Goal: Task Accomplishment & Management: Use online tool/utility

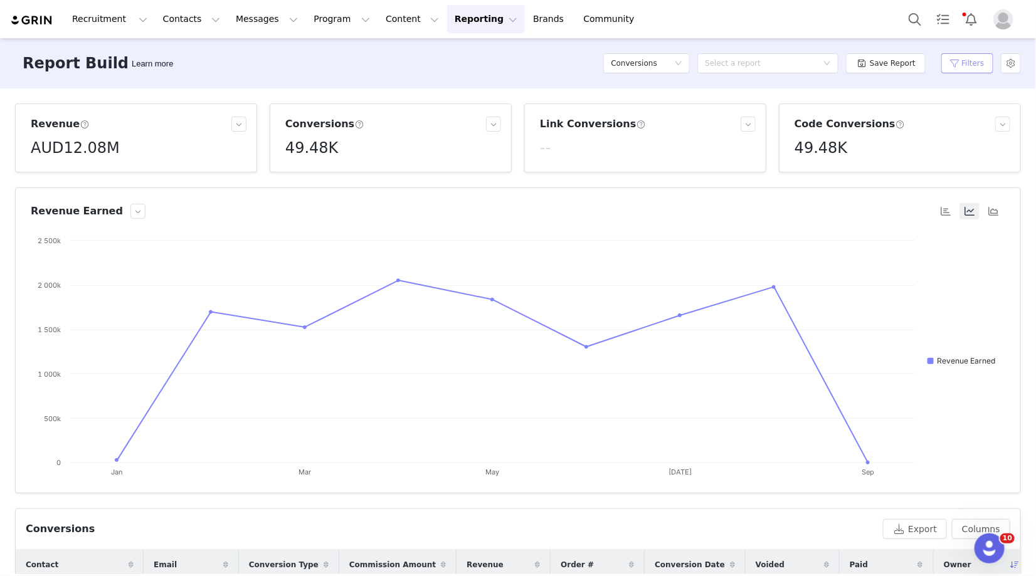
click at [961, 66] on button "Filters" at bounding box center [968, 63] width 52 height 20
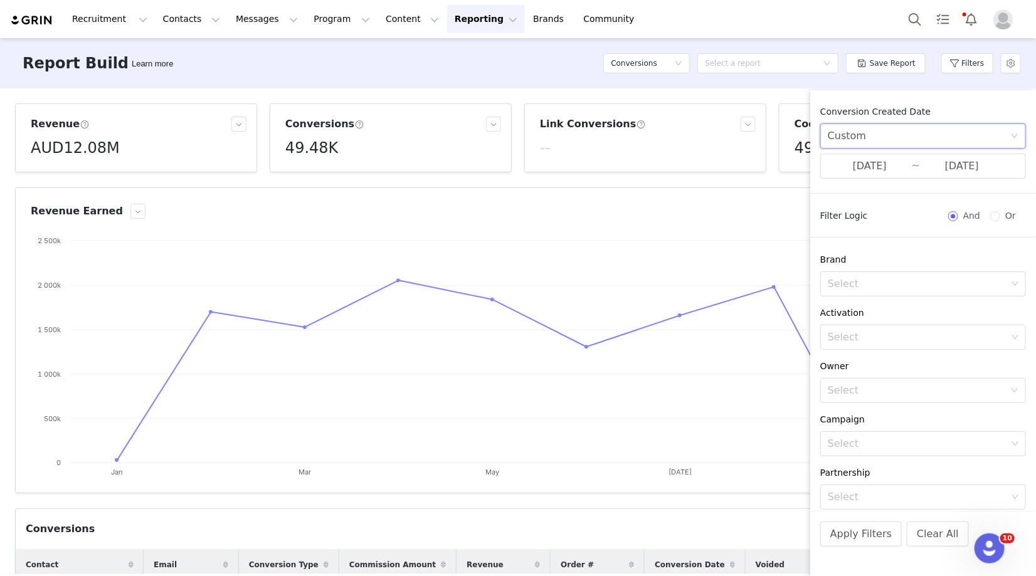
click at [870, 146] on div "Custom" at bounding box center [919, 136] width 183 height 24
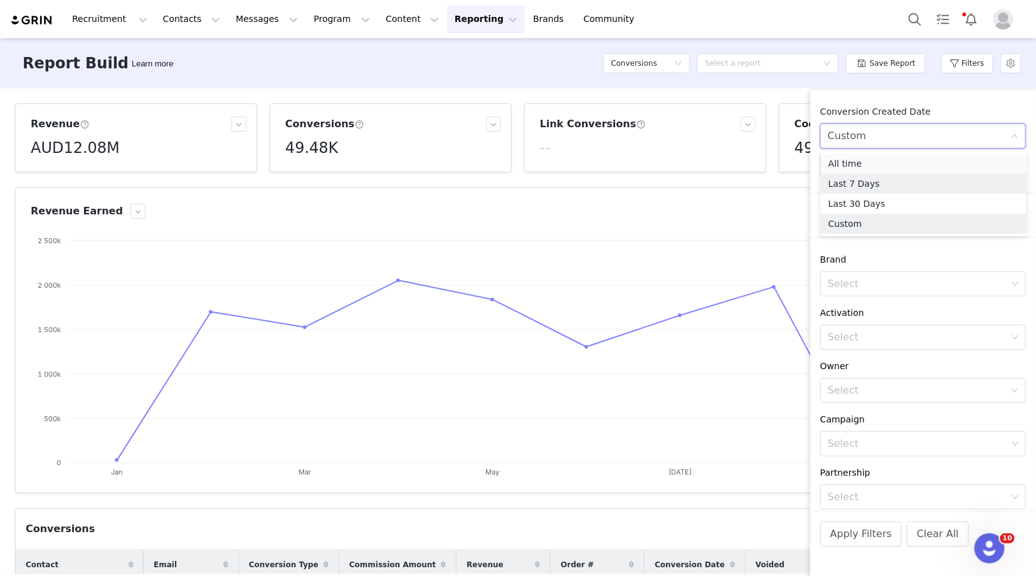
click at [871, 171] on li "All time" at bounding box center [924, 164] width 206 height 20
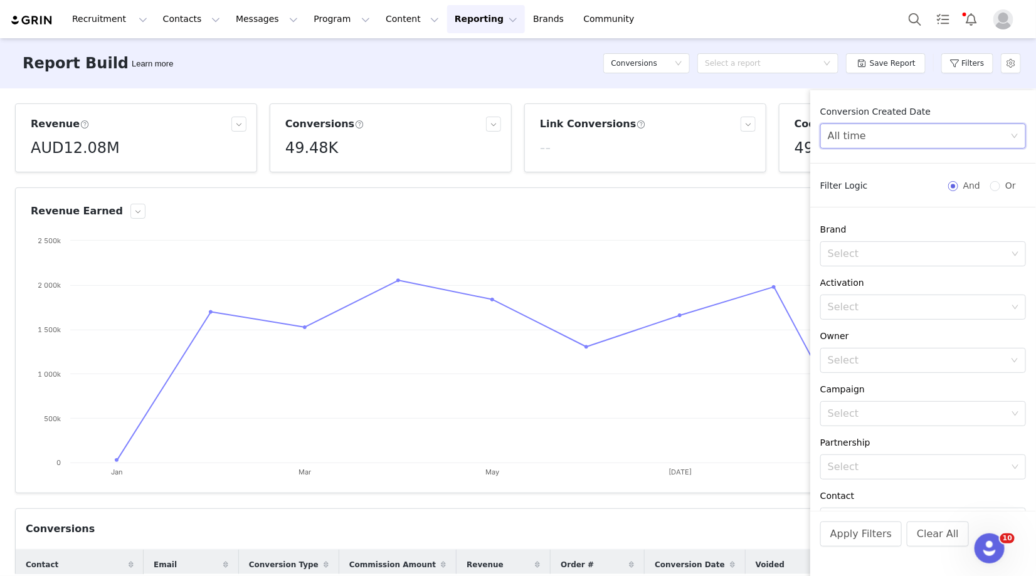
click at [895, 145] on div "All time" at bounding box center [919, 136] width 183 height 24
click at [854, 222] on li "Custom" at bounding box center [924, 224] width 206 height 20
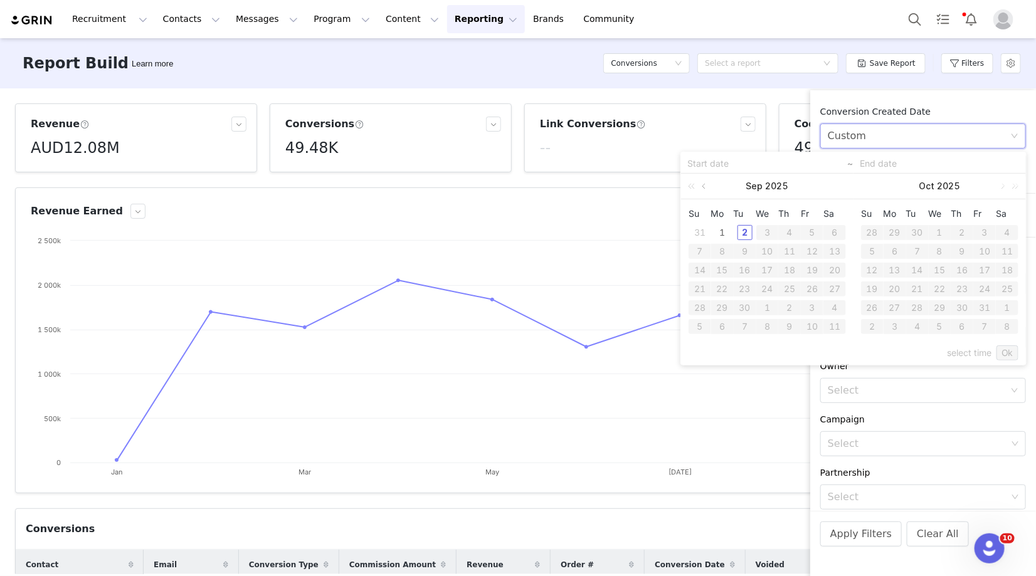
click at [706, 190] on link at bounding box center [704, 186] width 11 height 25
click at [720, 305] on div "25" at bounding box center [722, 307] width 15 height 15
type input "08/25/2025"
click at [698, 330] on div "31" at bounding box center [699, 326] width 15 height 15
type input "08/31/2025"
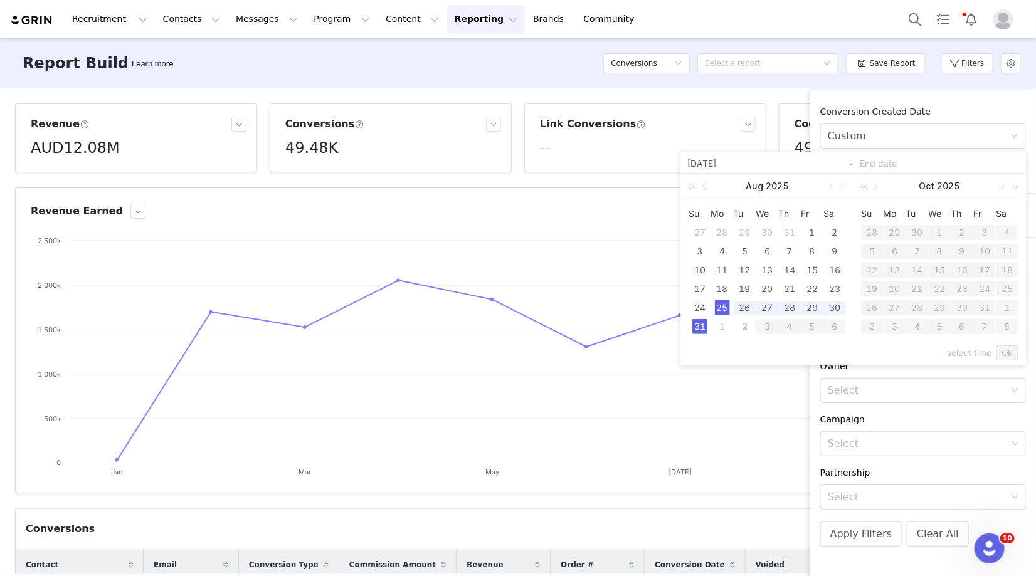
type input "08/25/2025"
type input "08/31/2025"
click at [1006, 353] on link "Ok" at bounding box center [1008, 353] width 22 height 15
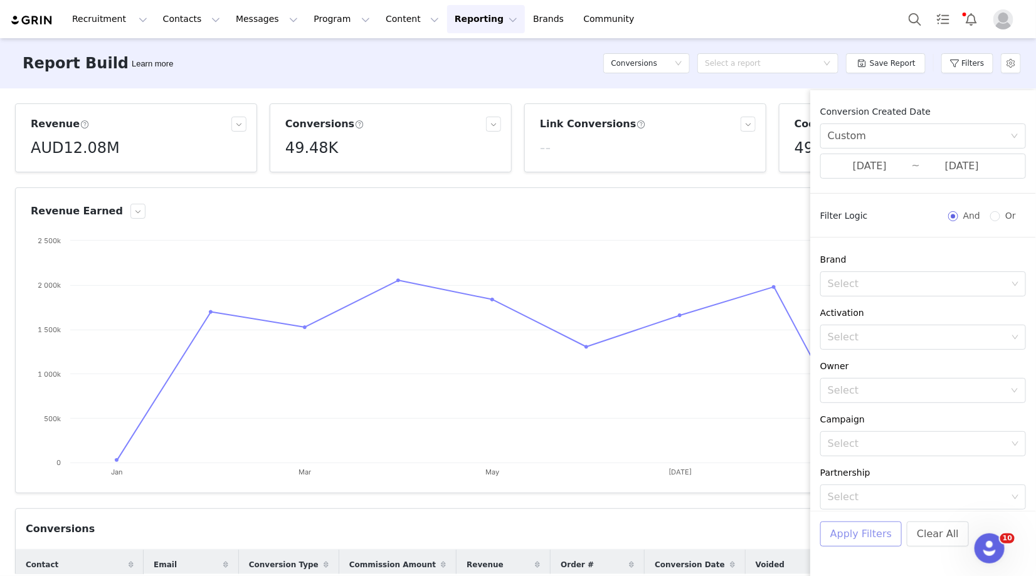
click at [841, 539] on button "Apply Filters" at bounding box center [861, 534] width 82 height 25
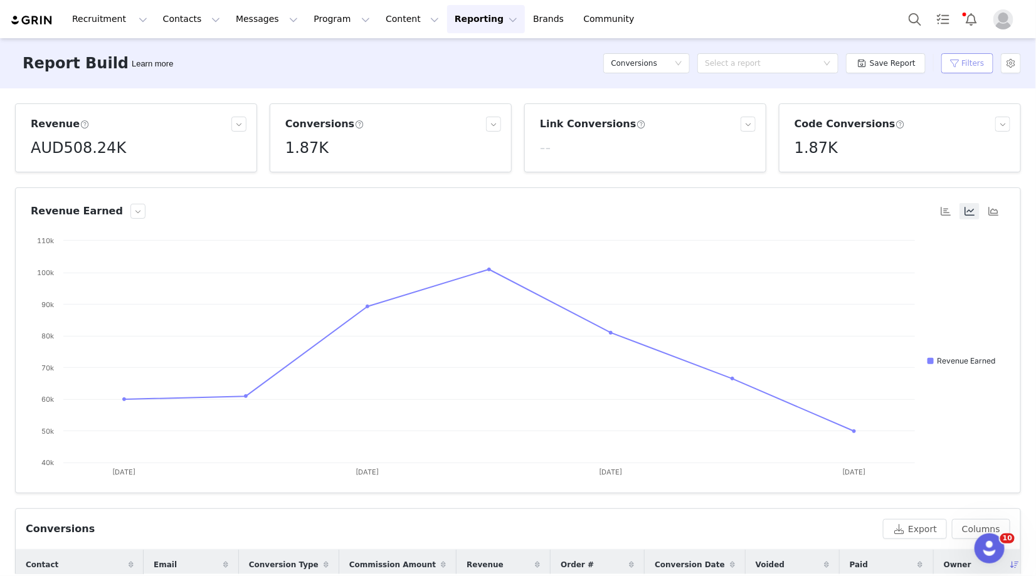
click at [958, 64] on button "Filters" at bounding box center [968, 63] width 52 height 20
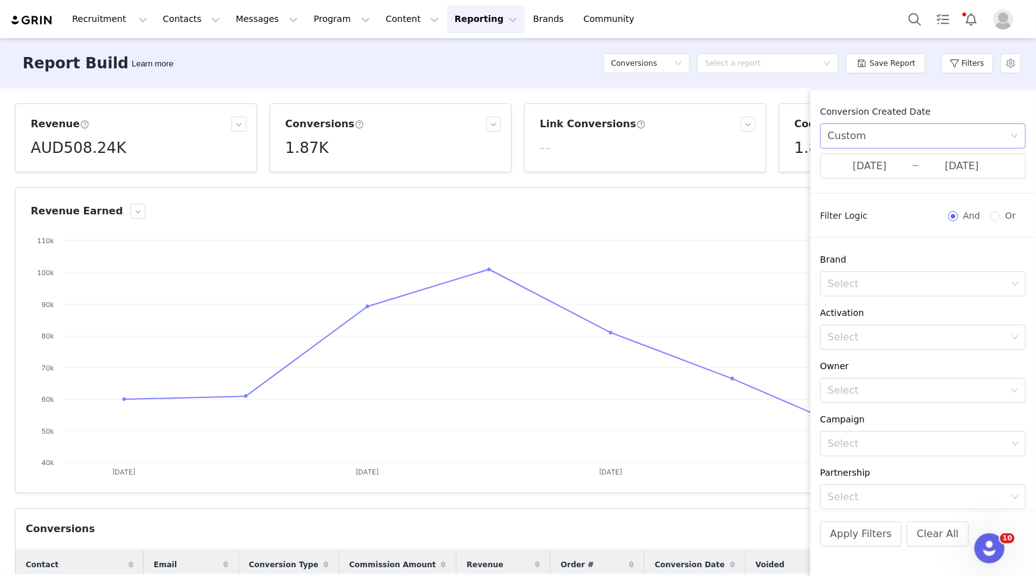
click at [902, 133] on div "Custom" at bounding box center [919, 136] width 183 height 24
click at [862, 216] on li "Custom" at bounding box center [924, 224] width 206 height 20
click at [883, 169] on input "08/25/2025" at bounding box center [870, 166] width 84 height 16
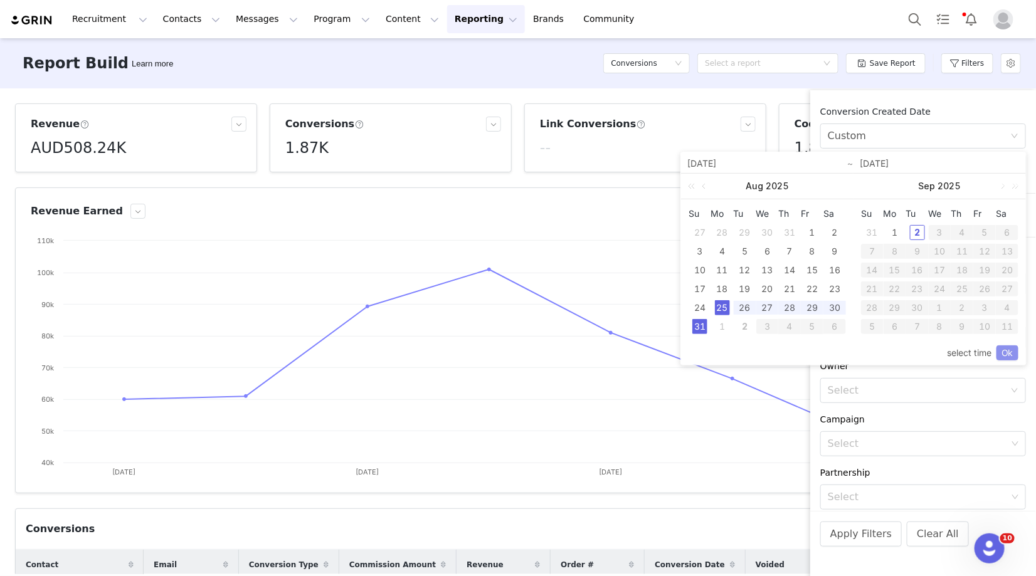
click at [1012, 346] on link "Ok" at bounding box center [1008, 353] width 22 height 15
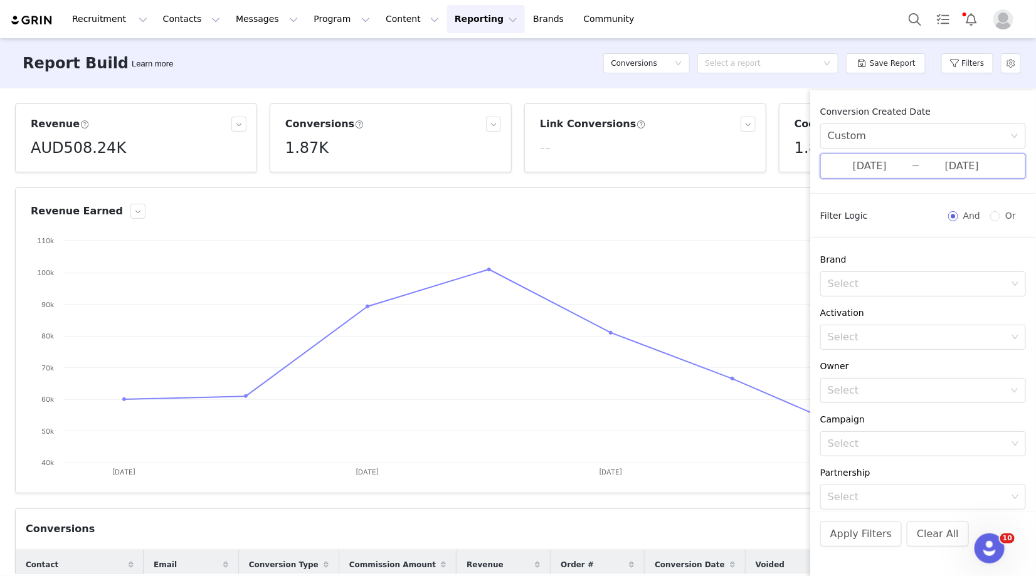
click at [924, 175] on span "08/25/2025 ~ 08/31/2025" at bounding box center [923, 166] width 206 height 25
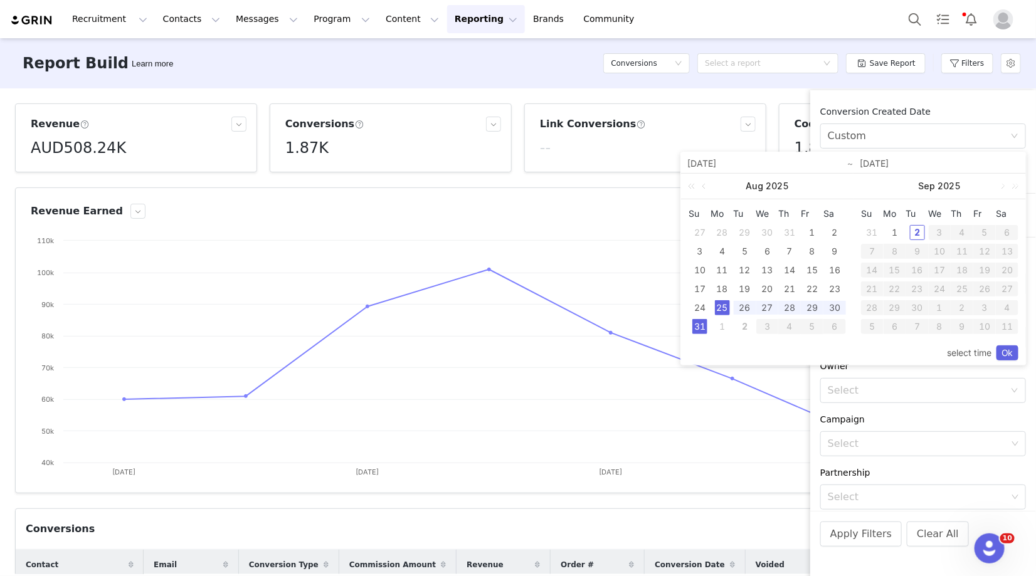
click at [969, 512] on div "Apply Filters Clear All" at bounding box center [923, 551] width 226 height 80
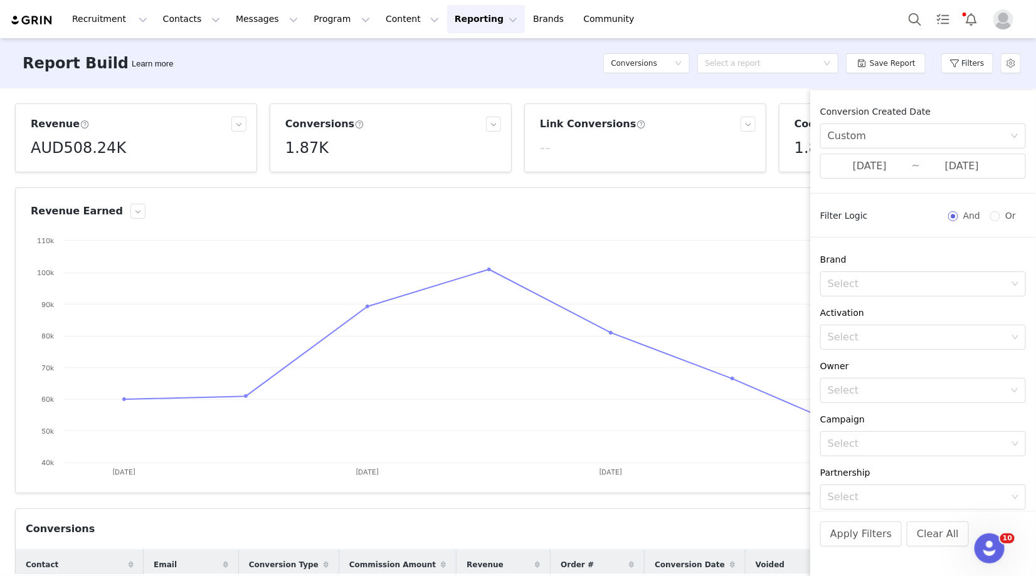
scroll to position [102, 0]
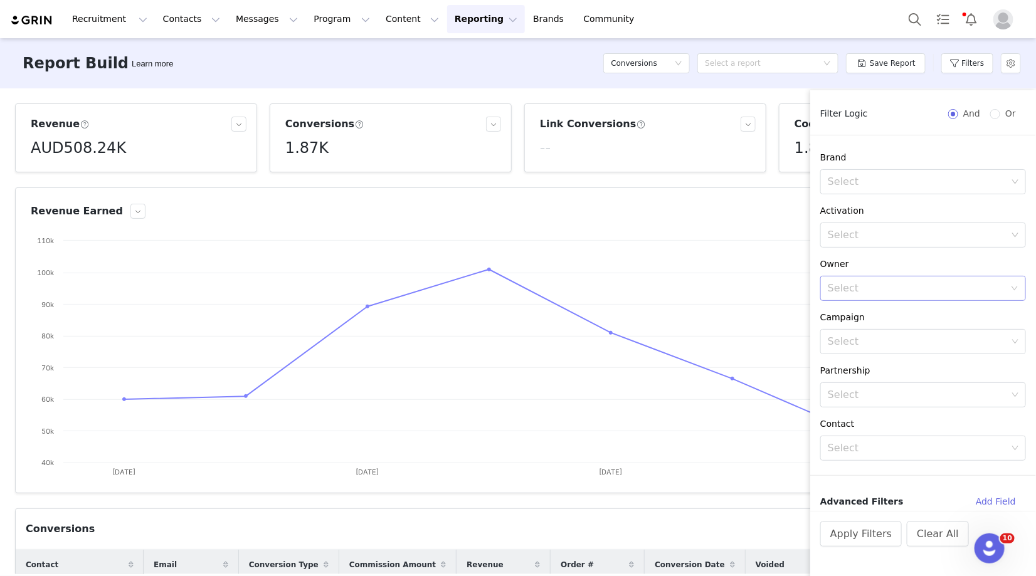
click at [891, 297] on div "Select" at bounding box center [919, 289] width 183 height 24
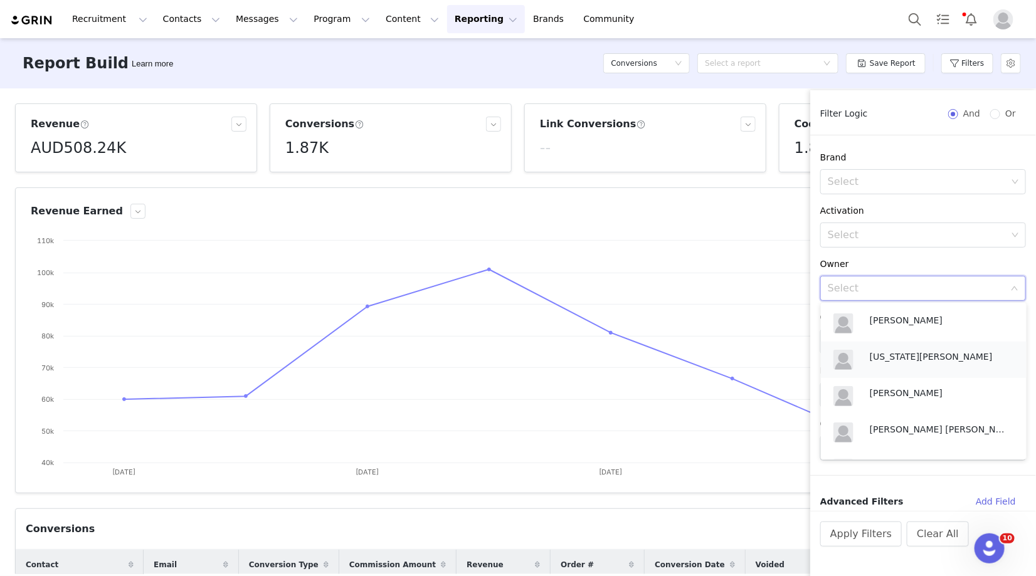
click at [898, 361] on p "[US_STATE][PERSON_NAME]" at bounding box center [939, 357] width 138 height 14
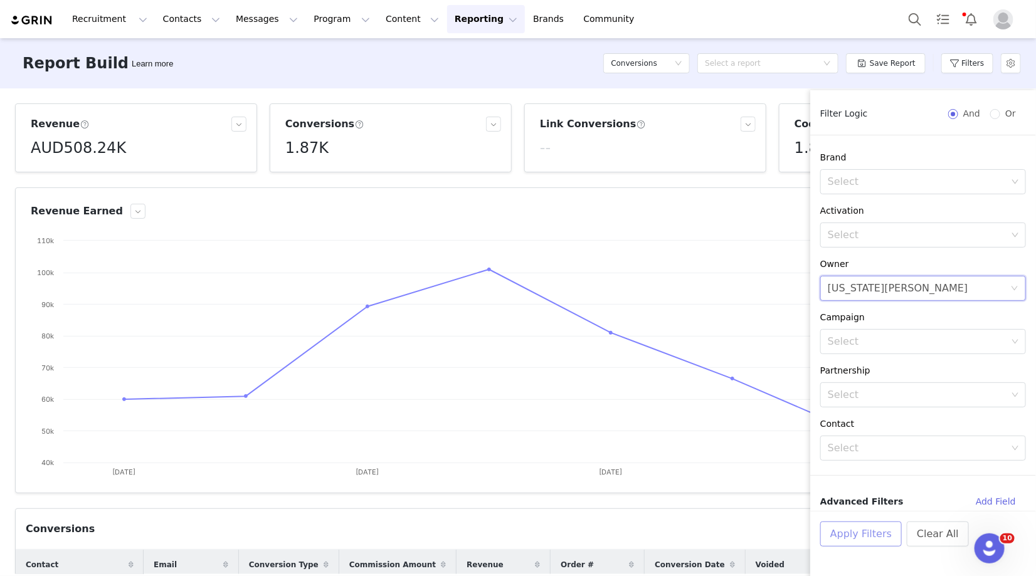
click at [855, 534] on button "Apply Filters" at bounding box center [861, 534] width 82 height 25
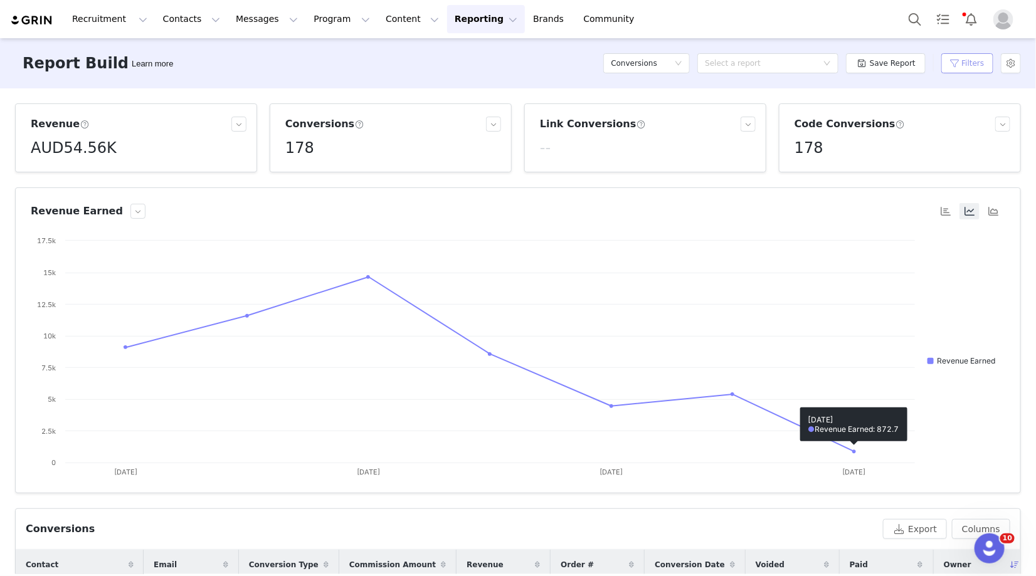
click at [968, 73] on button "Filters" at bounding box center [968, 63] width 52 height 20
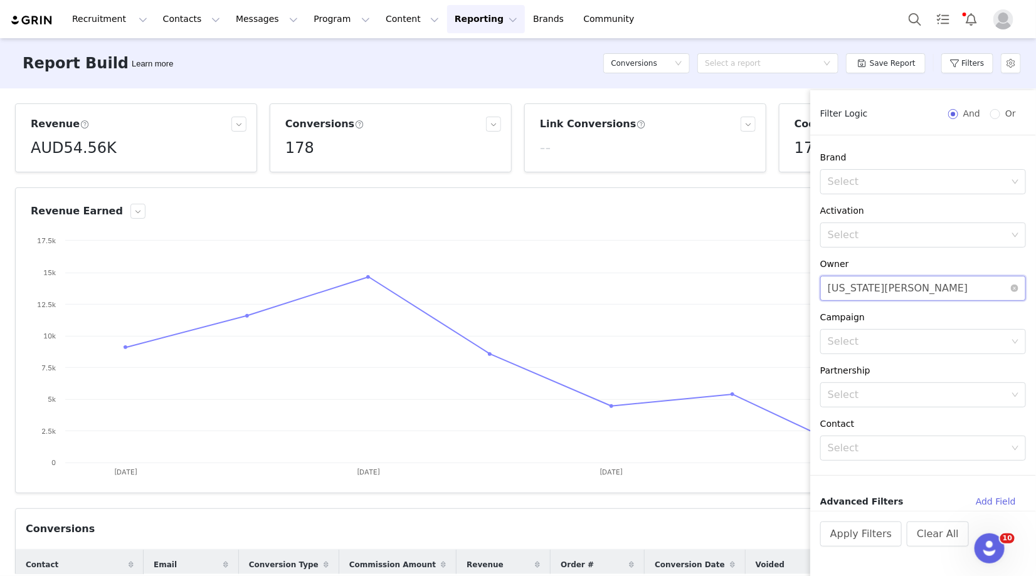
click at [901, 295] on div "[US_STATE][PERSON_NAME]" at bounding box center [898, 289] width 141 height 24
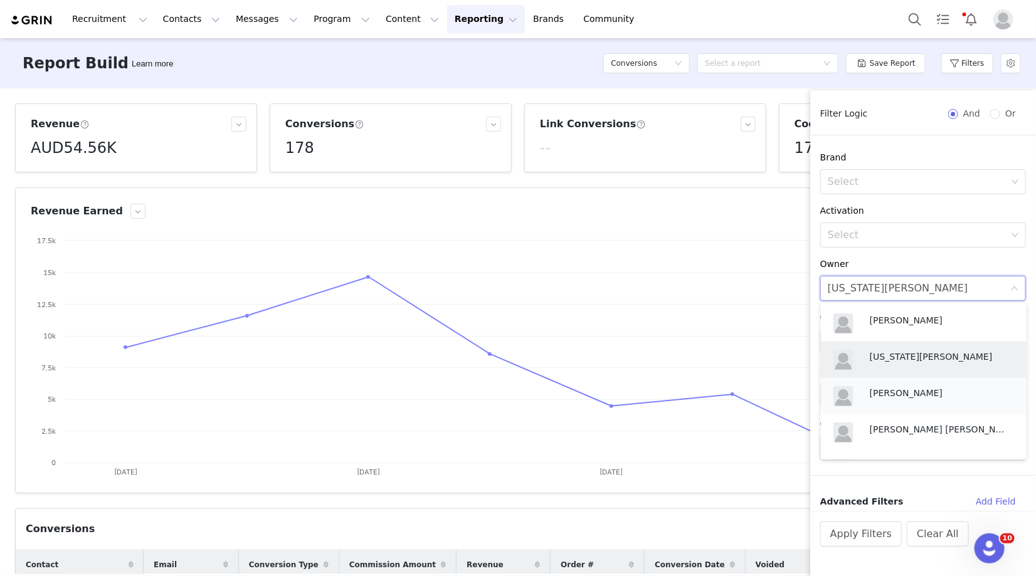
click at [893, 396] on p "Sabrina Nicholas" at bounding box center [939, 393] width 138 height 14
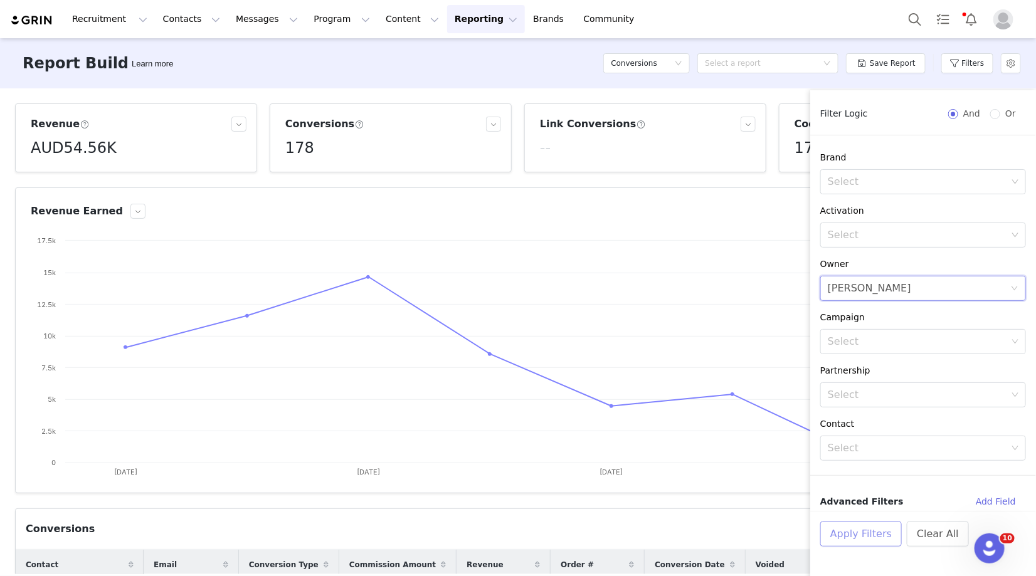
click at [852, 536] on button "Apply Filters" at bounding box center [861, 534] width 82 height 25
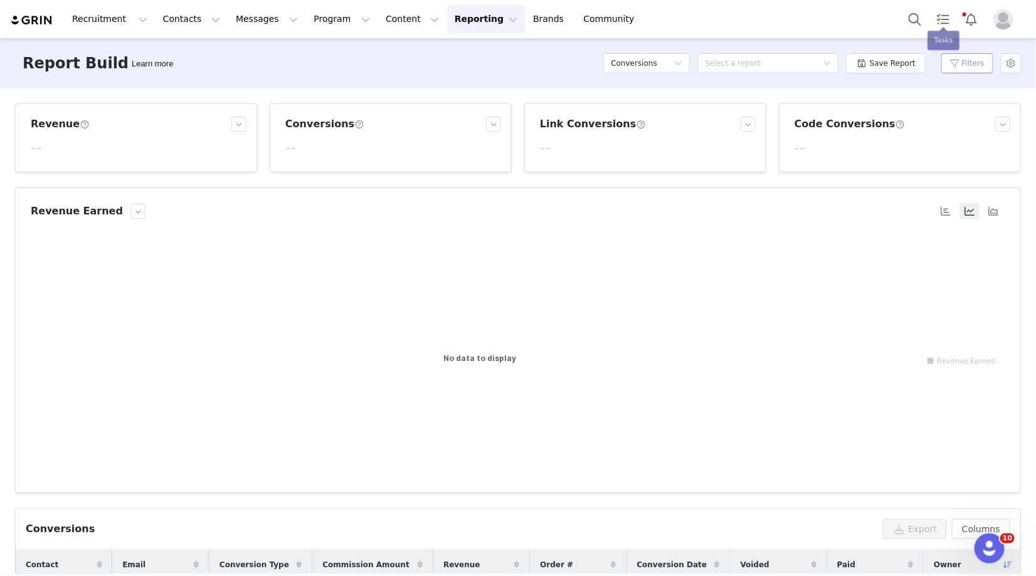
click at [964, 57] on button "Filters" at bounding box center [968, 63] width 52 height 20
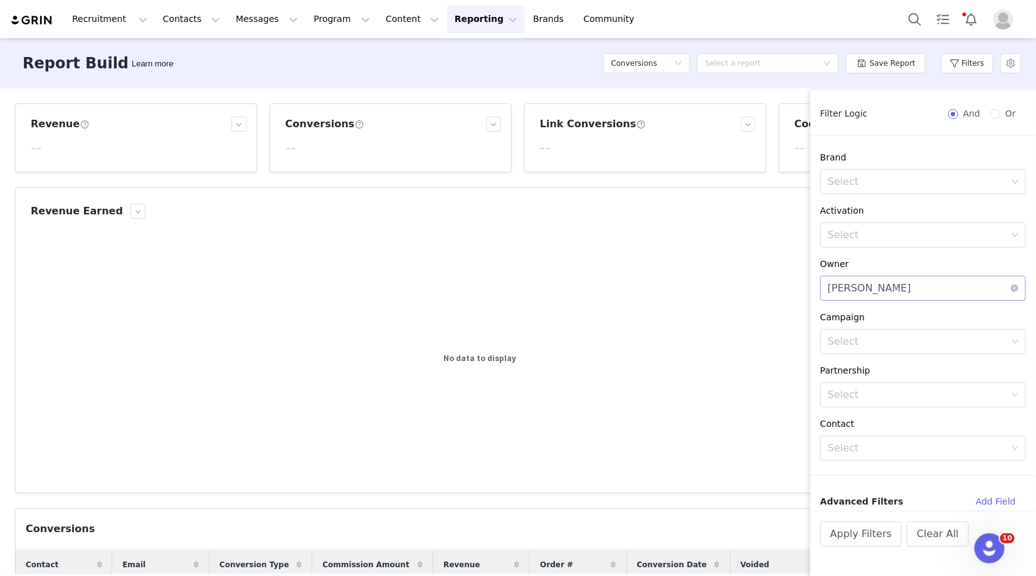
click at [868, 291] on div "Sabrina Nicholas" at bounding box center [869, 289] width 83 height 24
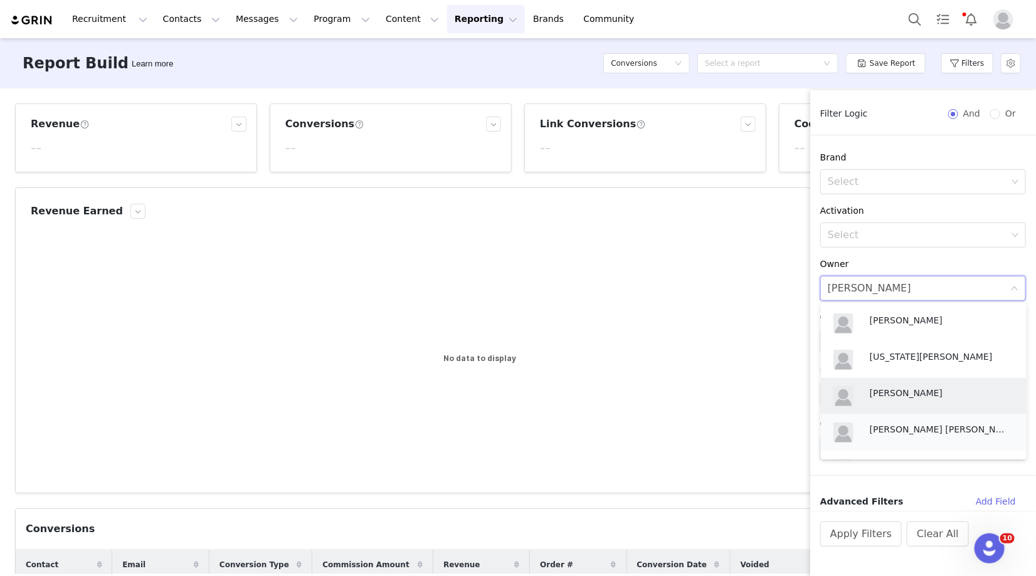
scroll to position [80, 0]
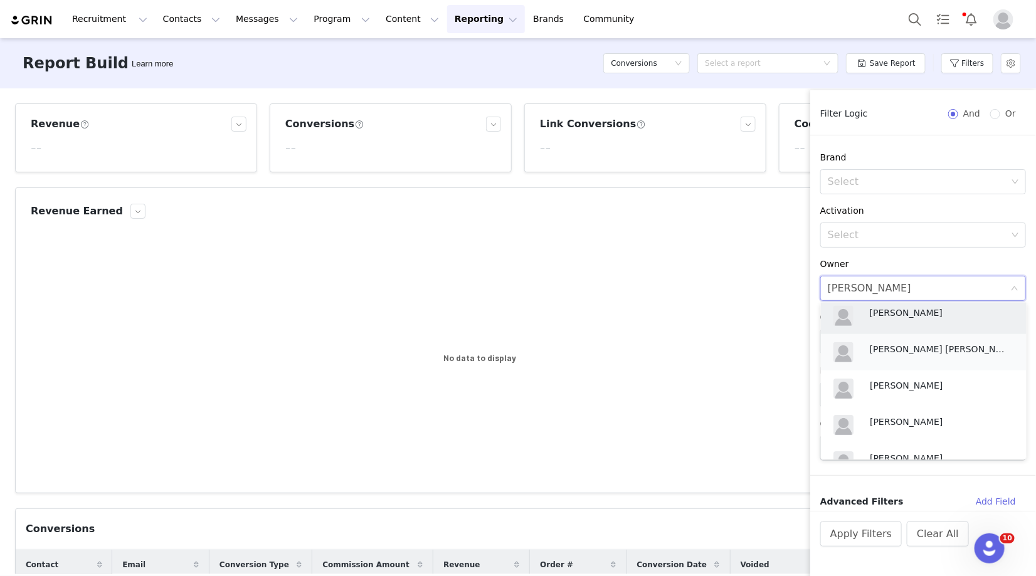
click at [908, 356] on div "[PERSON_NAME] [PERSON_NAME]" at bounding box center [942, 351] width 144 height 19
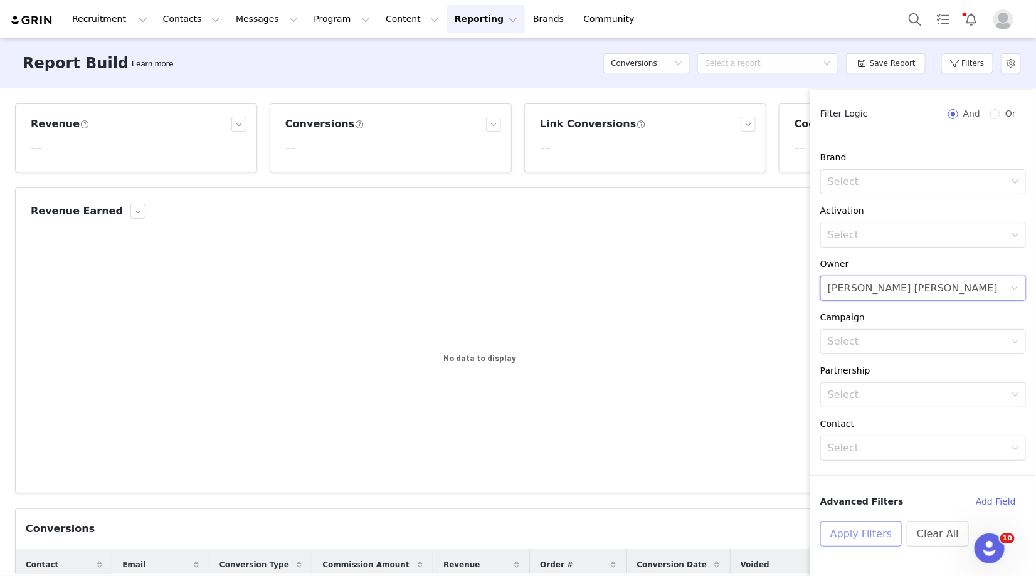
click at [861, 536] on button "Apply Filters" at bounding box center [861, 534] width 82 height 25
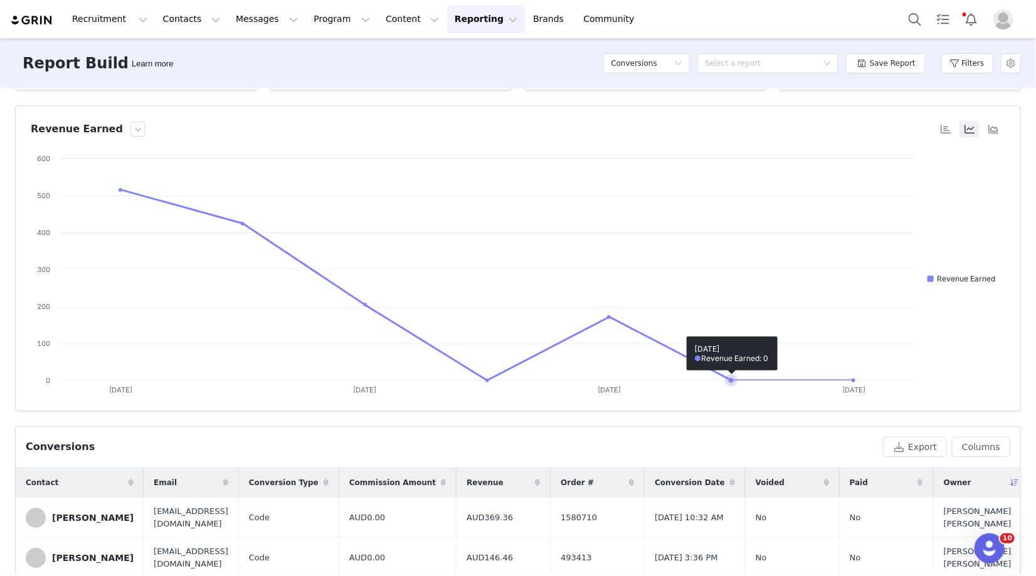
scroll to position [0, 0]
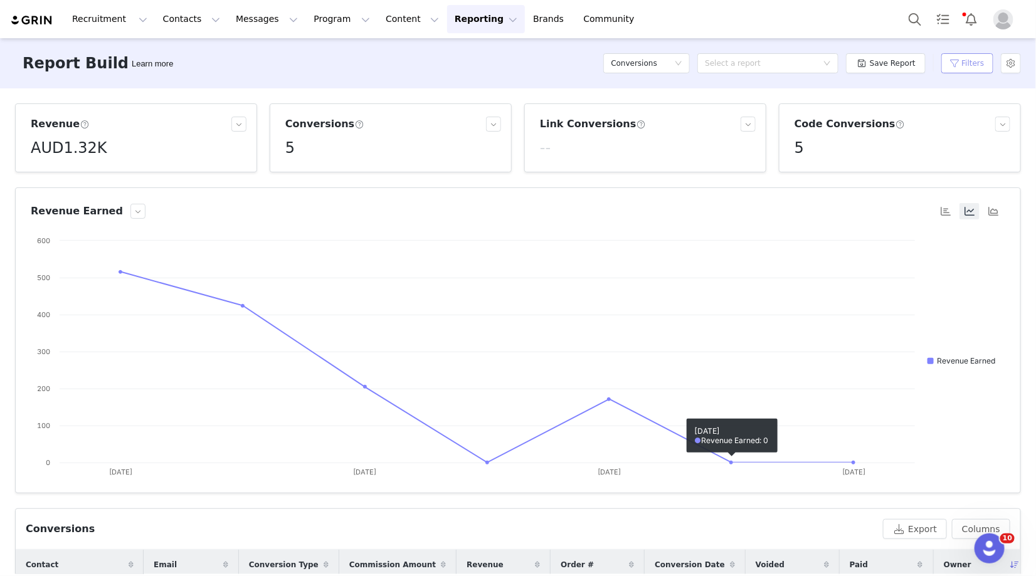
click at [963, 68] on button "Filters" at bounding box center [968, 63] width 52 height 20
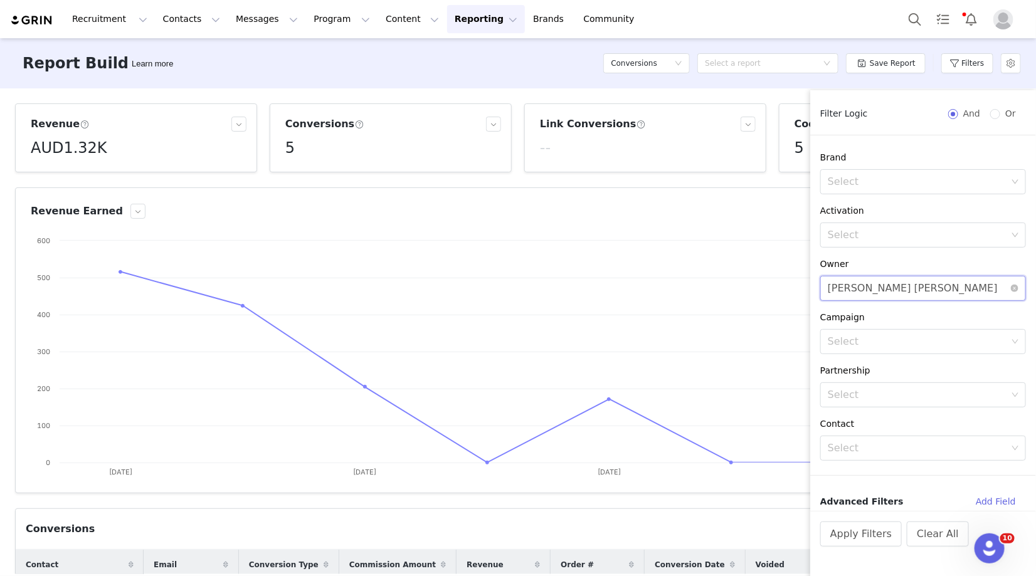
click at [854, 289] on div "[PERSON_NAME] [PERSON_NAME]" at bounding box center [913, 289] width 170 height 24
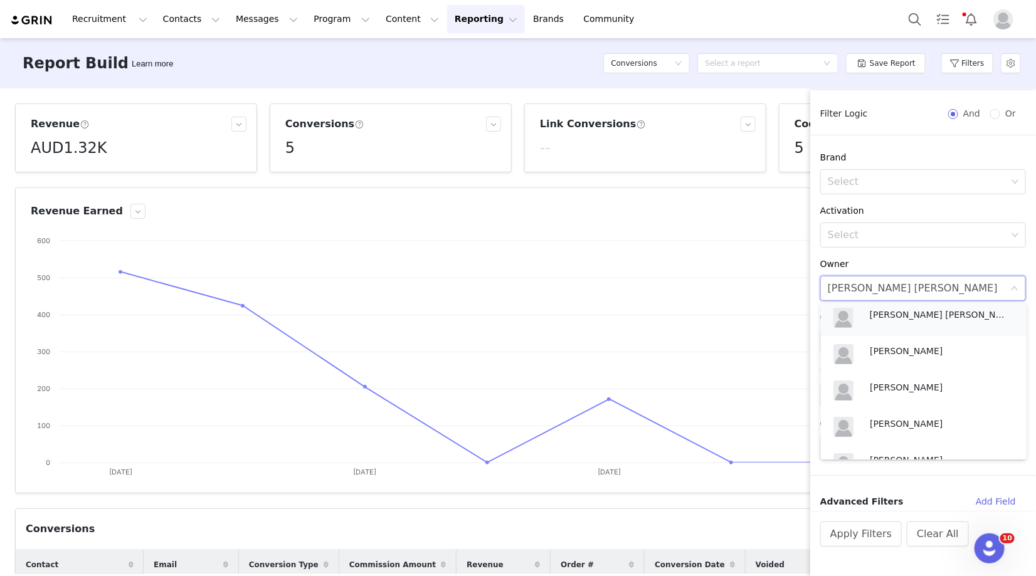
scroll to position [118, 0]
click at [893, 346] on p "Samantha Wong" at bounding box center [939, 348] width 138 height 14
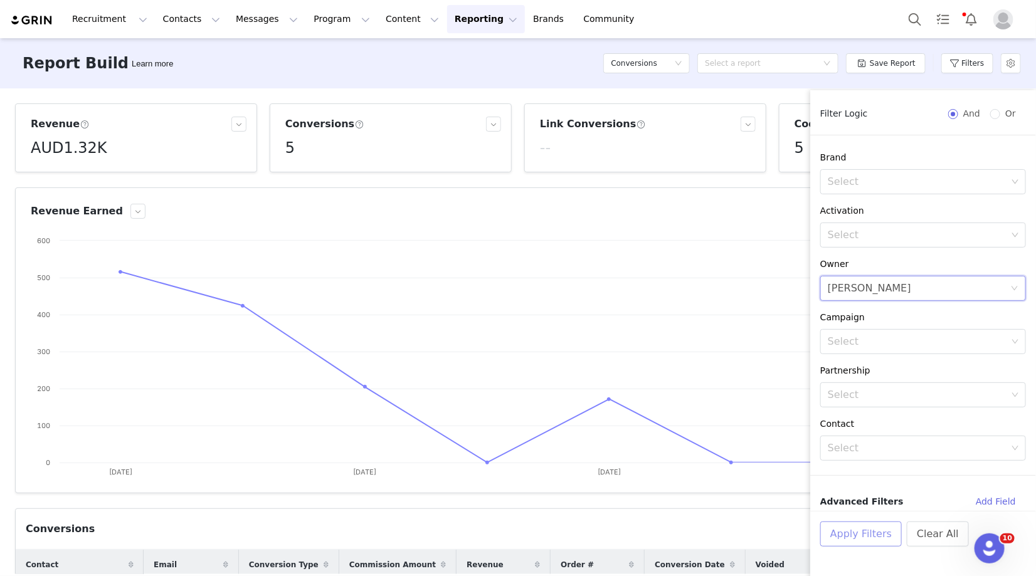
click at [847, 528] on button "Apply Filters" at bounding box center [861, 534] width 82 height 25
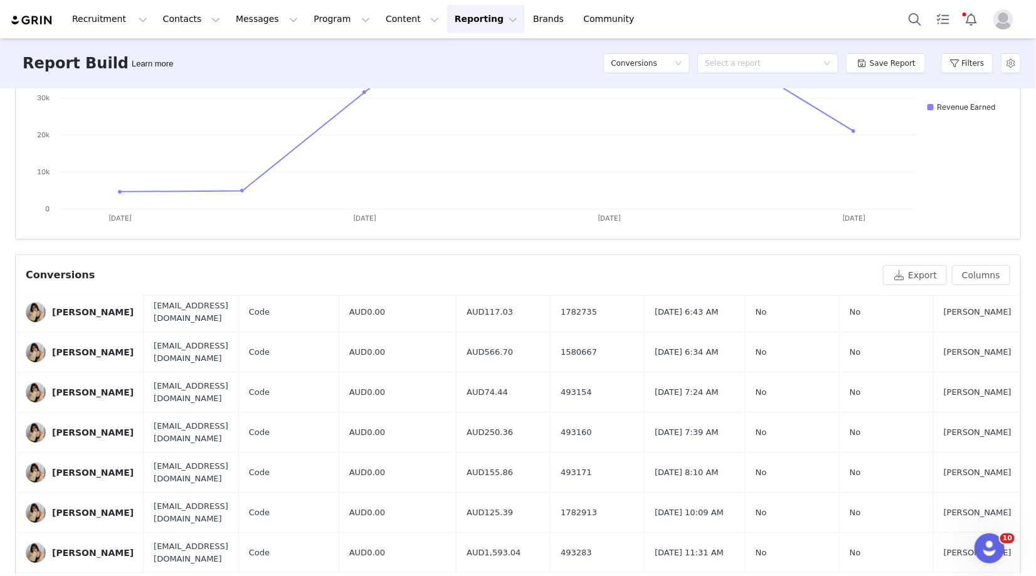
scroll to position [75, 0]
click at [83, 391] on div "Alessia Di Fiandra" at bounding box center [93, 391] width 82 height 10
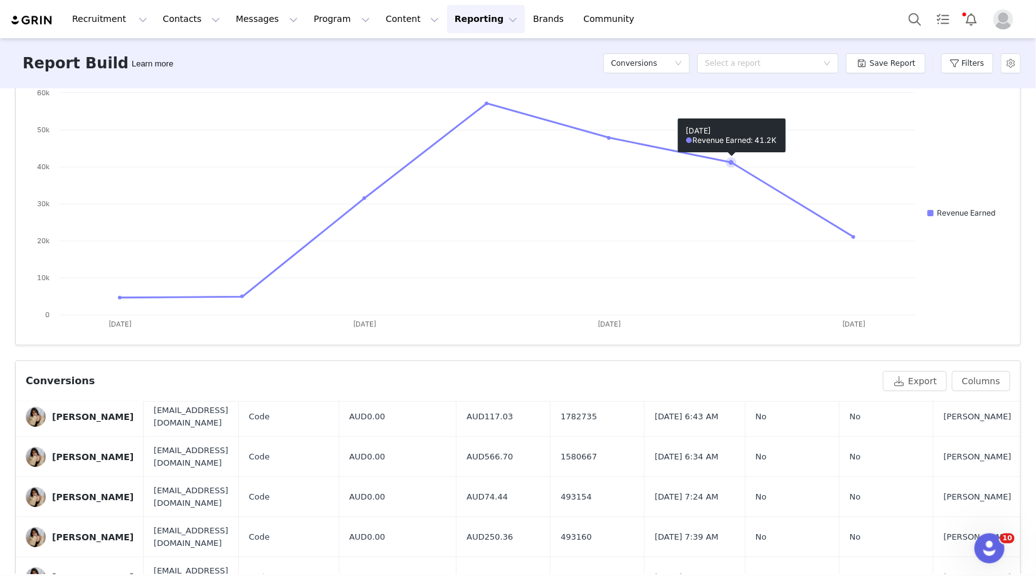
scroll to position [0, 0]
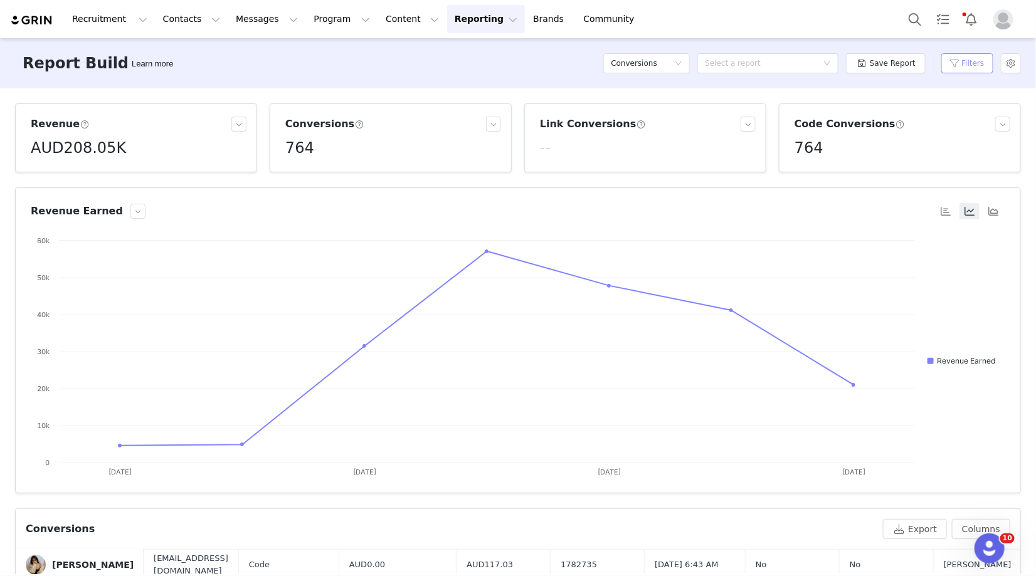
click at [957, 70] on button "Filters" at bounding box center [968, 63] width 52 height 20
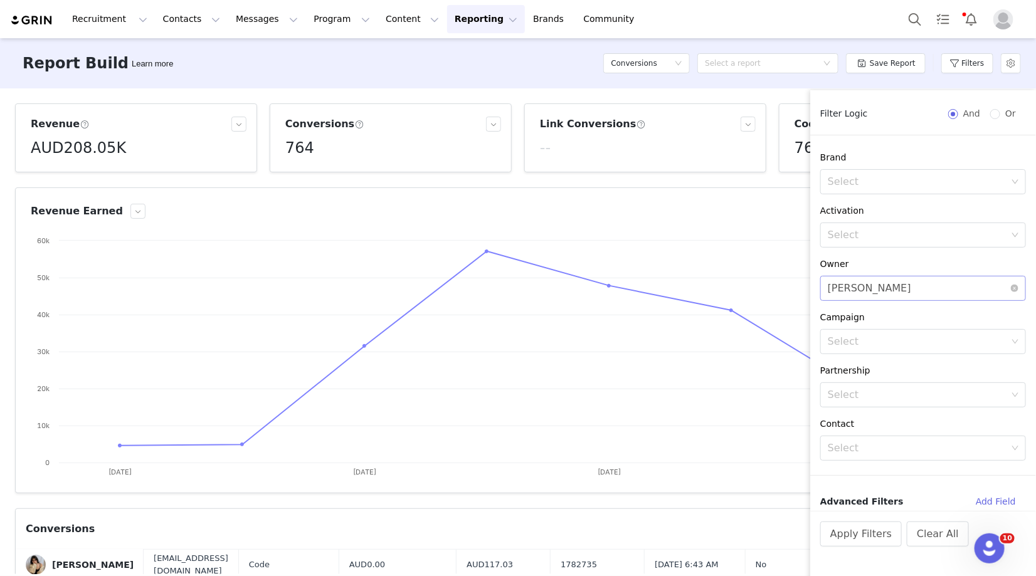
click at [904, 292] on div "Select Samantha Wong" at bounding box center [919, 289] width 183 height 24
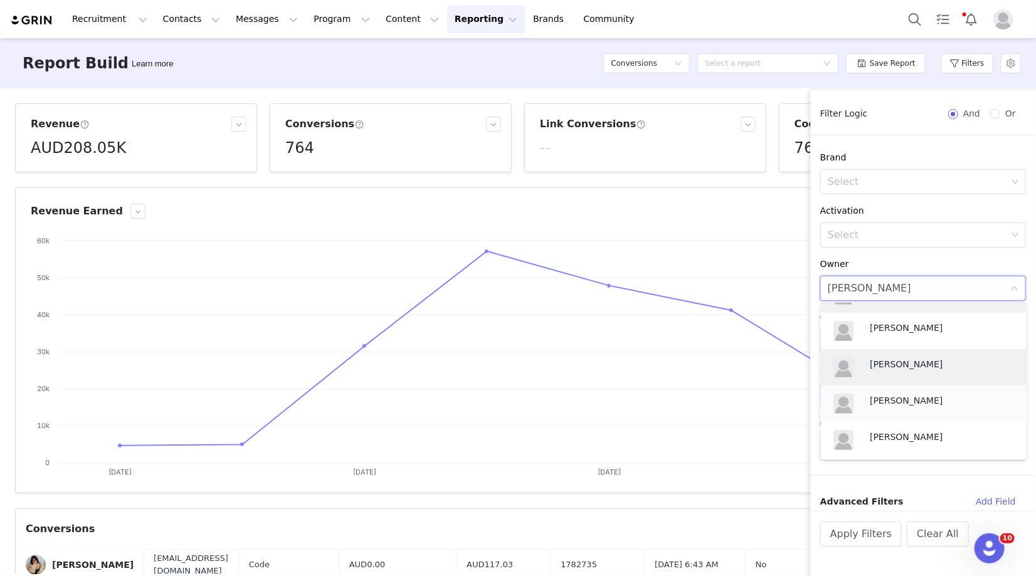
scroll to position [175, 0]
click at [893, 402] on p "Emily Pullen" at bounding box center [939, 400] width 138 height 14
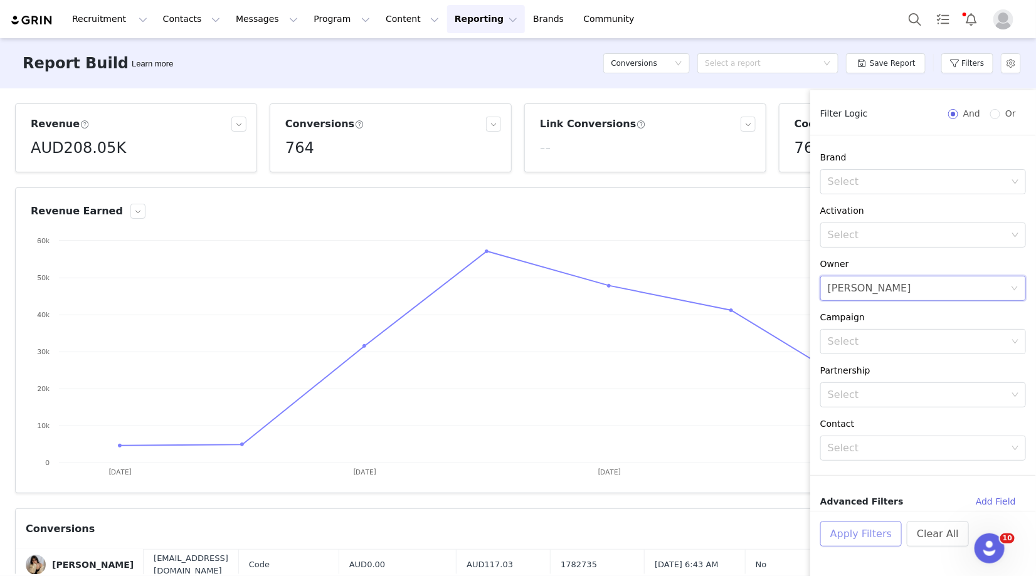
click at [847, 531] on button "Apply Filters" at bounding box center [861, 534] width 82 height 25
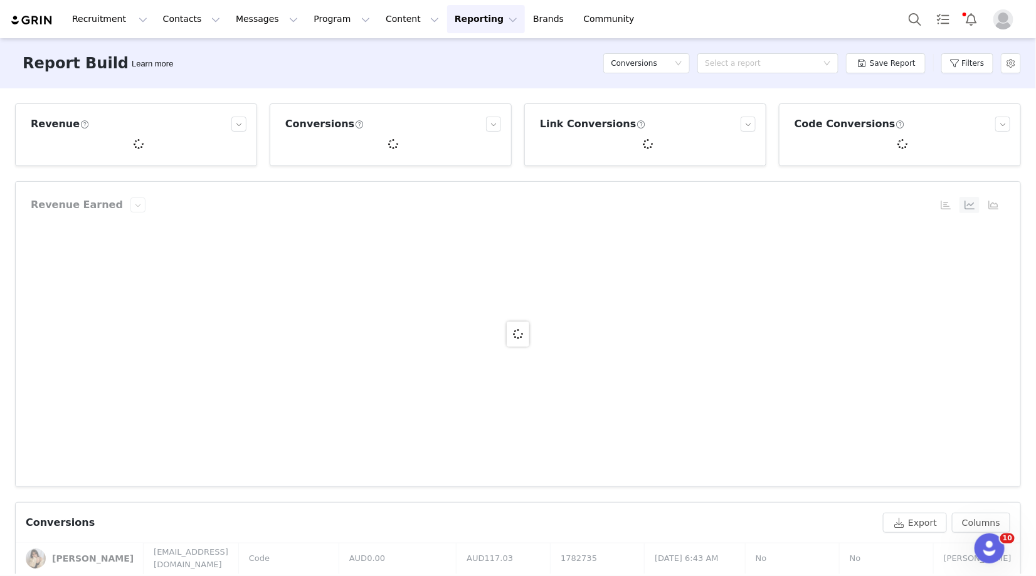
scroll to position [0, 0]
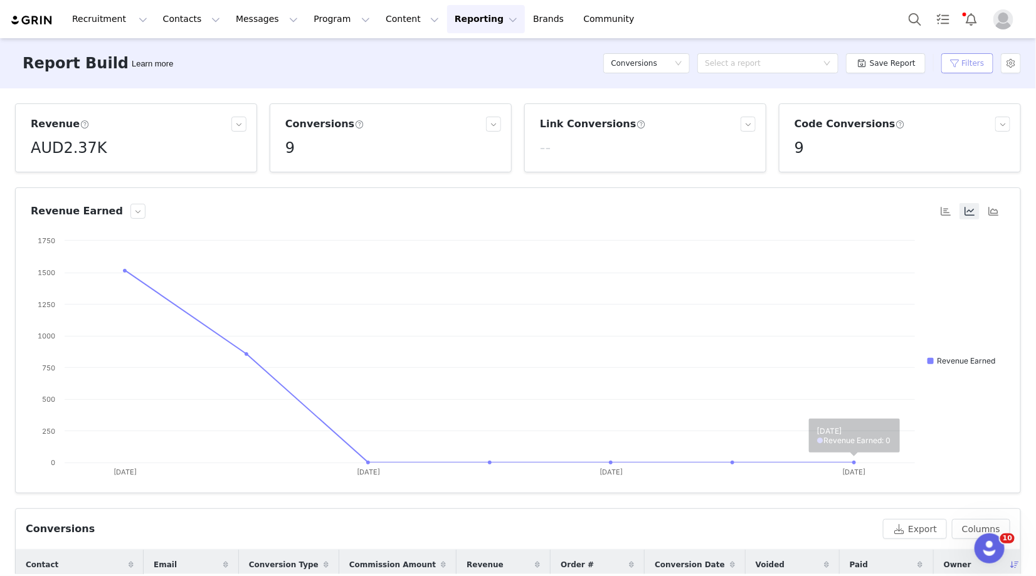
click at [972, 66] on button "Filters" at bounding box center [968, 63] width 52 height 20
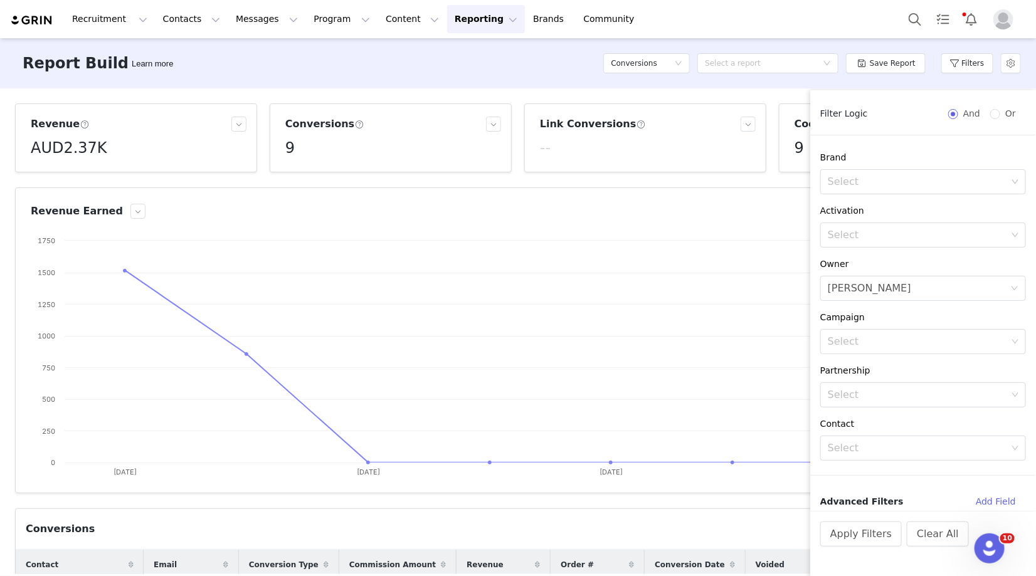
click at [886, 302] on div "Conversion Created Date Custom 08/25/2025 ~ 08/31/2025 Filter Logic And Or Bran…" at bounding box center [923, 308] width 226 height 406
click at [888, 289] on div "Select Emily Pullen" at bounding box center [919, 289] width 183 height 24
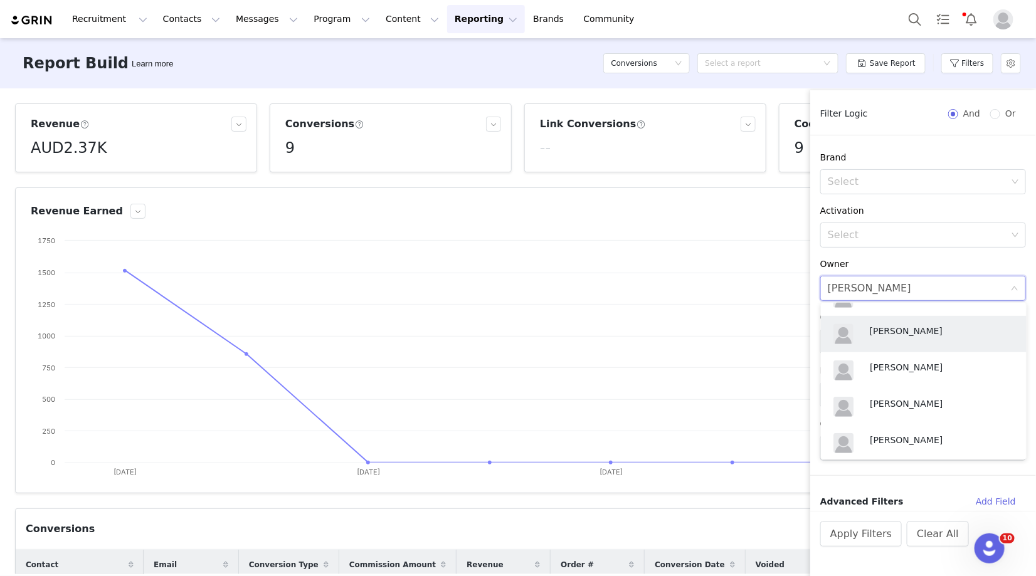
scroll to position [248, 0]
click at [886, 364] on p "Alana Grasso" at bounding box center [939, 364] width 138 height 14
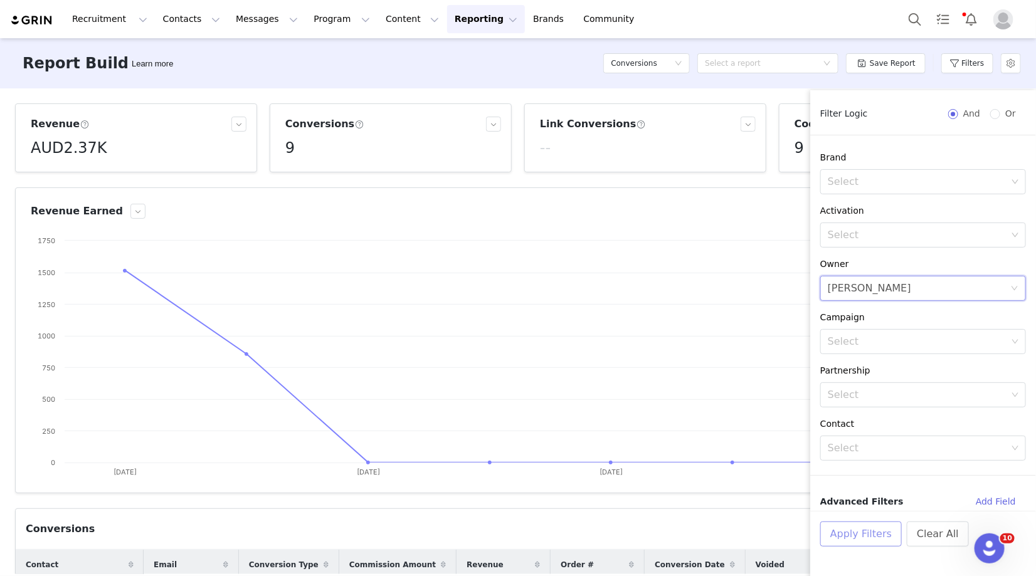
click at [850, 545] on button "Apply Filters" at bounding box center [861, 534] width 82 height 25
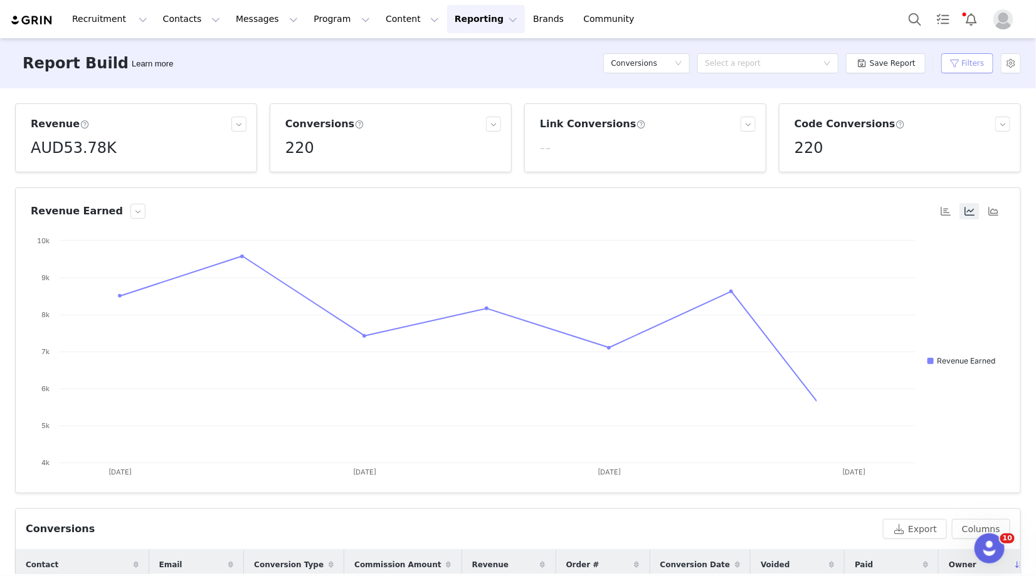
click at [970, 66] on button "Filters" at bounding box center [968, 63] width 52 height 20
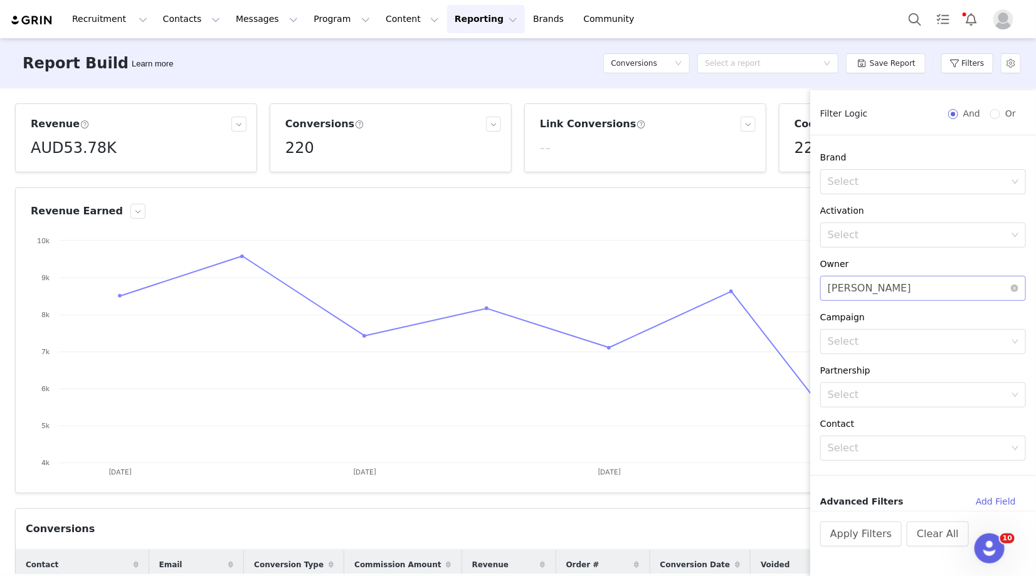
click at [896, 289] on div "Select Alana Grasso" at bounding box center [919, 289] width 183 height 24
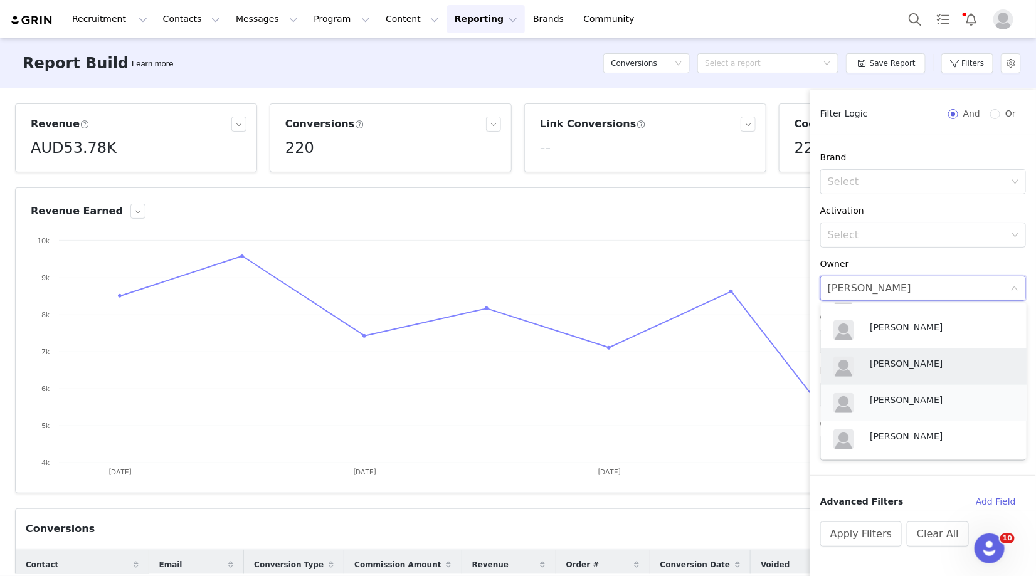
click at [896, 396] on p "Emma Tenaglia" at bounding box center [939, 400] width 138 height 14
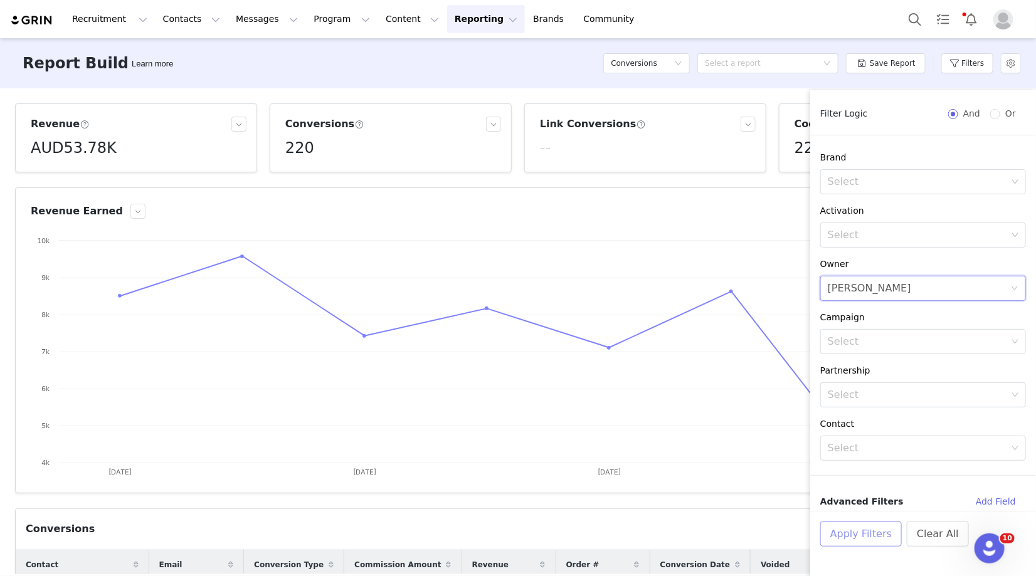
click at [849, 534] on button "Apply Filters" at bounding box center [861, 534] width 82 height 25
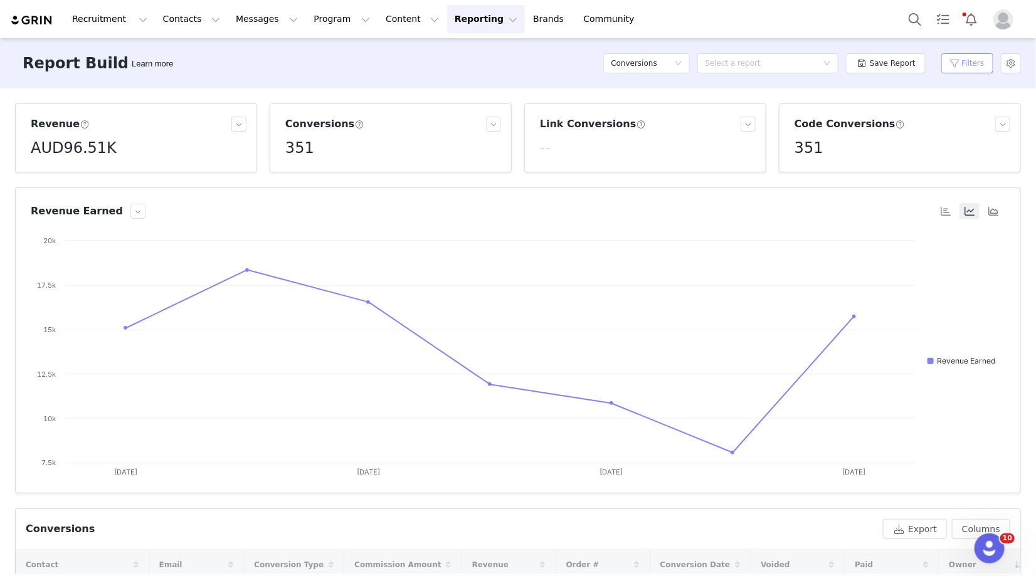
click at [967, 55] on button "Filters" at bounding box center [968, 63] width 52 height 20
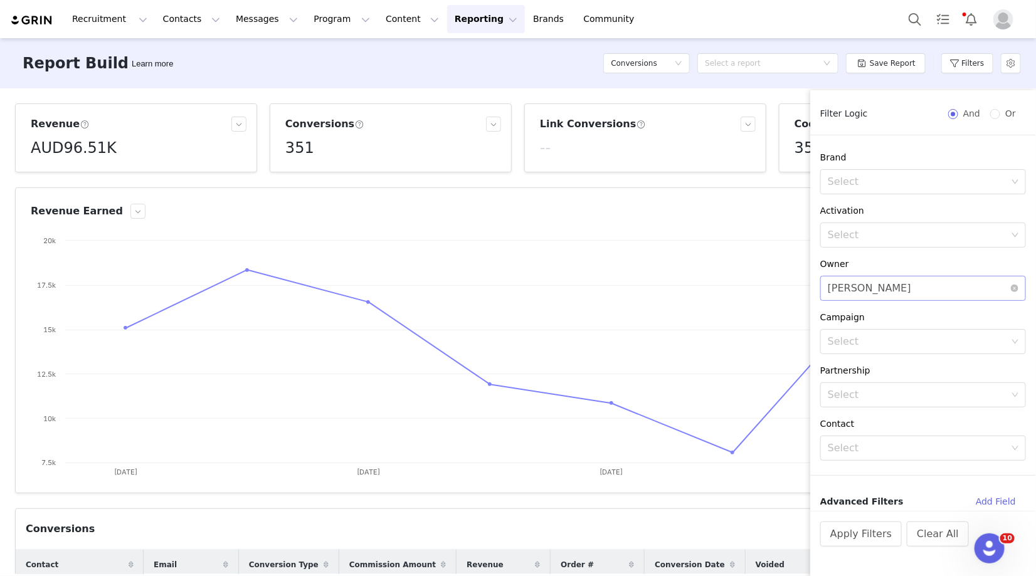
click at [875, 294] on div "Emma Tenaglia" at bounding box center [869, 289] width 83 height 24
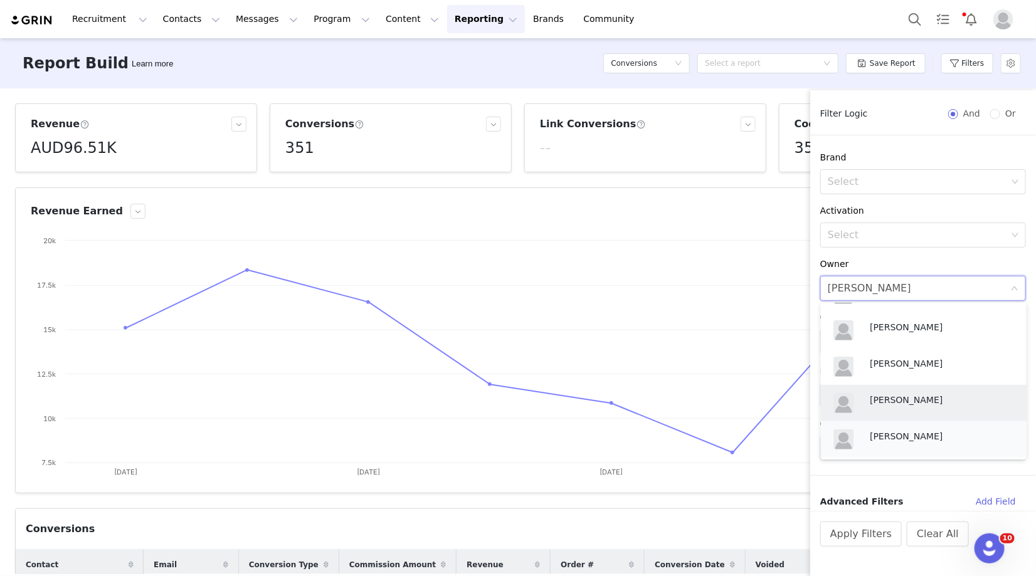
click at [899, 435] on p "Sophia Mapleton" at bounding box center [939, 437] width 138 height 14
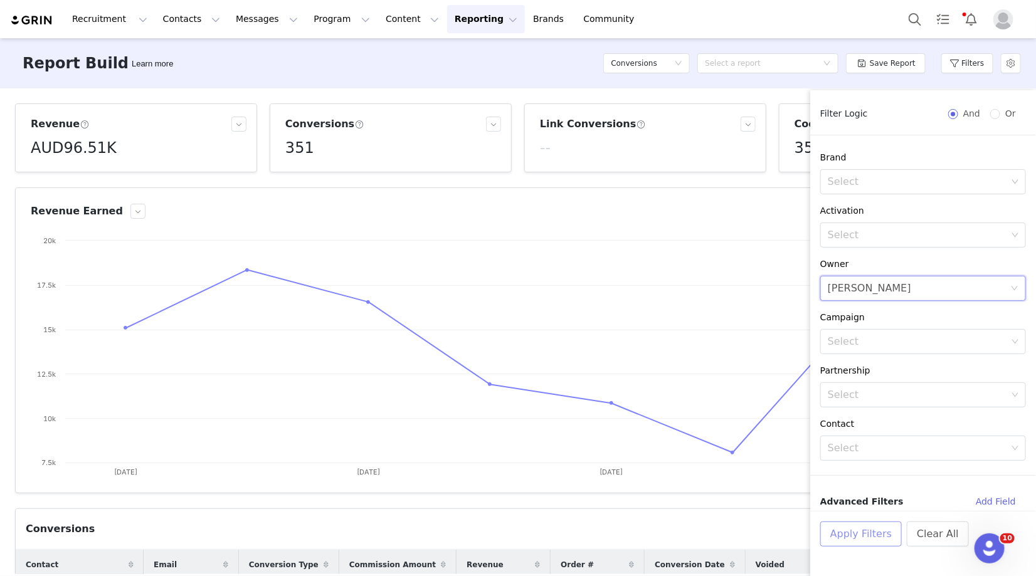
click at [851, 539] on button "Apply Filters" at bounding box center [861, 534] width 82 height 25
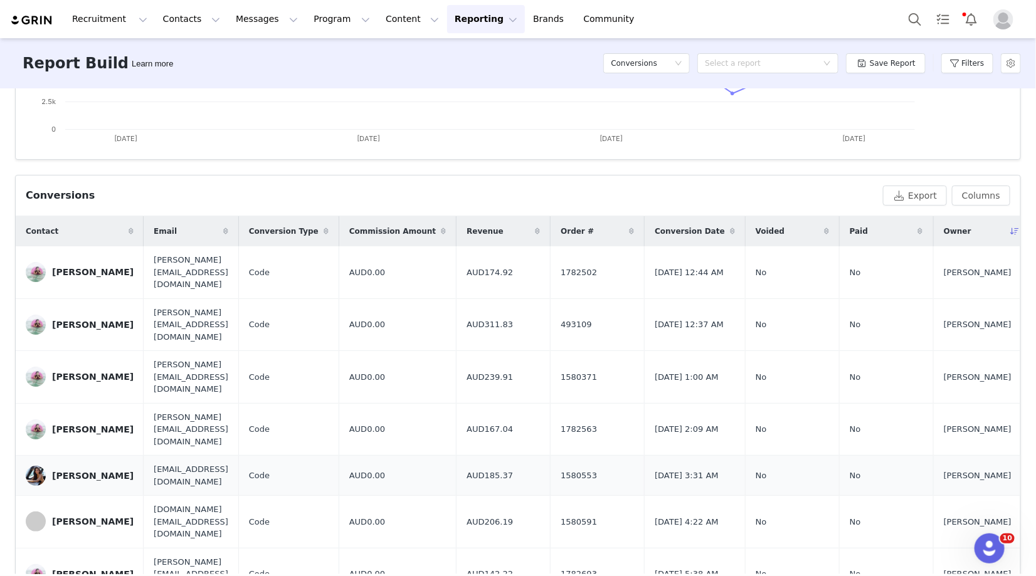
scroll to position [0, 0]
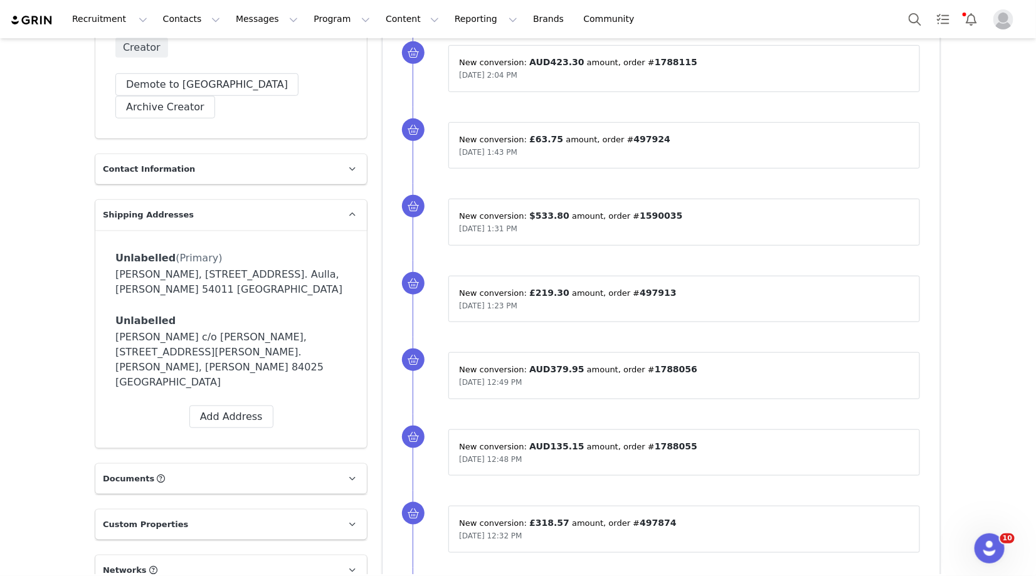
scroll to position [94, 0]
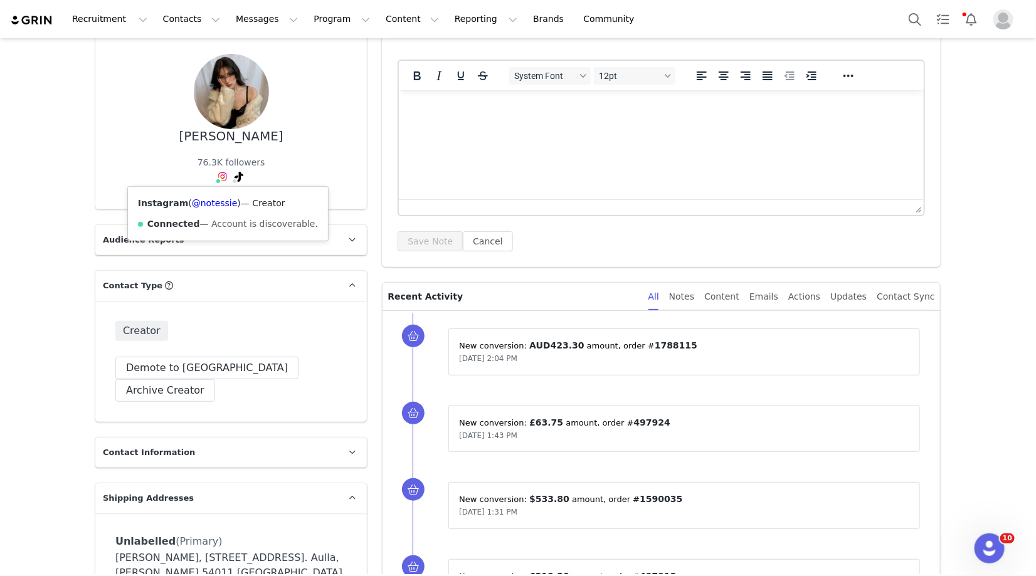
click at [220, 176] on img at bounding box center [223, 177] width 10 height 10
click at [208, 206] on link "@notessie" at bounding box center [215, 203] width 46 height 10
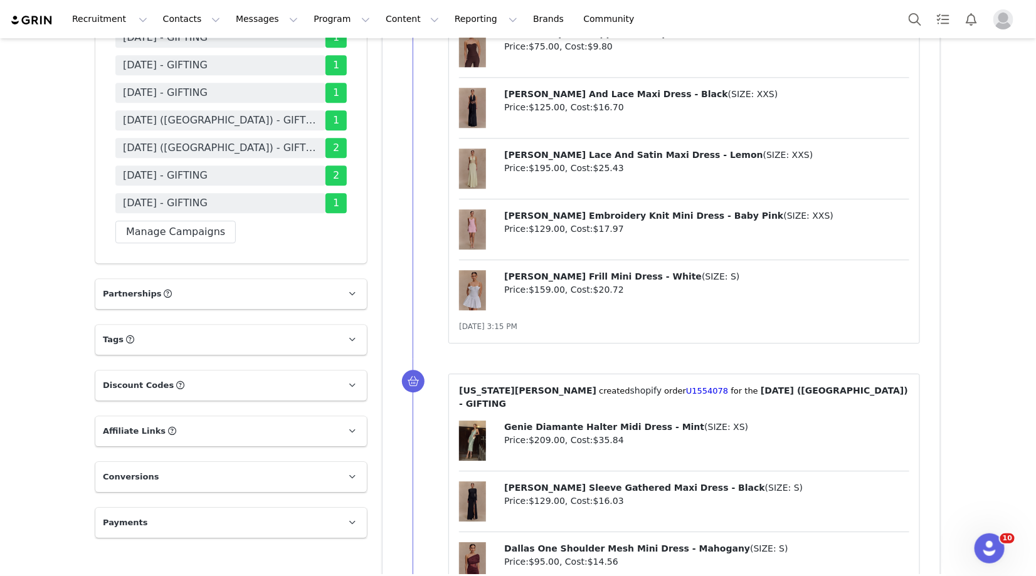
scroll to position [1383, 0]
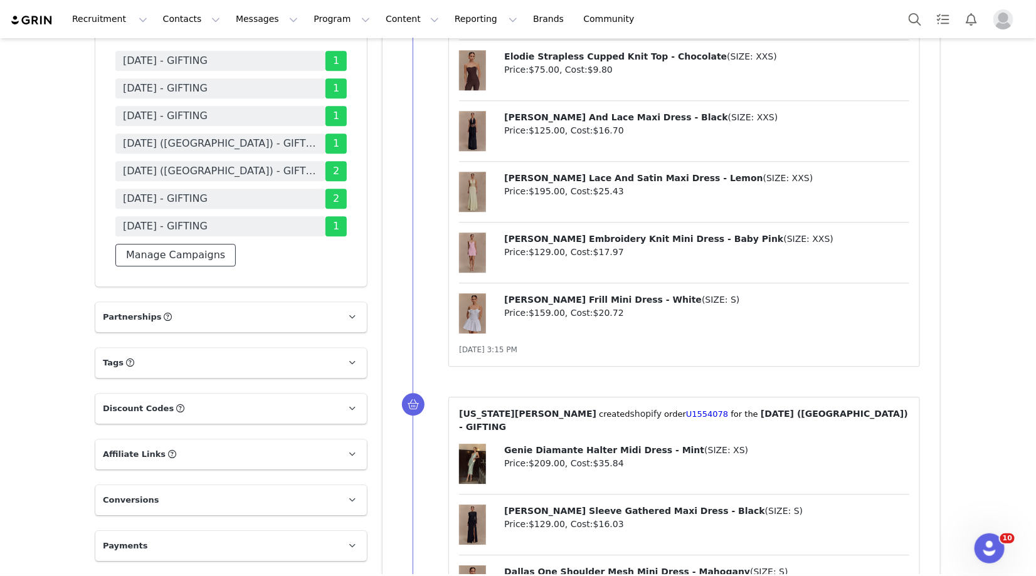
click at [194, 250] on button "Manage Campaigns" at bounding box center [175, 255] width 120 height 23
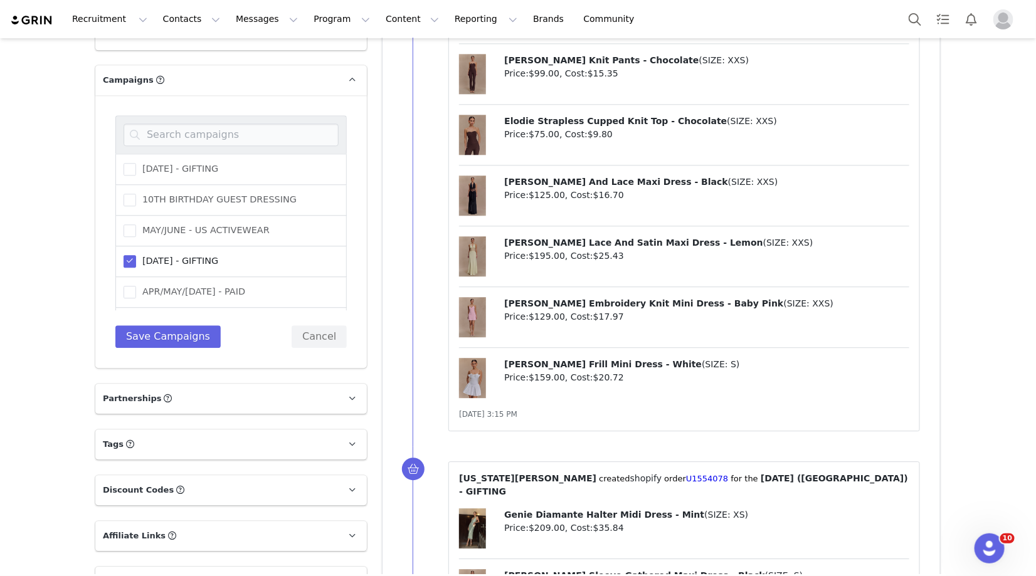
scroll to position [1313, 0]
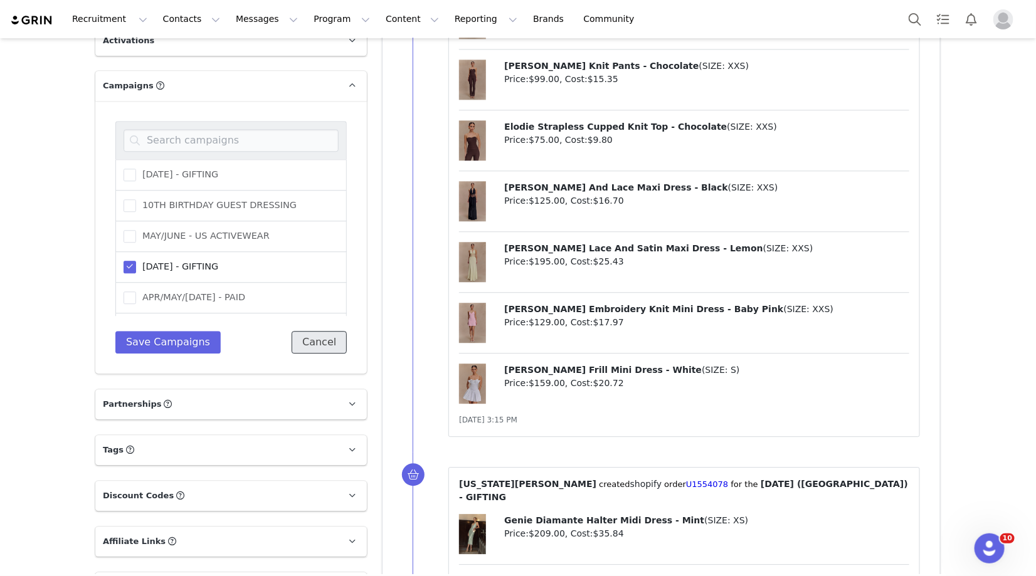
click at [319, 331] on button "Cancel" at bounding box center [319, 342] width 55 height 23
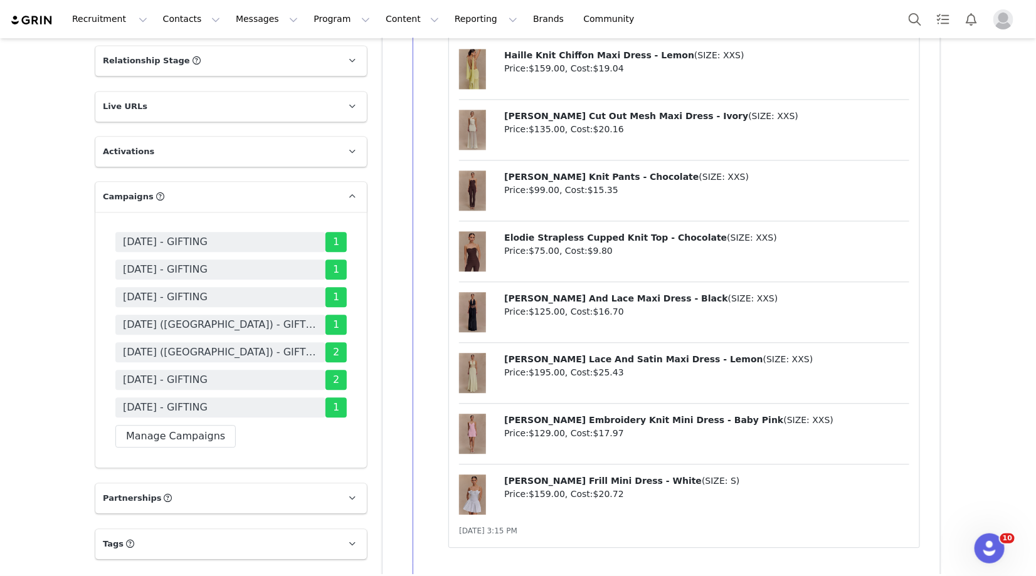
scroll to position [1203, 0]
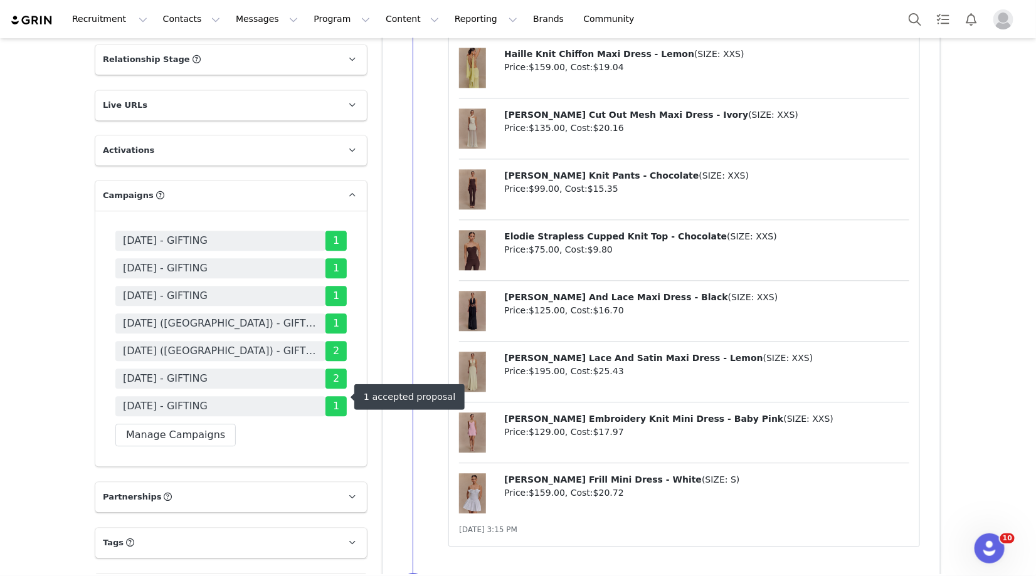
click at [257, 402] on span "[DATE] - GIFTING" at bounding box center [220, 406] width 210 height 20
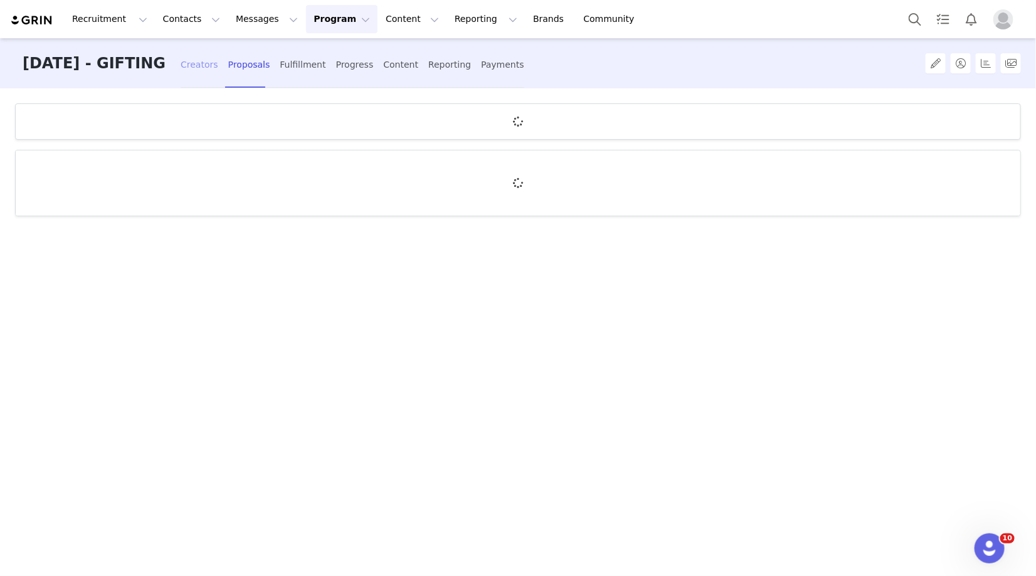
click at [218, 58] on div "Creators" at bounding box center [200, 64] width 38 height 33
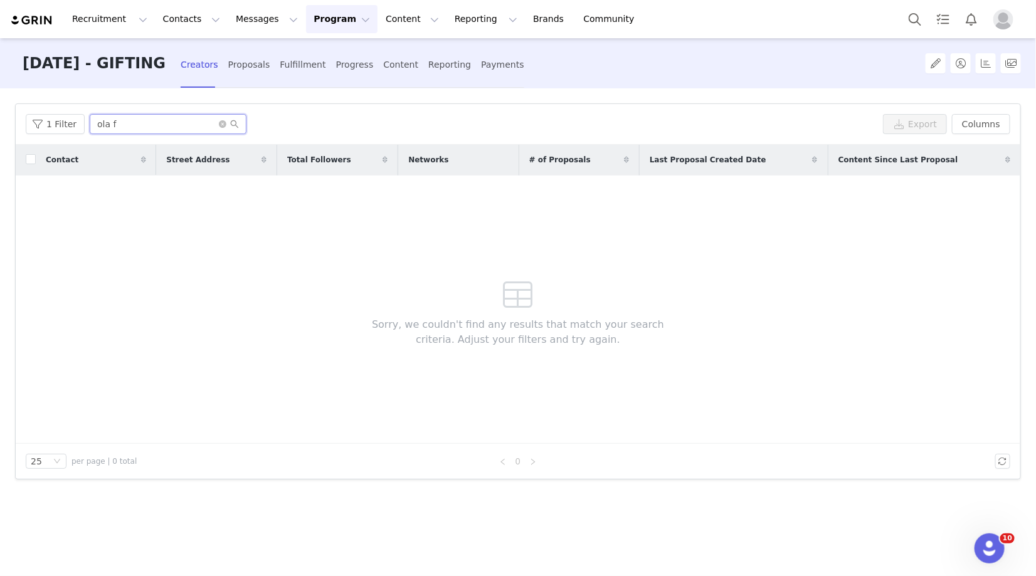
click at [124, 120] on input "ola f" at bounding box center [168, 124] width 157 height 20
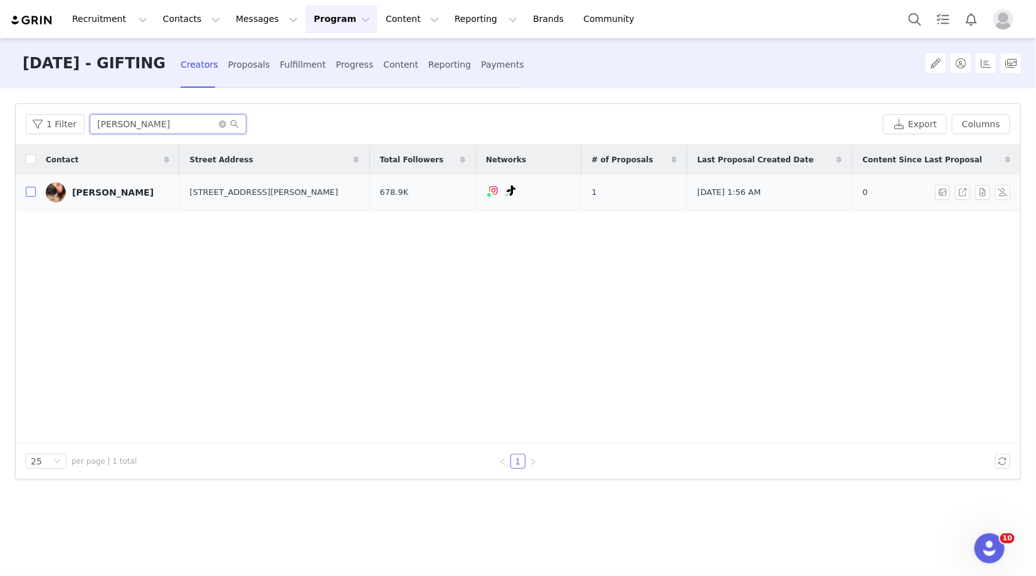
type input "[PERSON_NAME]"
click at [31, 190] on input "checkbox" at bounding box center [31, 192] width 10 height 10
checkbox input "true"
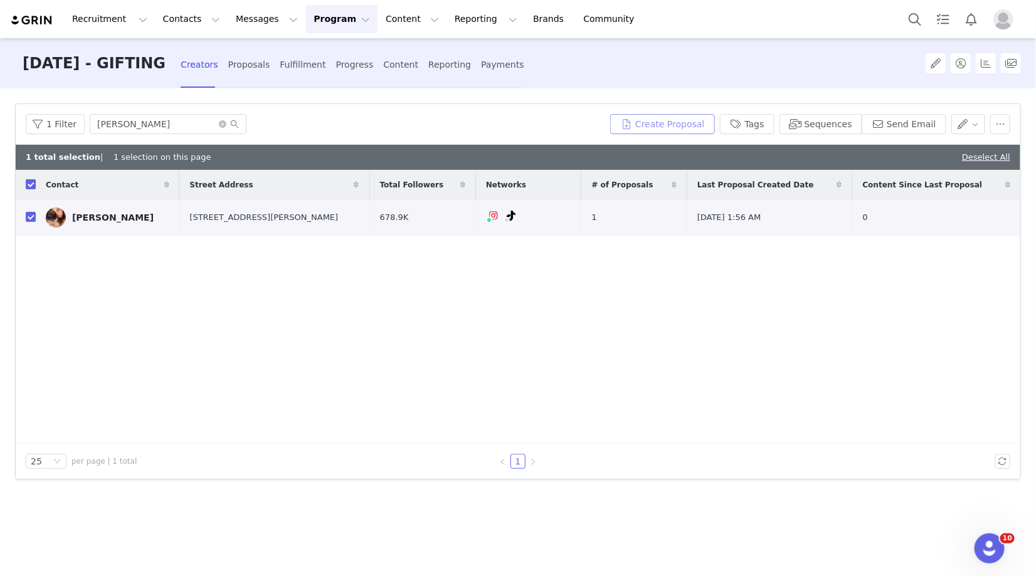
click at [689, 122] on button "Create Proposal" at bounding box center [662, 124] width 104 height 20
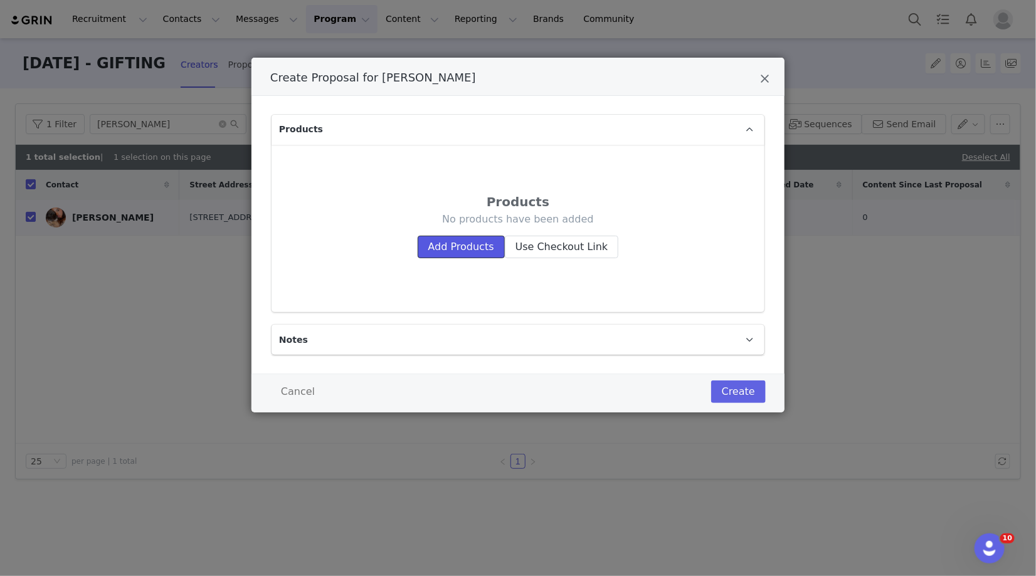
click at [459, 253] on button "Add Products" at bounding box center [461, 247] width 87 height 23
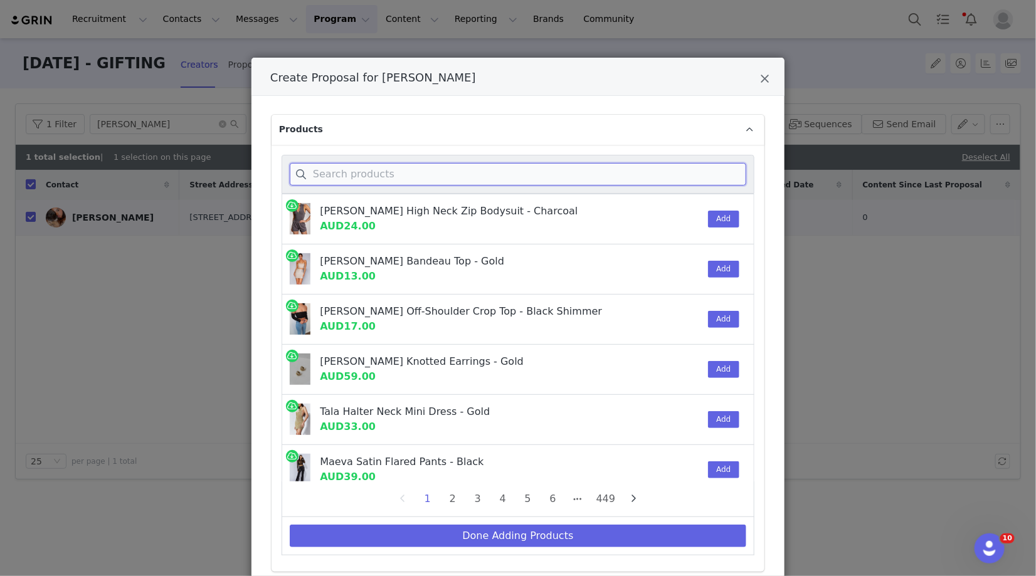
click at [391, 176] on input "Create Proposal for Lizabeth Ponceh" at bounding box center [518, 174] width 457 height 23
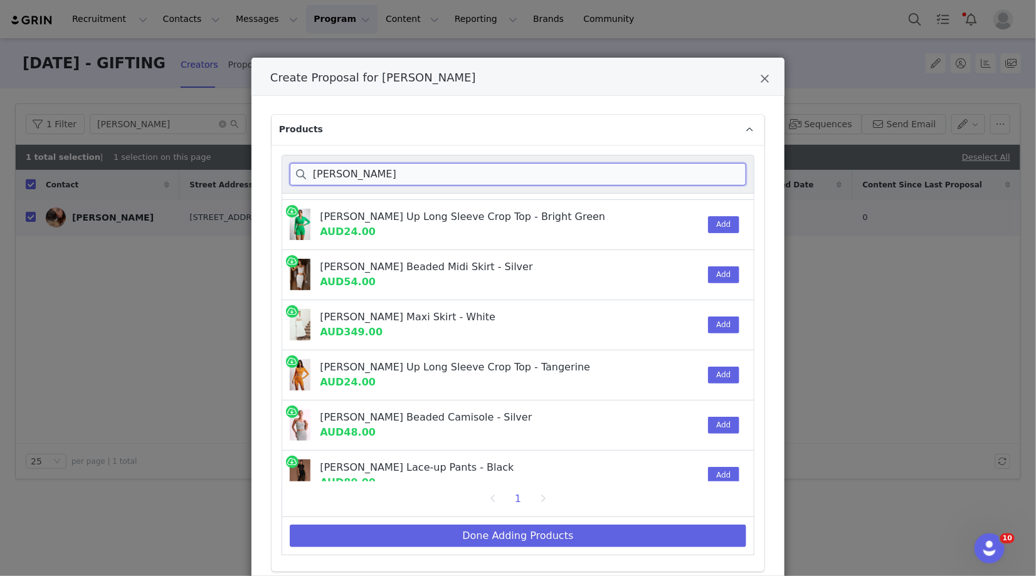
scroll to position [43, 0]
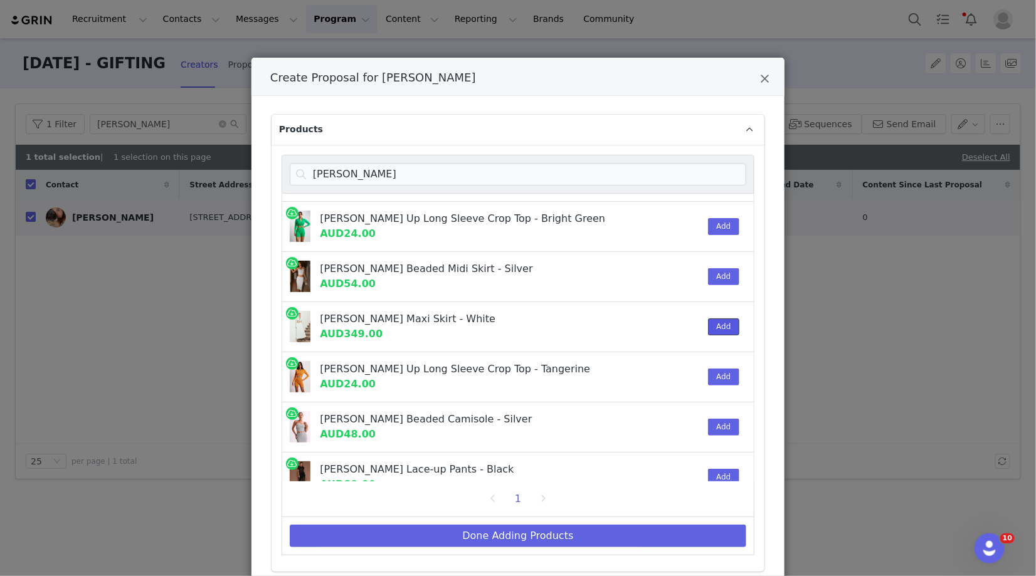
click at [729, 322] on button "Add" at bounding box center [723, 327] width 31 height 17
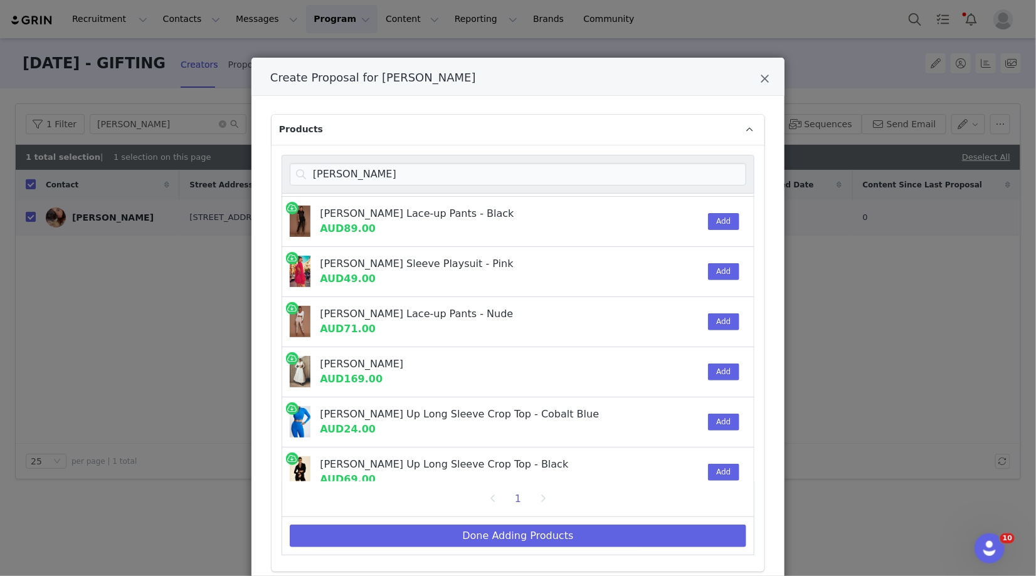
scroll to position [311, 0]
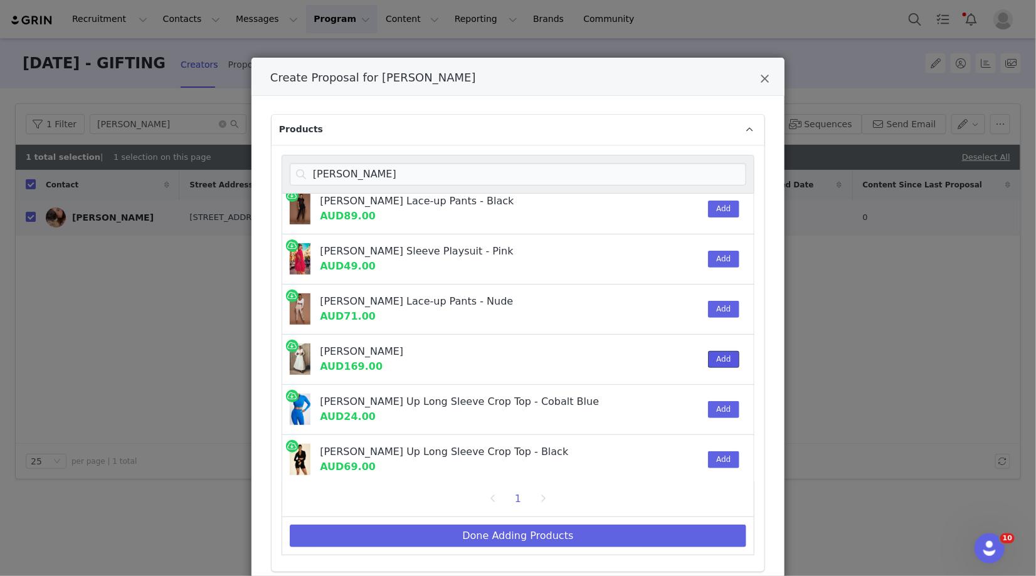
click at [725, 360] on button "Add" at bounding box center [723, 359] width 31 height 17
click at [417, 170] on input "[PERSON_NAME]" at bounding box center [518, 174] width 457 height 23
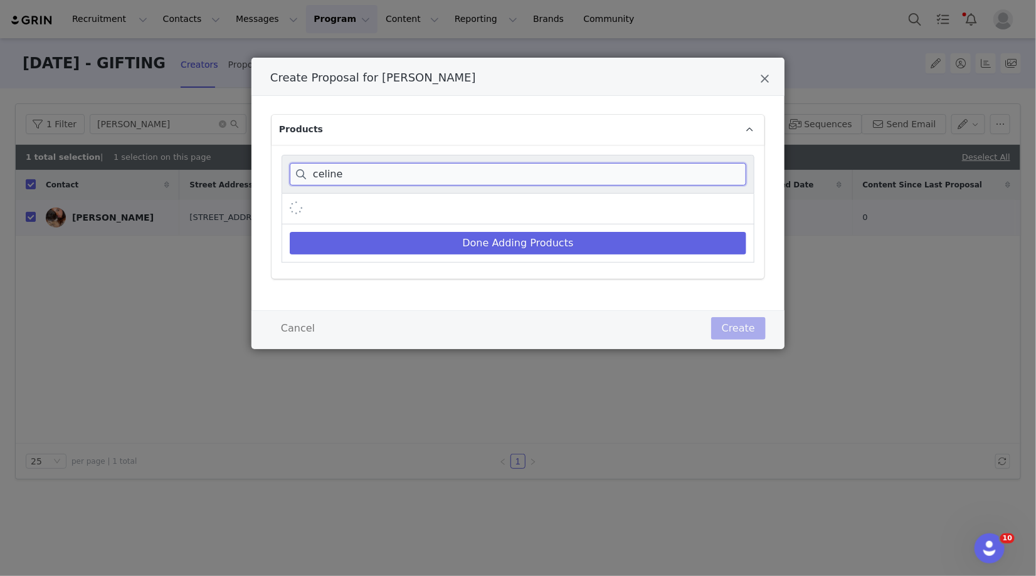
scroll to position [211, 0]
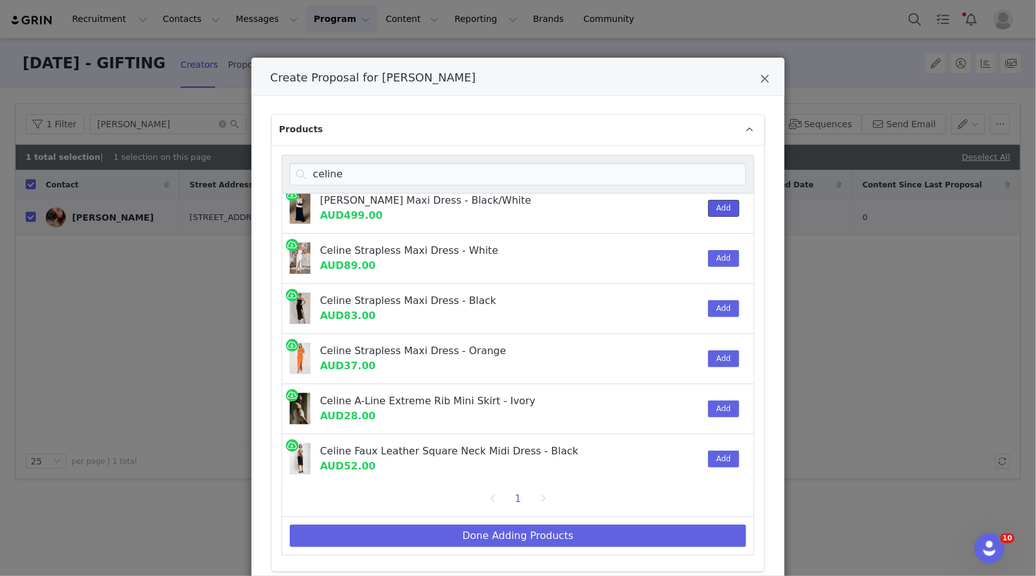
click at [722, 206] on button "Add" at bounding box center [723, 208] width 31 height 17
click at [447, 181] on input "celine" at bounding box center [518, 174] width 457 height 23
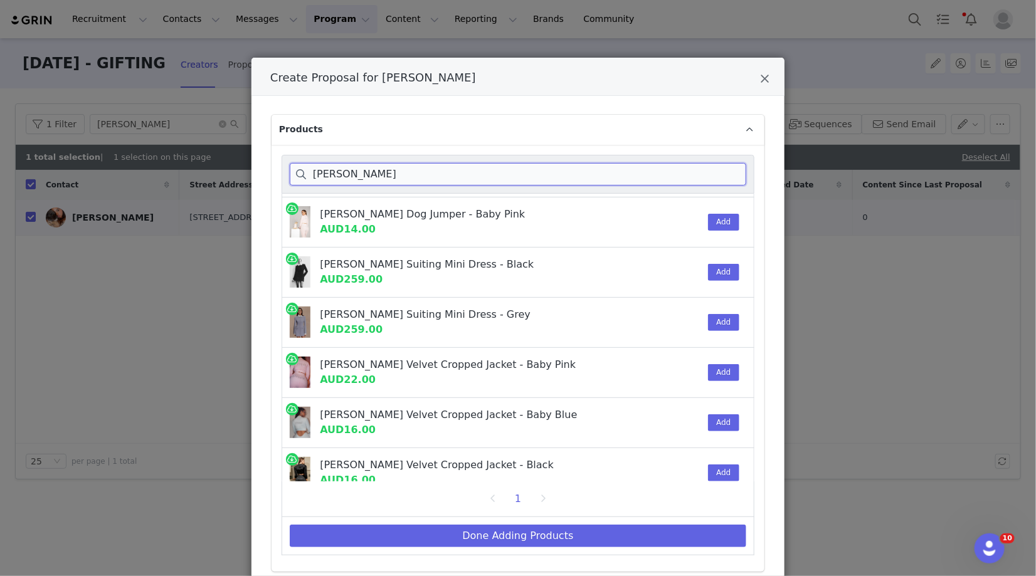
scroll to position [146, 0]
click at [728, 275] on button "Add" at bounding box center [723, 273] width 31 height 17
click at [485, 179] on input "[PERSON_NAME]" at bounding box center [518, 174] width 457 height 23
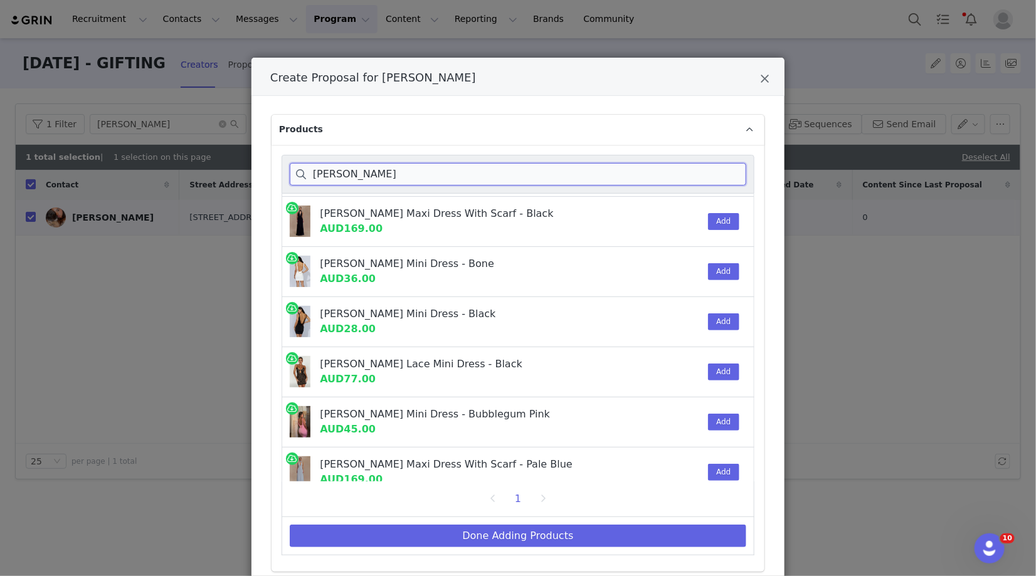
scroll to position [112, 0]
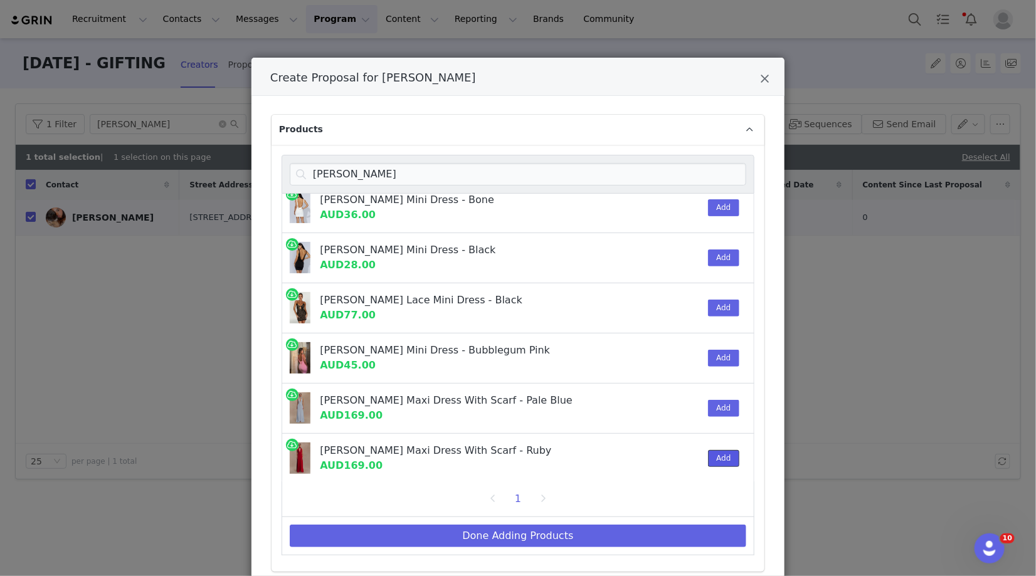
click at [727, 454] on button "Add" at bounding box center [723, 458] width 31 height 17
click at [452, 173] on input "[PERSON_NAME]" at bounding box center [518, 174] width 457 height 23
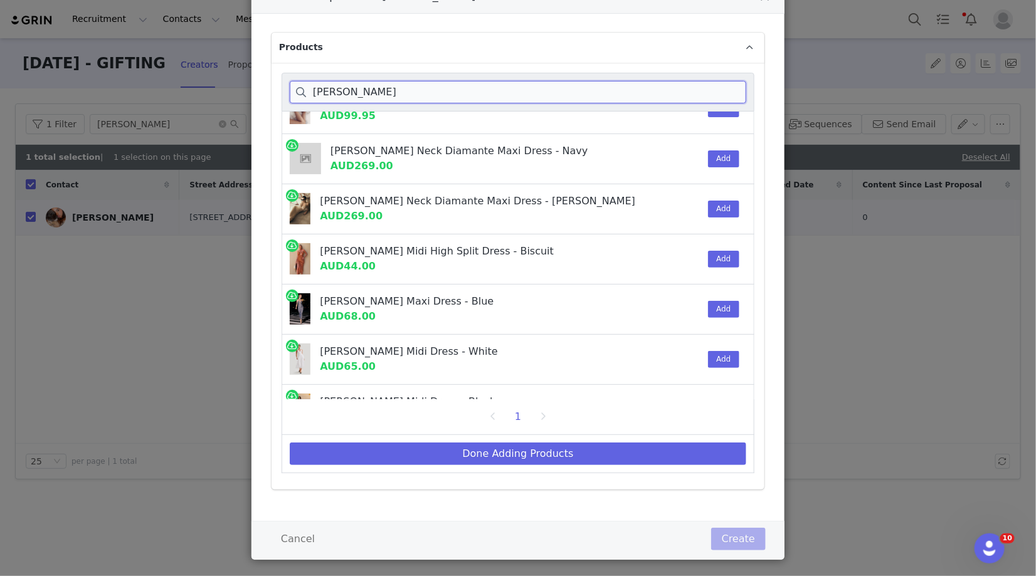
scroll to position [19, 0]
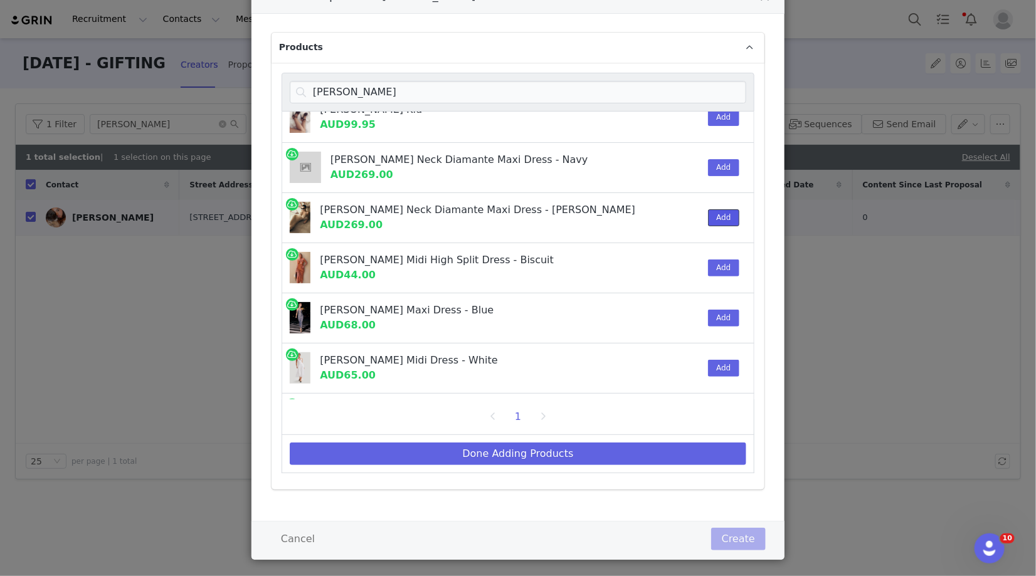
click at [723, 216] on button "Add" at bounding box center [723, 218] width 31 height 17
click at [452, 93] on input "[PERSON_NAME]" at bounding box center [518, 92] width 457 height 23
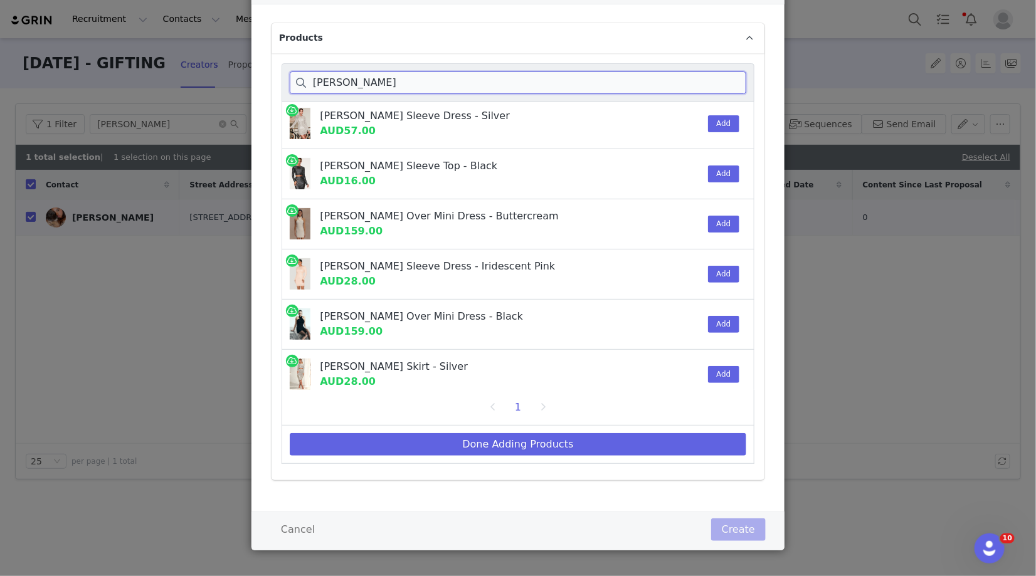
scroll to position [75, 0]
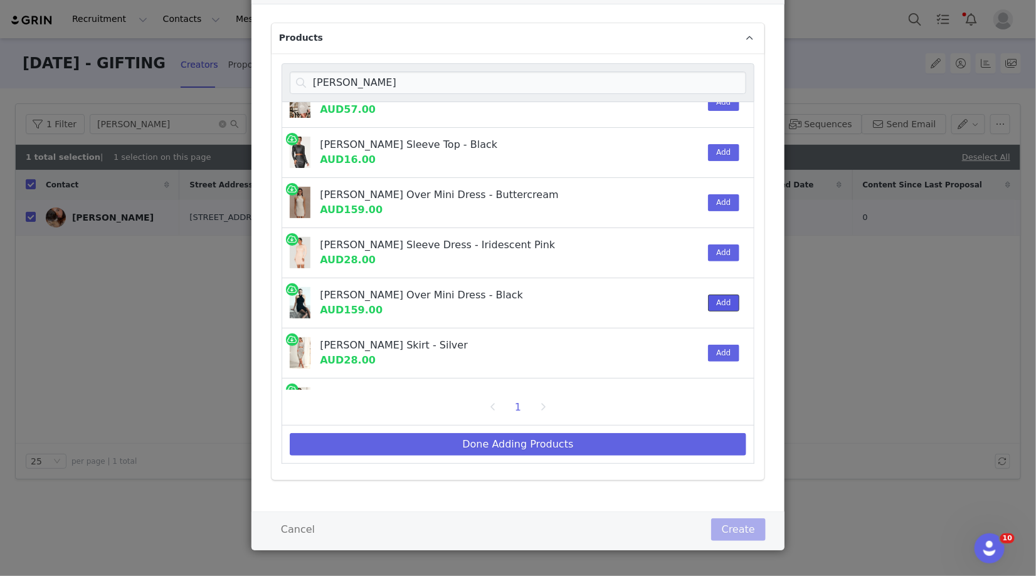
click at [722, 302] on button "Add" at bounding box center [723, 303] width 31 height 17
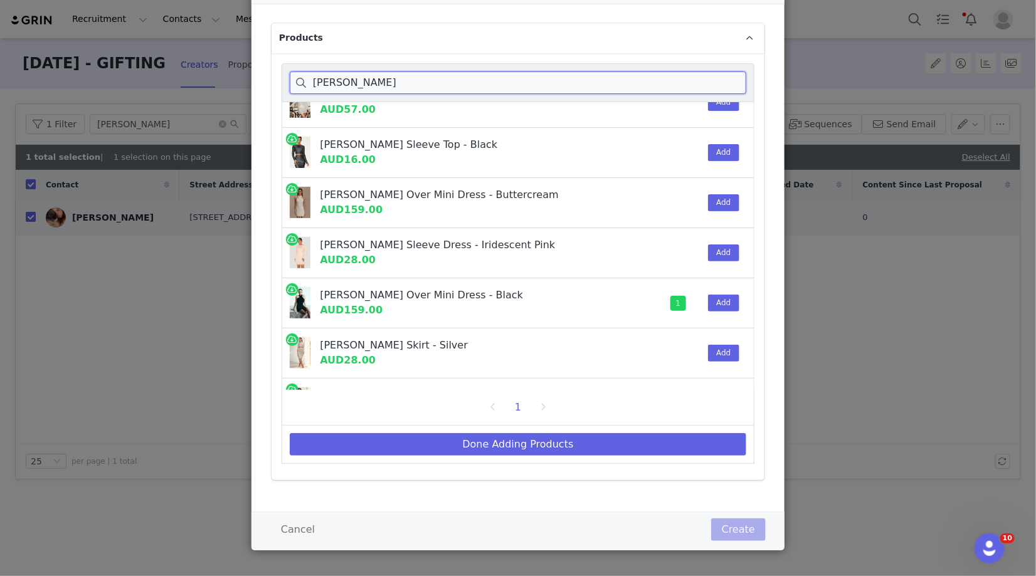
click at [475, 88] on input "[PERSON_NAME]" at bounding box center [518, 83] width 457 height 23
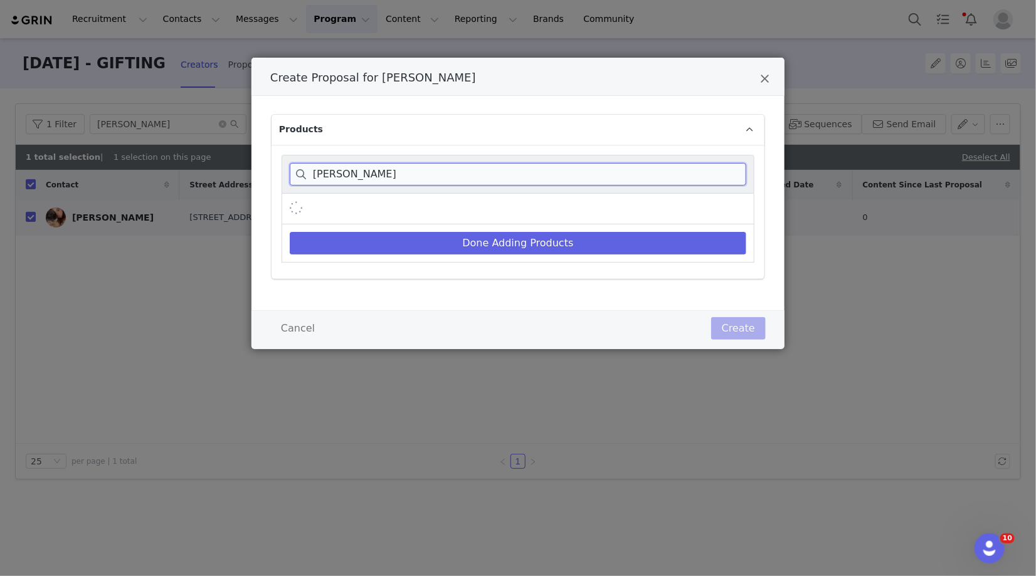
scroll to position [0, 0]
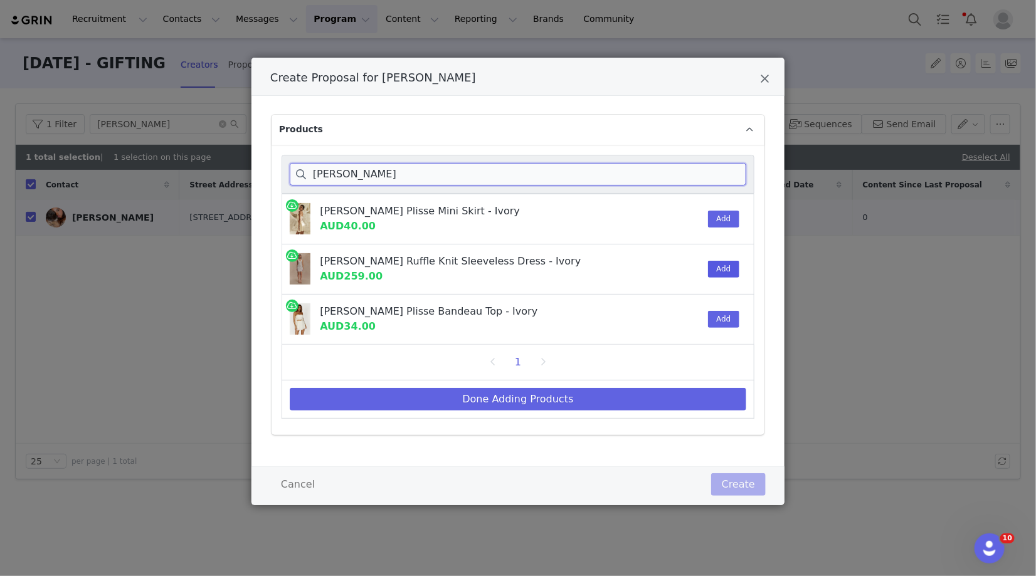
type input "[PERSON_NAME]"
click at [731, 267] on button "Add" at bounding box center [723, 269] width 31 height 17
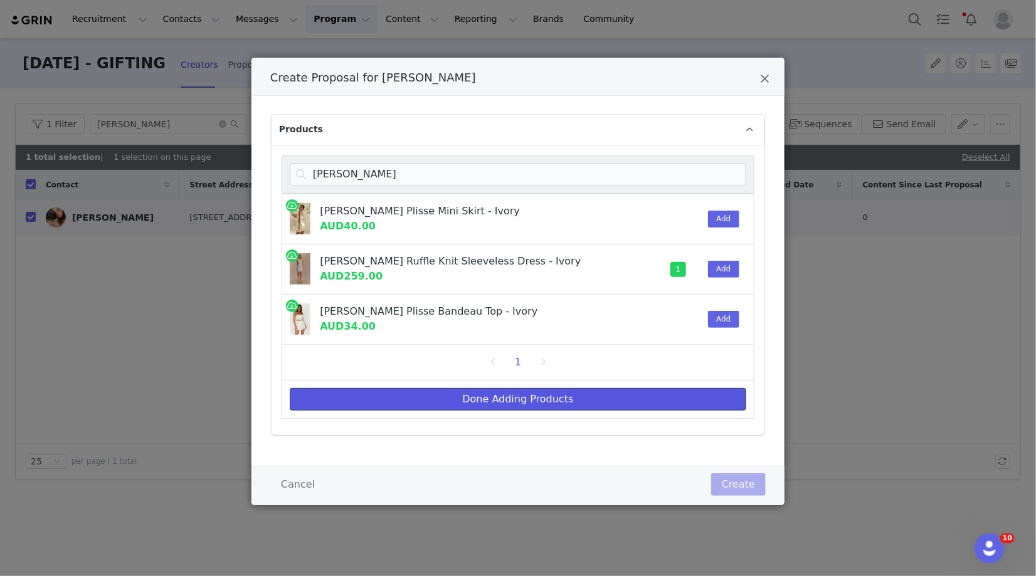
click at [465, 394] on button "Done Adding Products" at bounding box center [518, 399] width 457 height 23
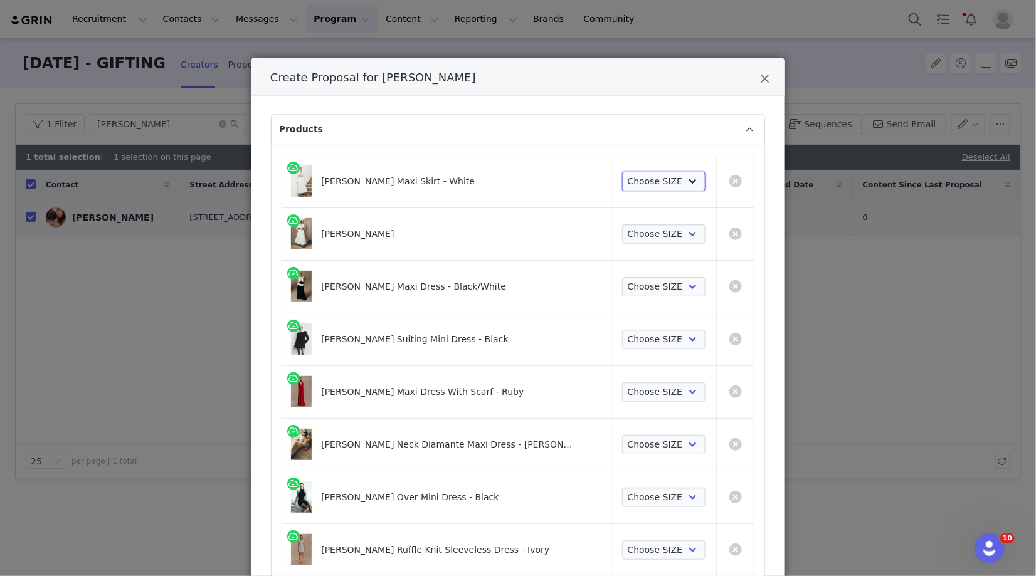
click at [625, 181] on select "Choose SIZE XXS XS S M L XL XXL 3XL" at bounding box center [663, 182] width 83 height 20
select select "27695794"
click at [622, 172] on select "Choose SIZE XXS XS S M L XL XXL 3XL" at bounding box center [663, 182] width 83 height 20
click at [638, 228] on select "Choose SIZE XXS XS S M L XL XXL 3XL" at bounding box center [663, 235] width 83 height 20
select select "27695214"
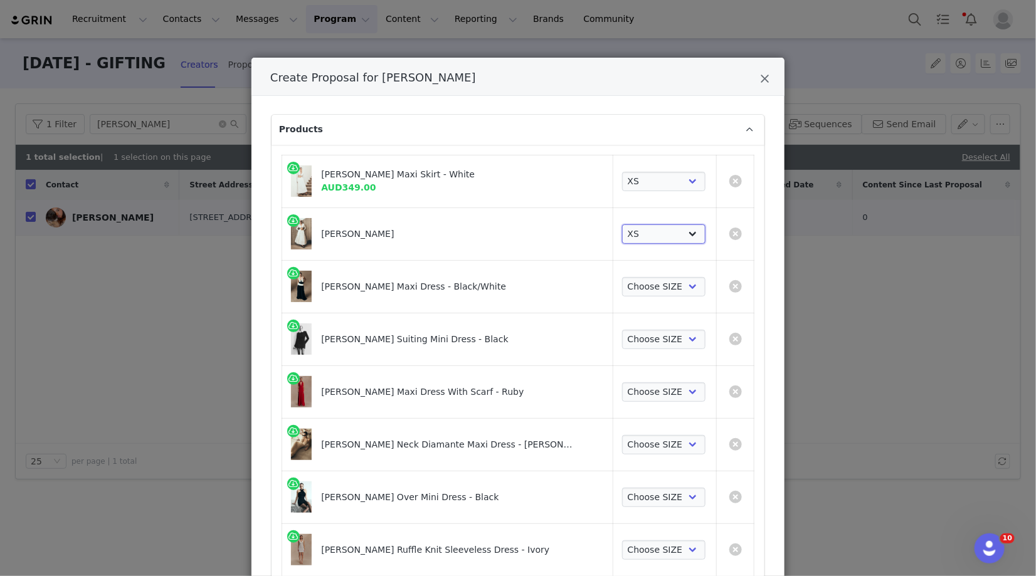
click at [622, 225] on select "Choose SIZE XXS XS S M L XL XXL 3XL" at bounding box center [663, 235] width 83 height 20
click at [659, 291] on select "Choose SIZE XXS XS S M L XL XXL 3XL" at bounding box center [663, 287] width 83 height 20
select select "27911094"
click at [622, 277] on select "Choose SIZE XXS XS S M L XL XXL 3XL" at bounding box center [663, 287] width 83 height 20
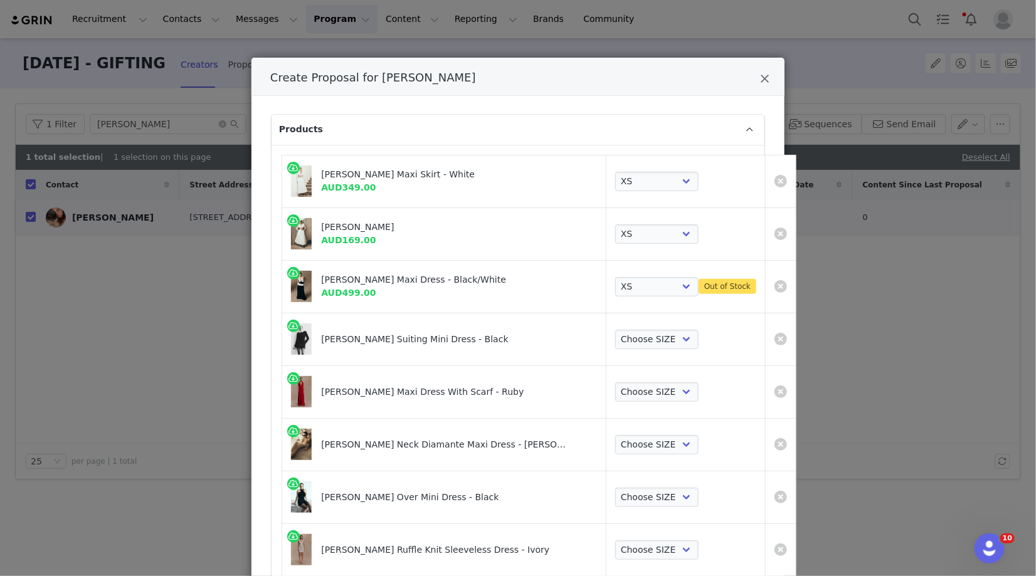
click at [652, 344] on div "Choose SIZE XXS XS S M L XL XXL 3XL" at bounding box center [685, 340] width 141 height 20
click at [628, 341] on select "Choose SIZE XXS XS S M L XL XXL 3XL" at bounding box center [656, 340] width 83 height 20
select select "27694038"
click at [615, 330] on select "Choose SIZE XXS XS S M L XL XXL 3XL" at bounding box center [656, 340] width 83 height 20
click at [615, 398] on select "Choose SIZE XXS XS S M L XL XXL 3XL" at bounding box center [656, 393] width 83 height 20
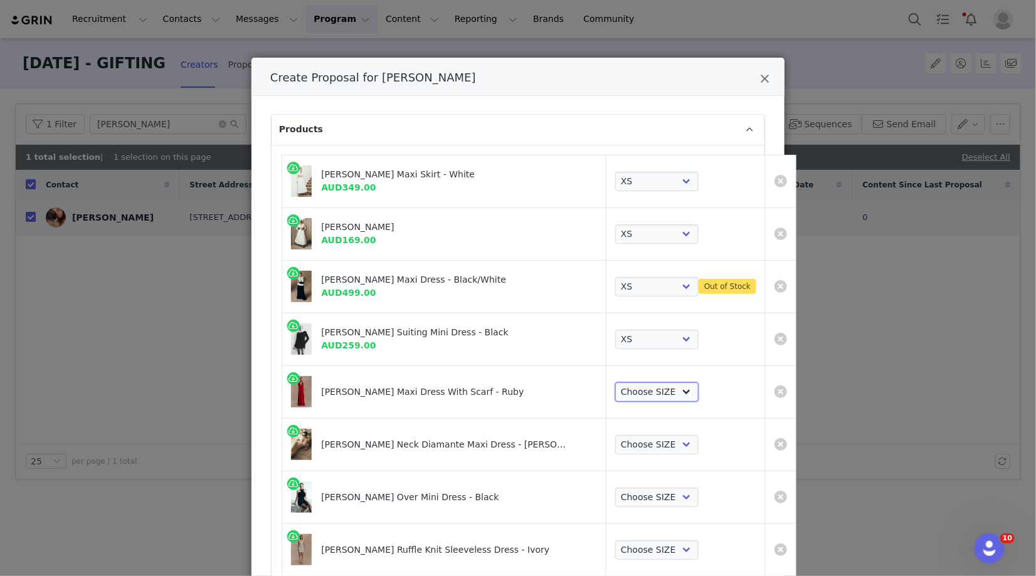
select select "27355408"
click at [615, 383] on select "Choose SIZE XXS XS S M L XL XXL 3XL" at bounding box center [656, 393] width 83 height 20
click at [607, 431] on td "Choose SIZE XXS XS S M L XL XXL 3XL" at bounding box center [686, 444] width 159 height 53
click at [615, 441] on select "Choose SIZE XXS XS S M L XL XXL 3XL" at bounding box center [656, 445] width 83 height 20
select select "27696157"
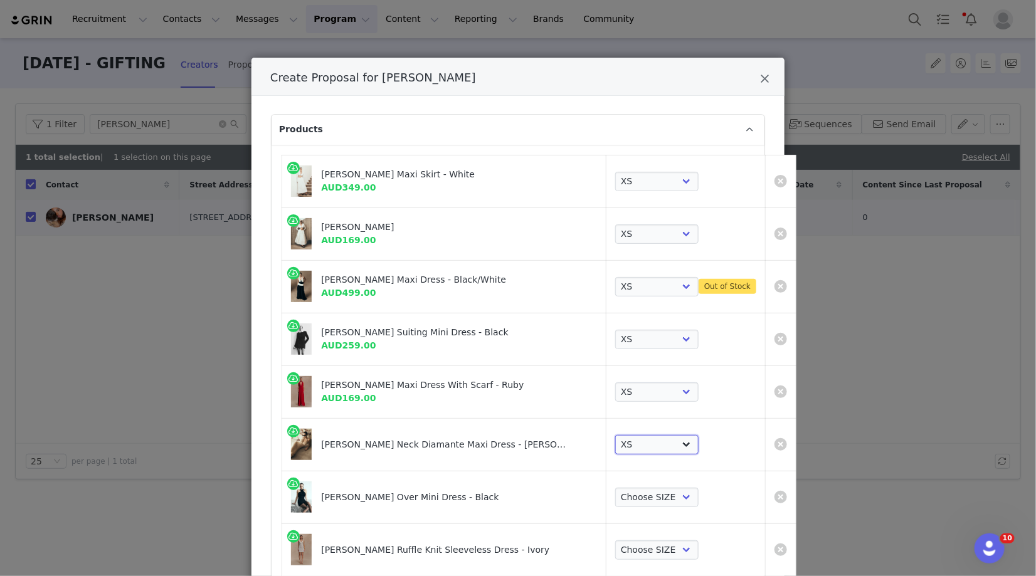
click at [615, 435] on select "Choose SIZE XXS XS S M L XL XXL 3XL" at bounding box center [656, 445] width 83 height 20
click at [609, 506] on td "Choose SIZE XXS XS S M L XL XXL 3XL" at bounding box center [686, 497] width 159 height 53
click at [615, 498] on select "Choose SIZE XXS XS S M L XL XXL 3XL" at bounding box center [656, 498] width 83 height 20
select select "27694844"
click at [615, 488] on select "Choose SIZE XXS XS S M L XL XXL 3XL" at bounding box center [656, 498] width 83 height 20
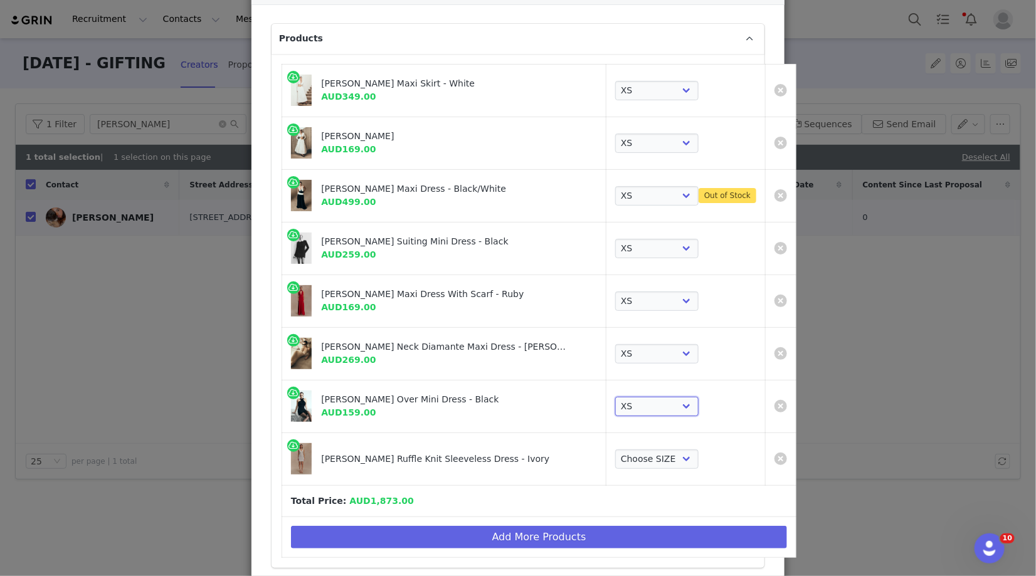
scroll to position [92, 0]
click at [619, 458] on select "Choose SIZE XXS XS S M L XL XXL 3XL" at bounding box center [656, 459] width 83 height 20
select select "27556520"
click at [615, 449] on select "Choose SIZE XXS XS S M L XL XXL 3XL" at bounding box center [656, 459] width 83 height 20
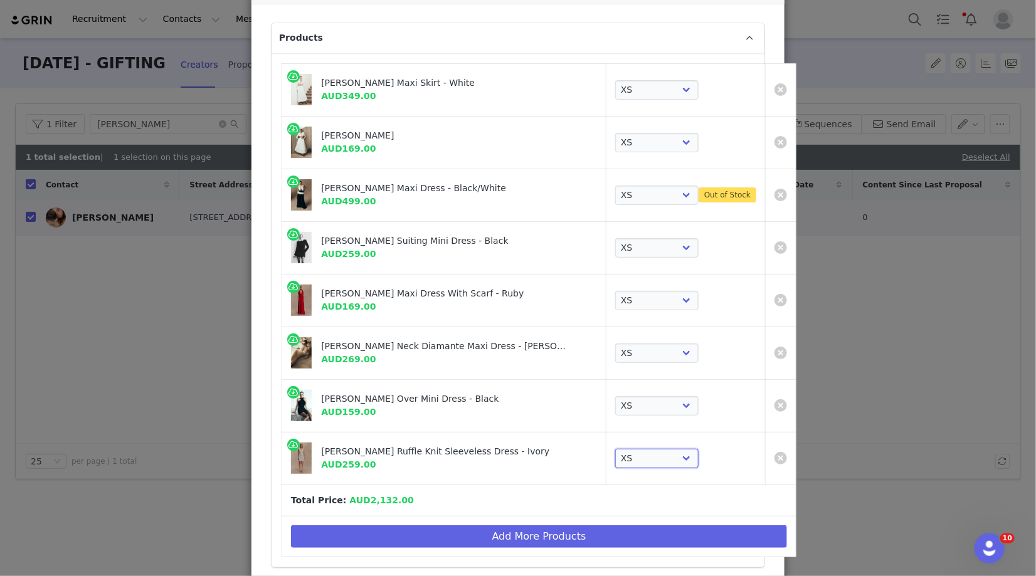
scroll to position [60, 0]
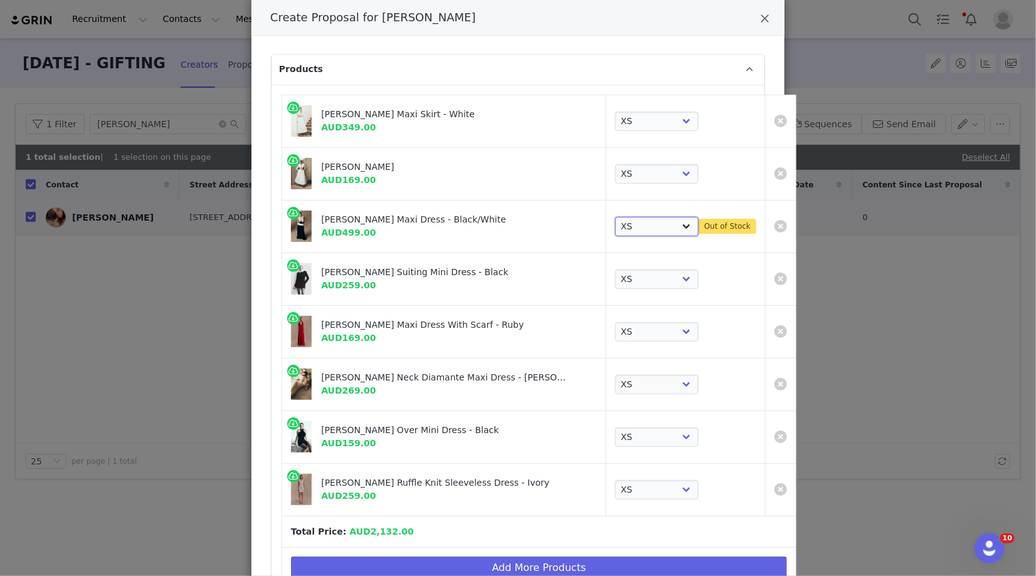
click at [615, 223] on select "Choose SIZE XXS XS S M L XL XXL 3XL" at bounding box center [656, 227] width 83 height 20
select select "27911093"
click at [615, 217] on select "Choose SIZE XXS XS S M L XL XXL 3XL" at bounding box center [656, 227] width 83 height 20
click at [623, 186] on td "Choose SIZE XXS XS S M L XL XXL 3XL" at bounding box center [686, 173] width 159 height 53
click at [619, 179] on select "Choose SIZE XXS XS S M L XL XXL 3XL" at bounding box center [656, 174] width 83 height 20
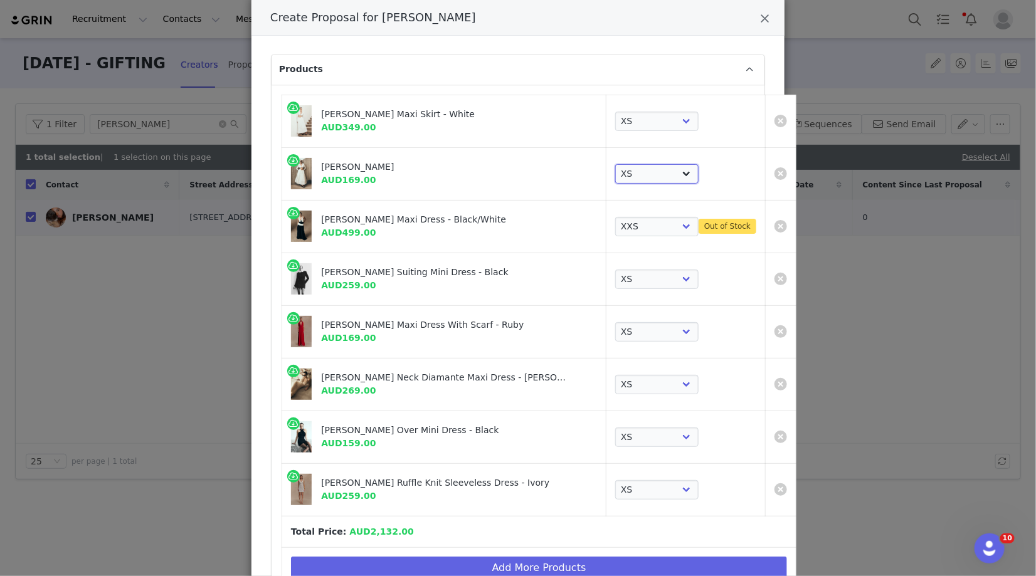
select select "27695213"
click at [615, 164] on select "Choose SIZE XXS XS S M L XL XXL 3XL" at bounding box center [656, 174] width 83 height 20
click at [607, 132] on td "Choose SIZE XXS XS S M L XL XXL 3XL" at bounding box center [686, 121] width 159 height 53
click at [615, 124] on select "Choose SIZE XXS XS S M L XL XXL 3XL" at bounding box center [656, 122] width 83 height 20
select select "27695793"
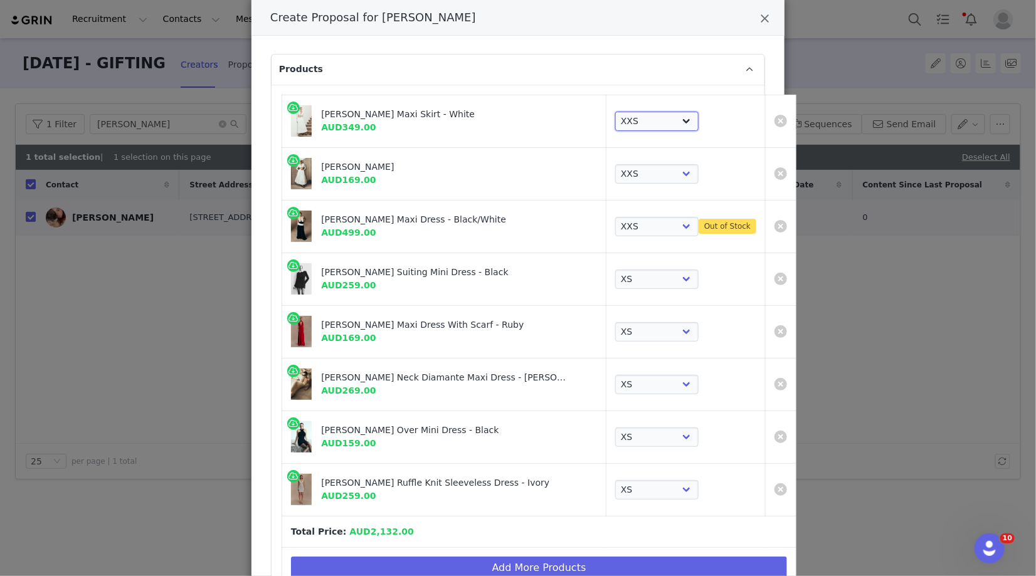
click at [615, 112] on select "Choose SIZE XXS XS S M L XL XXL 3XL" at bounding box center [656, 122] width 83 height 20
click at [615, 176] on select "Choose SIZE XXS XS S M L XL XXL 3XL" at bounding box center [656, 174] width 83 height 20
select select "27695214"
click at [615, 164] on select "Choose SIZE XXS XS S M L XL XXL 3XL" at bounding box center [656, 174] width 83 height 20
click at [615, 280] on select "Choose SIZE XXS XS S M L XL XXL 3XL" at bounding box center [656, 280] width 83 height 20
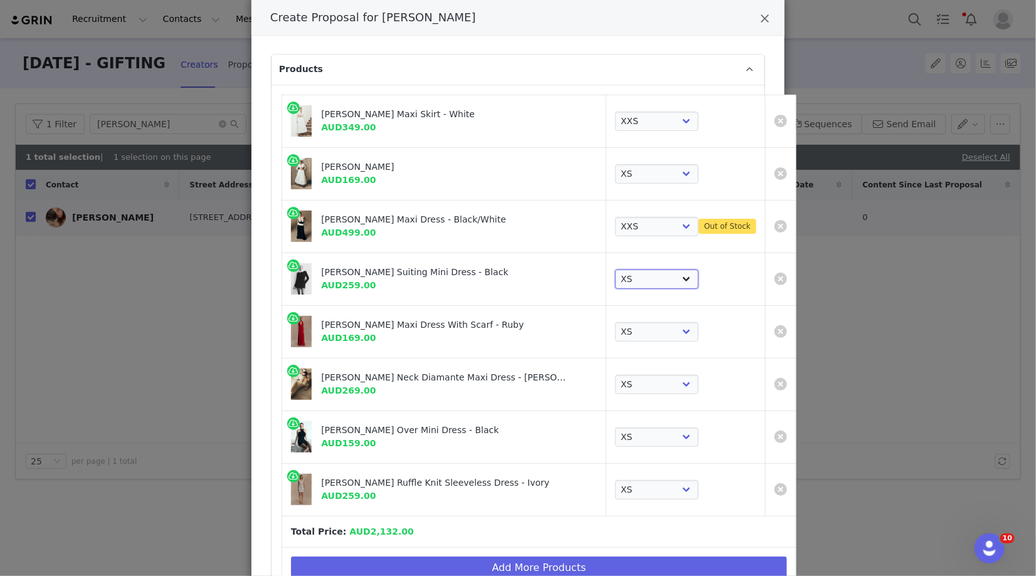
select select "27694037"
click at [615, 270] on select "Choose SIZE XXS XS S M L XL XXL 3XL" at bounding box center [656, 280] width 83 height 20
click at [615, 328] on select "Choose SIZE XXS XS S M L XL XXL 3XL" at bounding box center [656, 332] width 83 height 20
select select "27355407"
click at [615, 322] on select "Choose SIZE XXS XS S M L XL XXL 3XL" at bounding box center [656, 332] width 83 height 20
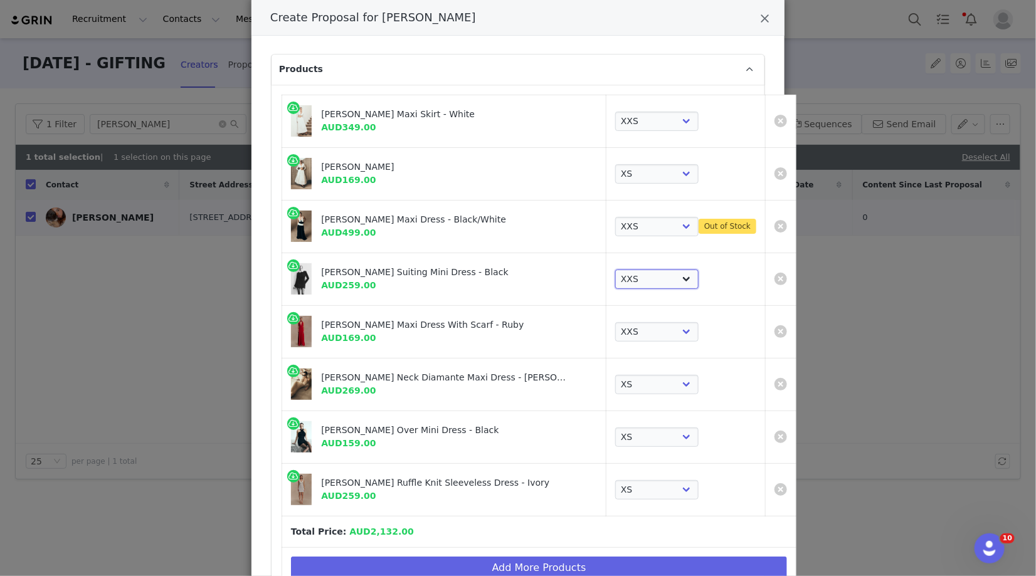
click at [615, 274] on select "Choose SIZE XXS XS S M L XL XXL 3XL" at bounding box center [656, 280] width 83 height 20
select select "27694038"
click at [615, 270] on select "Choose SIZE XXS XS S M L XL XXL 3XL" at bounding box center [656, 280] width 83 height 20
click at [615, 388] on select "Choose SIZE XXS XS S M L XL XXL 3XL" at bounding box center [656, 385] width 83 height 20
select select "27696156"
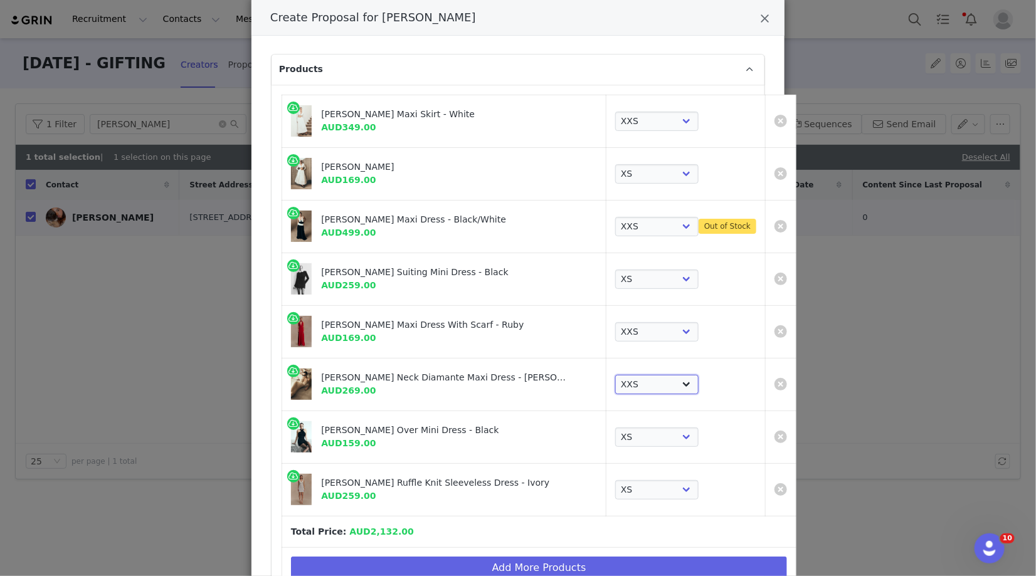
click at [615, 375] on select "Choose SIZE XXS XS S M L XL XXL 3XL" at bounding box center [656, 385] width 83 height 20
click at [607, 425] on td "Choose SIZE XXS XS S M L XL XXL 3XL" at bounding box center [686, 437] width 159 height 53
click at [615, 432] on select "Choose SIZE XXS XS S M L XL XXL 3XL" at bounding box center [656, 438] width 83 height 20
select select "27694843"
click at [615, 428] on select "Choose SIZE XXS XS S M L XL XXL 3XL" at bounding box center [656, 438] width 83 height 20
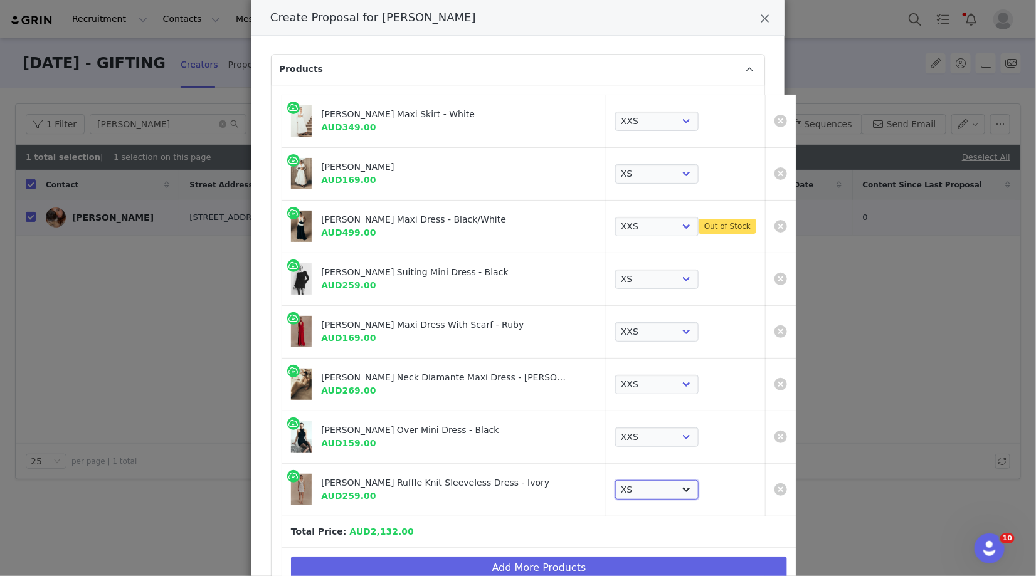
click at [615, 494] on select "Choose SIZE XXS XS S M L XL XXL 3XL" at bounding box center [656, 490] width 83 height 20
select select "27556519"
click at [615, 480] on select "Choose SIZE XXS XS S M L XL XXL 3XL" at bounding box center [656, 490] width 83 height 20
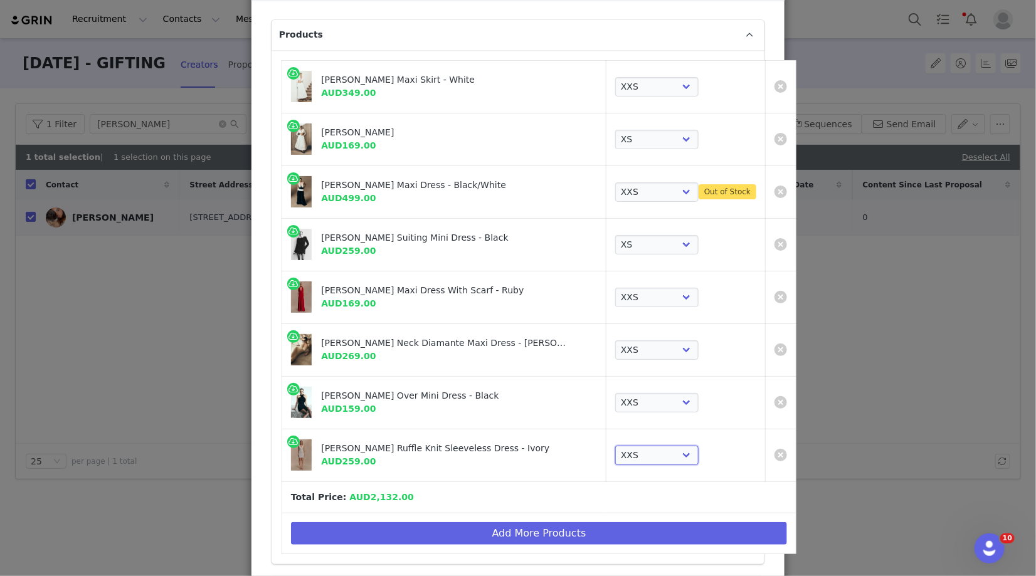
scroll to position [95, 0]
click at [775, 188] on link "Create Proposal for Lizabeth Ponceh" at bounding box center [781, 191] width 13 height 13
select select "27694038"
select select "27355407"
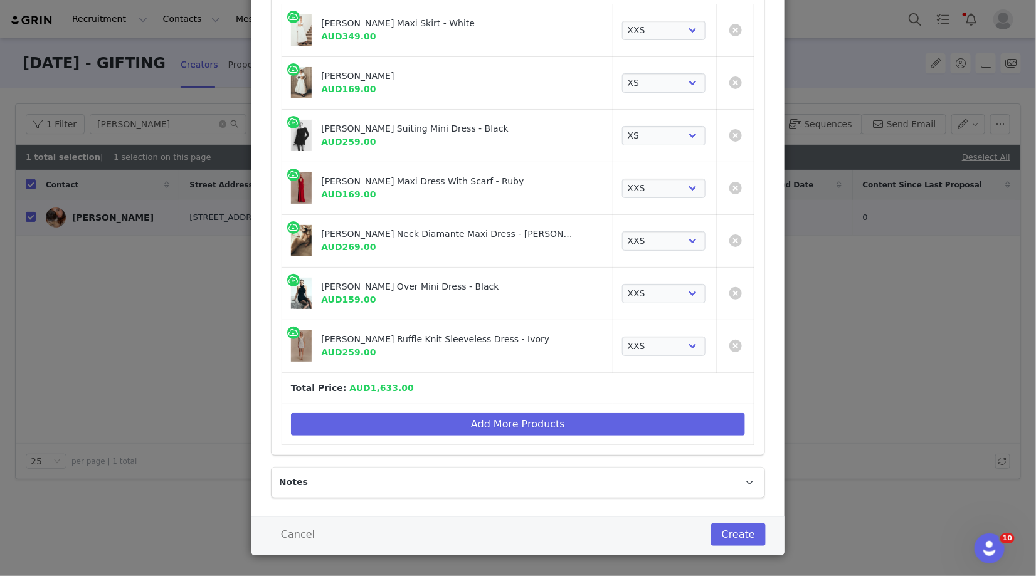
scroll to position [159, 0]
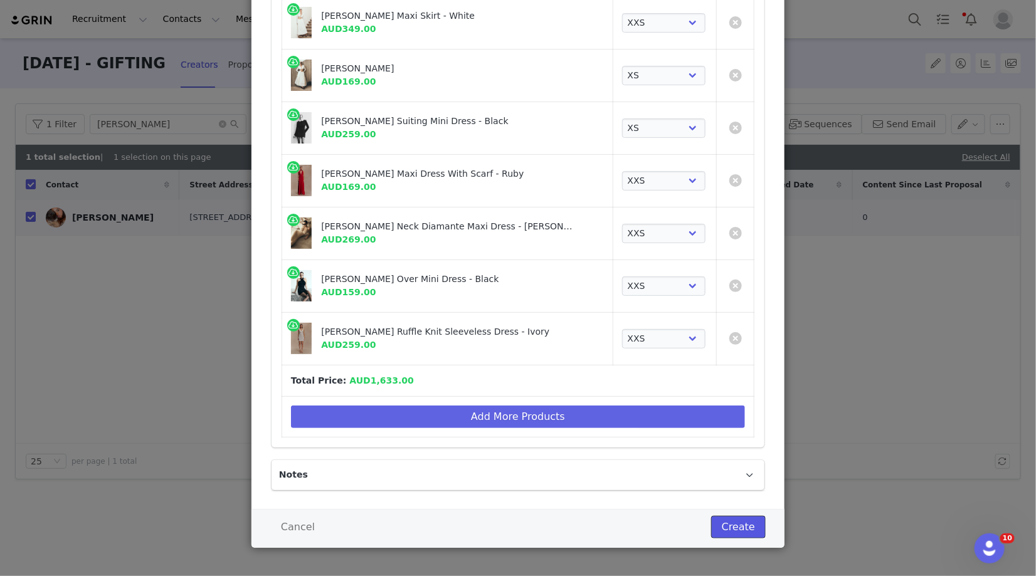
click at [723, 524] on button "Create" at bounding box center [738, 527] width 55 height 23
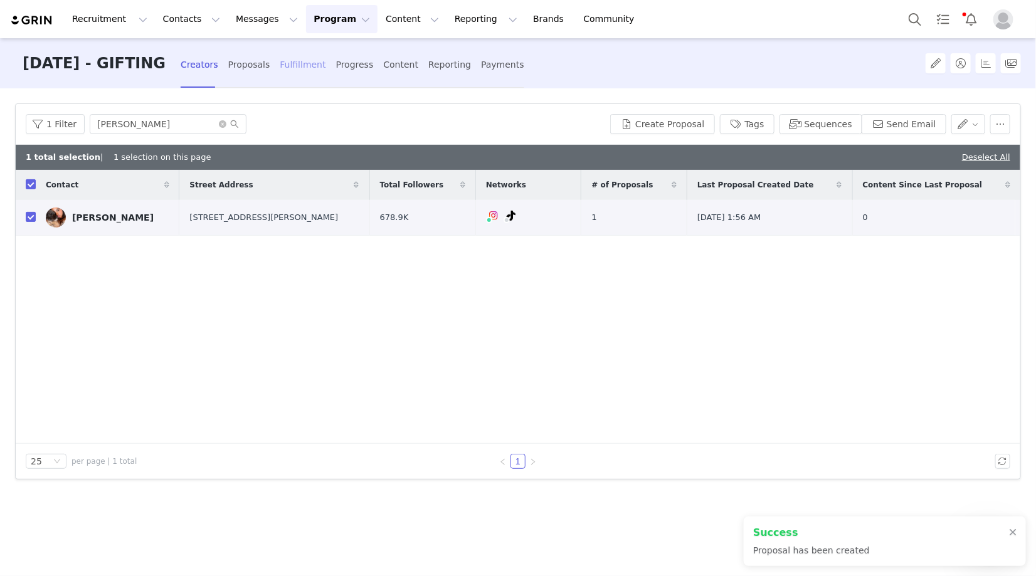
click at [326, 65] on div "Fulfillment" at bounding box center [303, 64] width 46 height 33
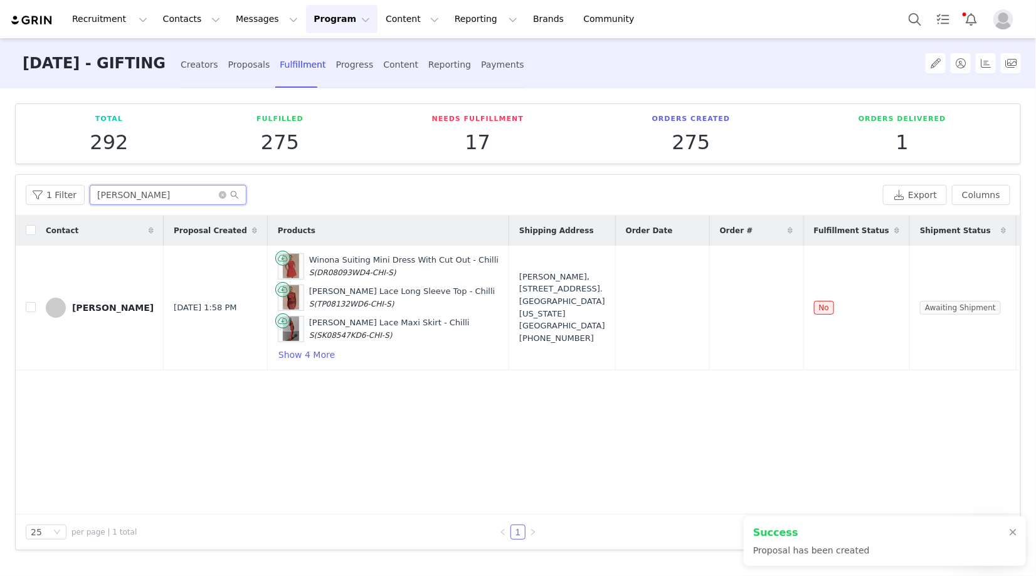
click at [141, 189] on input "[PERSON_NAME]" at bounding box center [168, 195] width 157 height 20
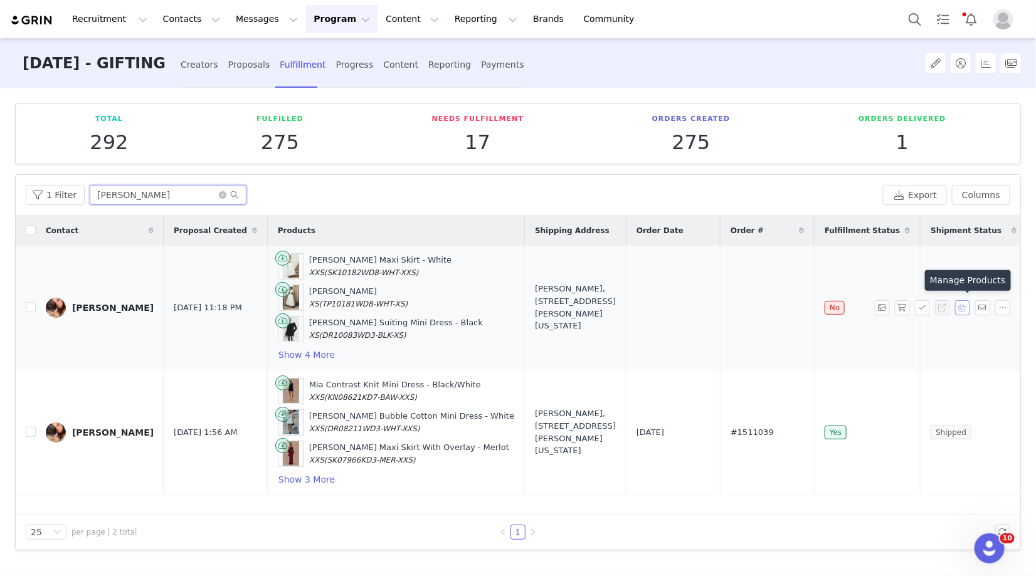
type input "[PERSON_NAME]"
click at [959, 309] on button "button" at bounding box center [962, 307] width 15 height 15
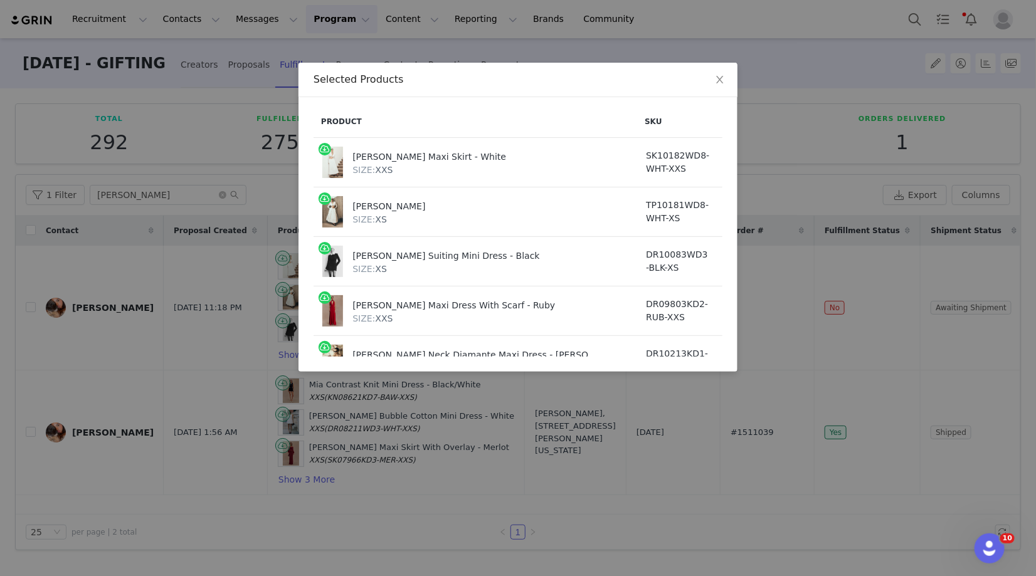
scroll to position [148, 0]
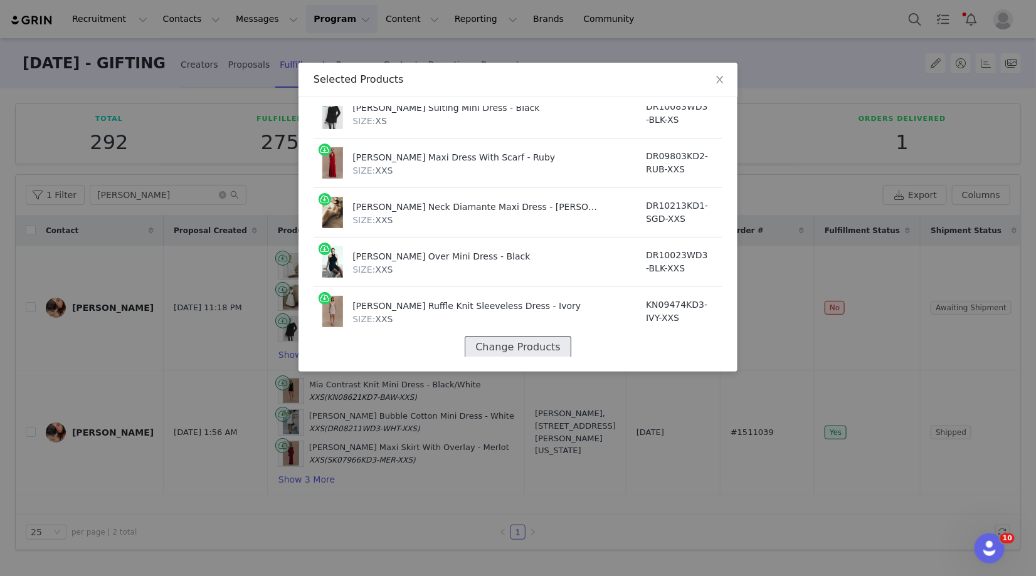
click at [501, 344] on button "Change Products" at bounding box center [518, 347] width 106 height 23
select select "27695793"
select select "27695214"
select select "27694038"
select select "27355407"
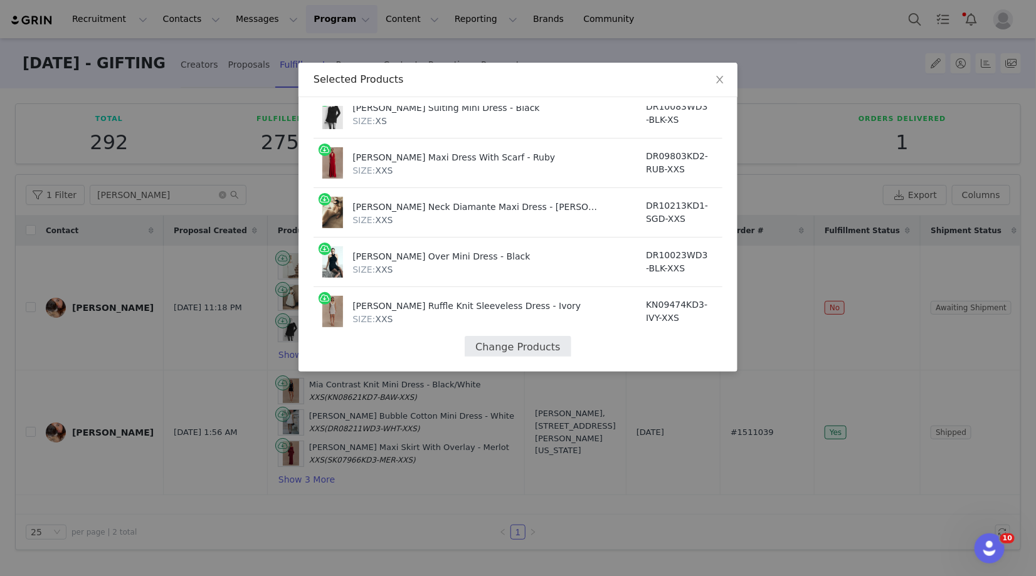
select select "27696156"
select select "27694843"
select select "27556519"
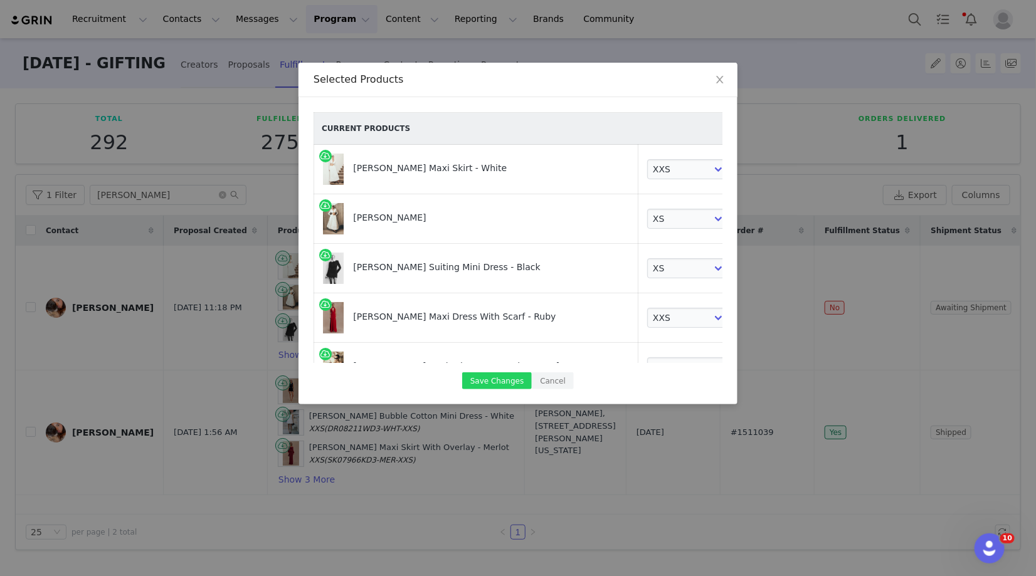
scroll to position [167, 0]
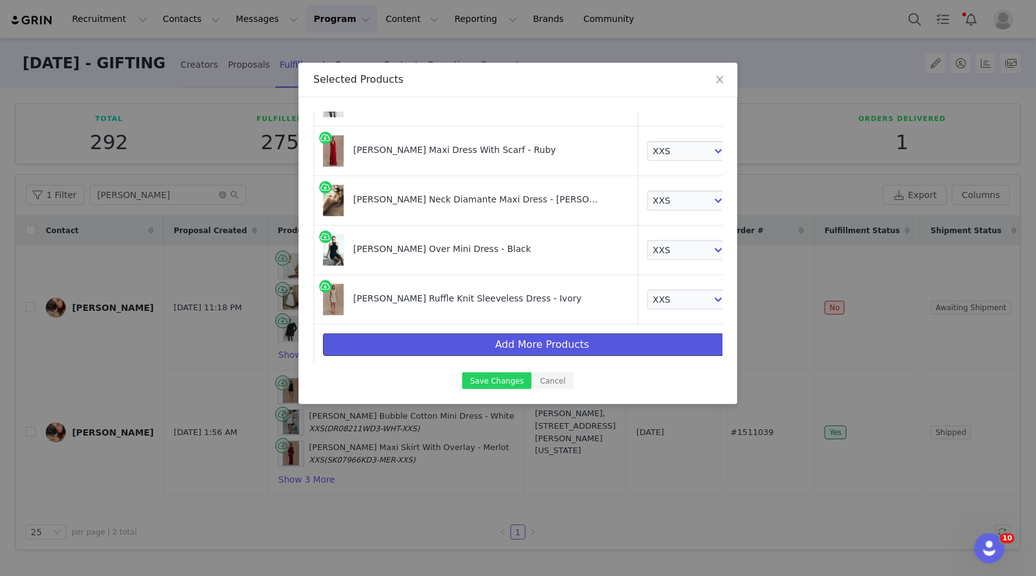
click at [458, 344] on button "Add More Products" at bounding box center [542, 345] width 438 height 23
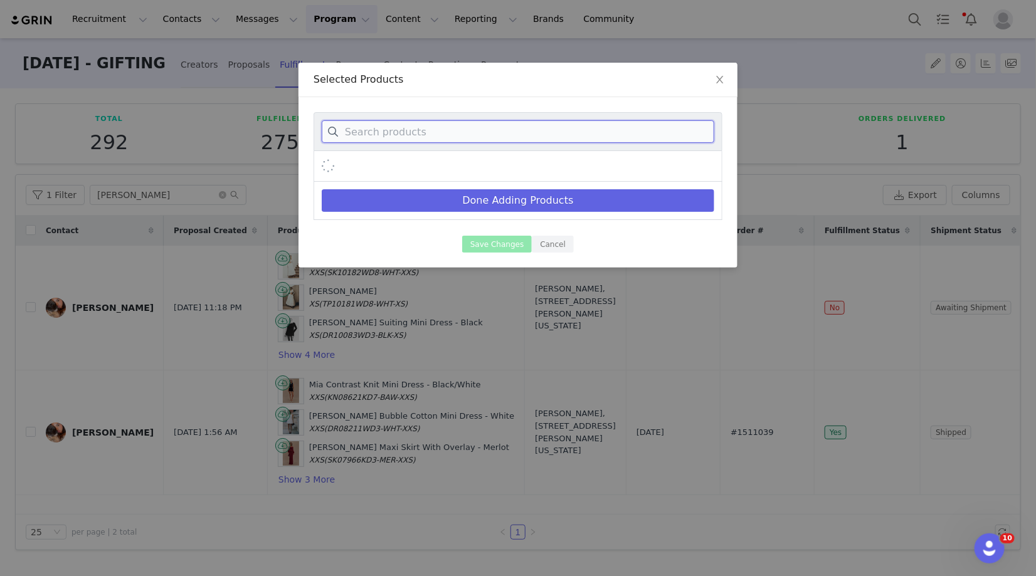
click at [494, 132] on input at bounding box center [518, 131] width 393 height 23
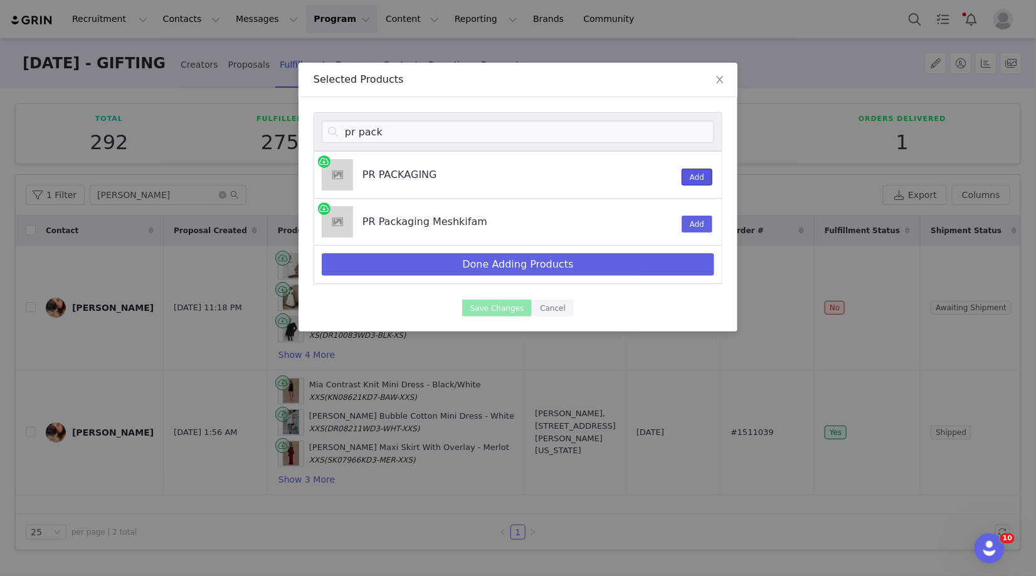
click at [695, 171] on button "Add" at bounding box center [697, 177] width 31 height 17
click at [661, 137] on input "pr pack" at bounding box center [518, 131] width 393 height 23
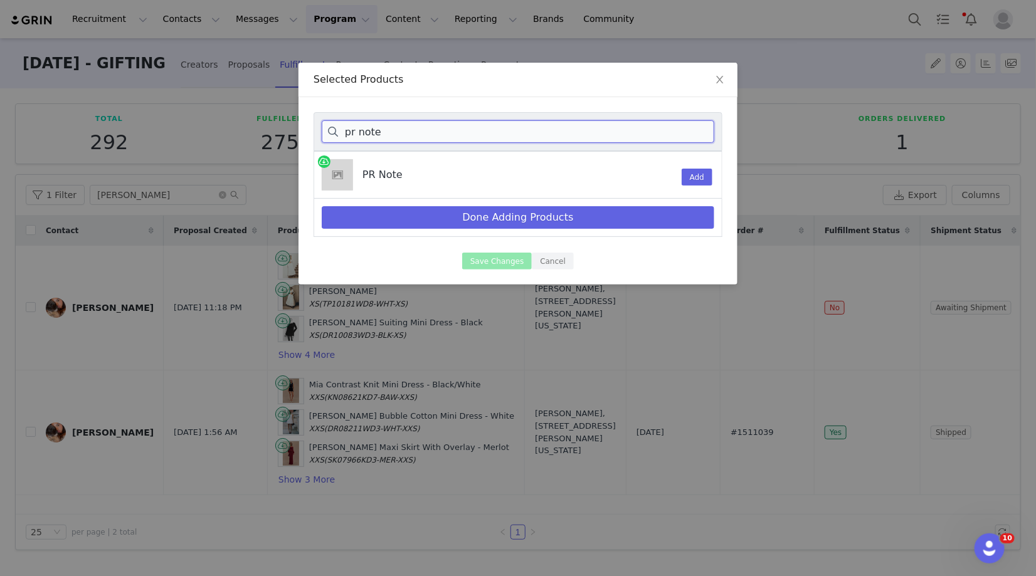
type input "pr note"
click at [699, 167] on div "Add" at bounding box center [690, 175] width 33 height 46
click at [694, 189] on div "Add" at bounding box center [690, 175] width 33 height 46
click at [709, 166] on div "PR Note Add" at bounding box center [518, 175] width 409 height 48
click at [706, 169] on button "Add" at bounding box center [697, 177] width 31 height 17
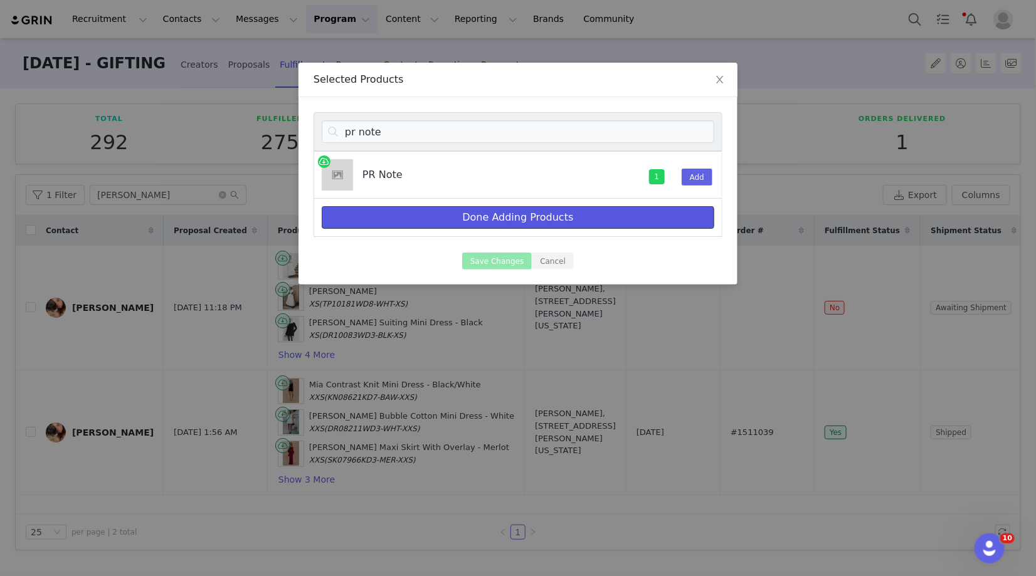
click at [511, 220] on button "Done Adding Products" at bounding box center [518, 217] width 393 height 23
select select "27695793"
select select "27695214"
select select "27694038"
select select "27355407"
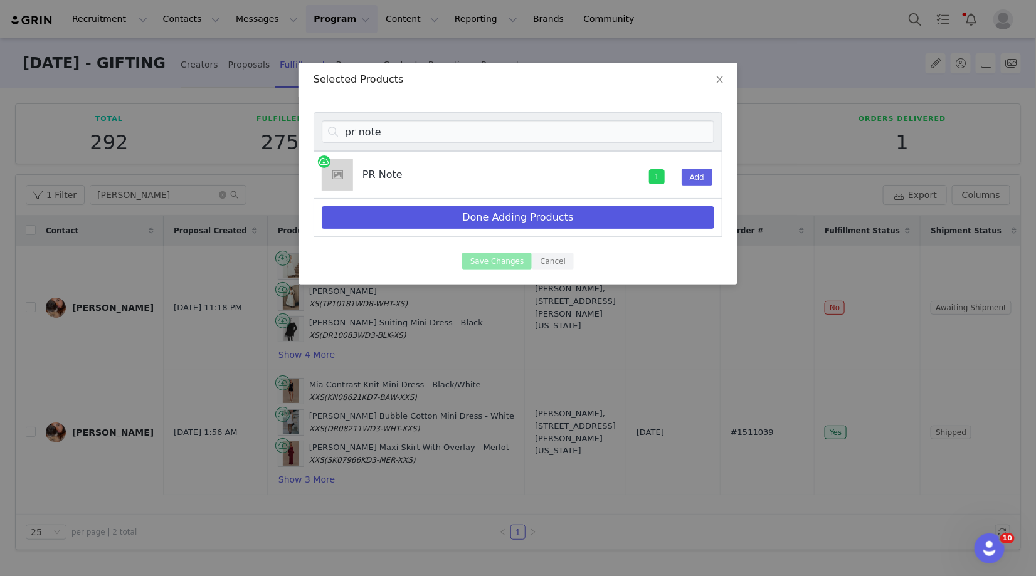
select select "27696156"
select select "27694843"
select select "27556519"
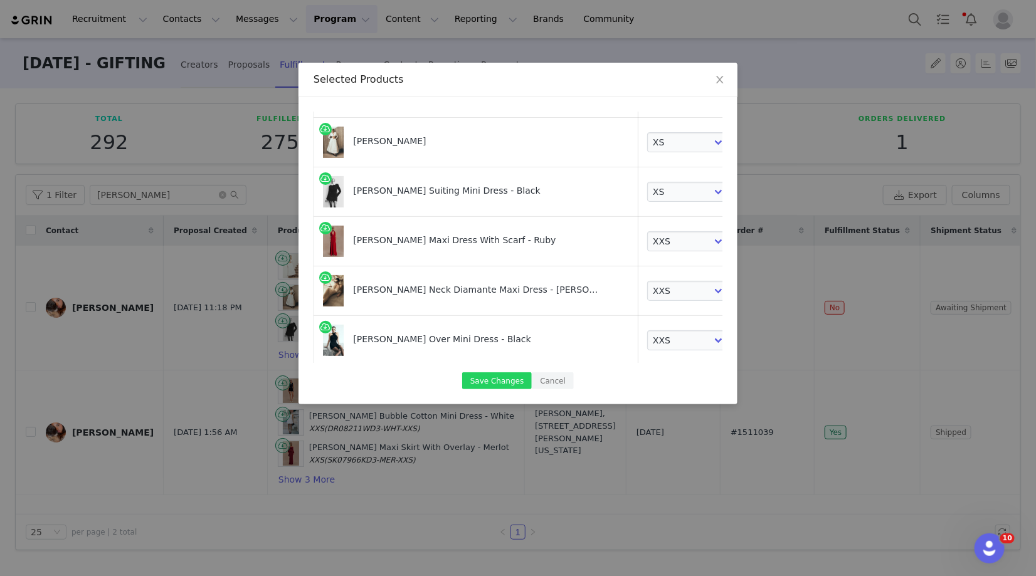
scroll to position [265, 0]
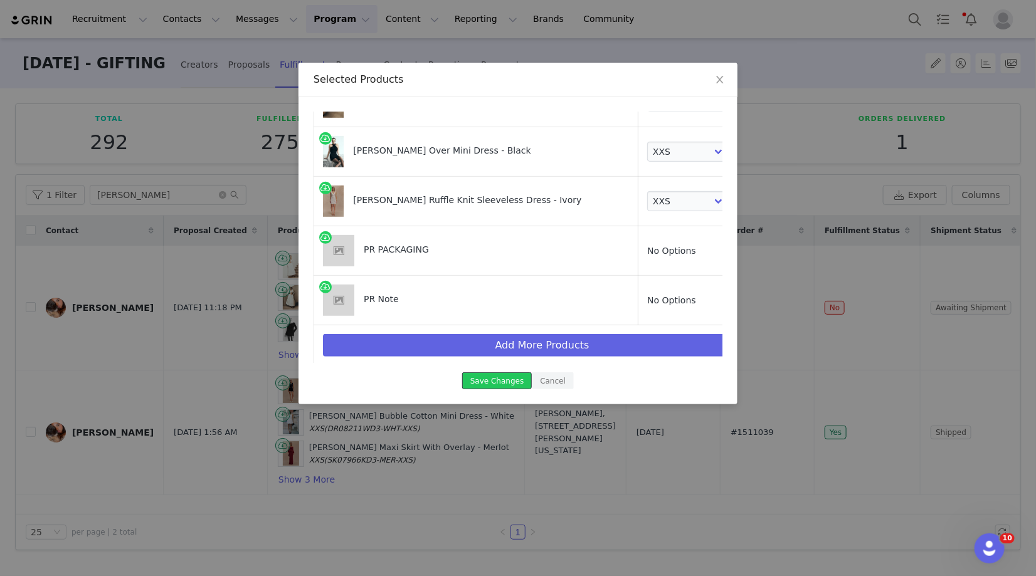
click at [484, 385] on button "Save Changes" at bounding box center [497, 381] width 70 height 17
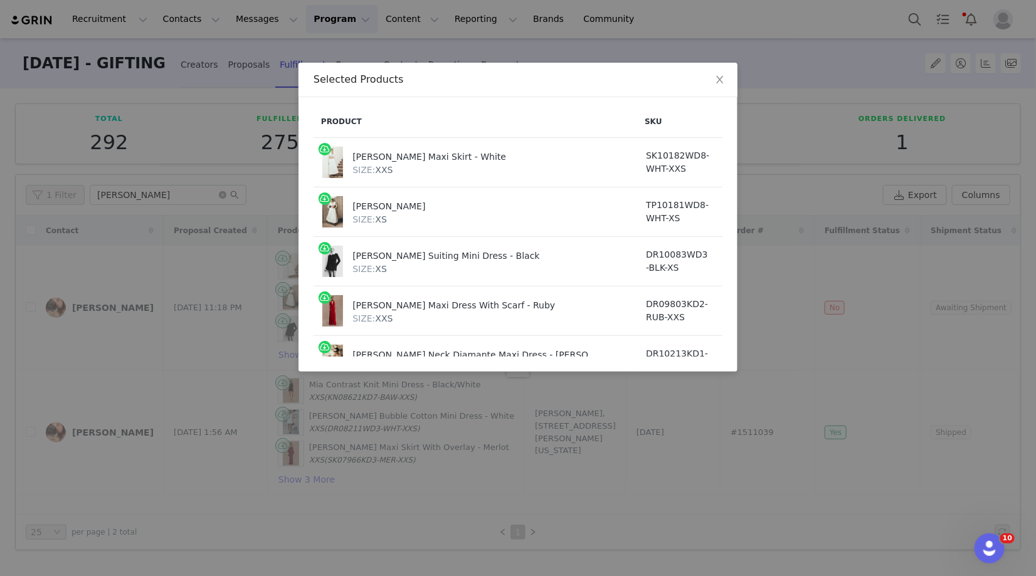
click at [796, 314] on div "Selected Products Product SKU Cost [PERSON_NAME] Maxi Skirt - White SIZE: XXS S…" at bounding box center [518, 288] width 1036 height 576
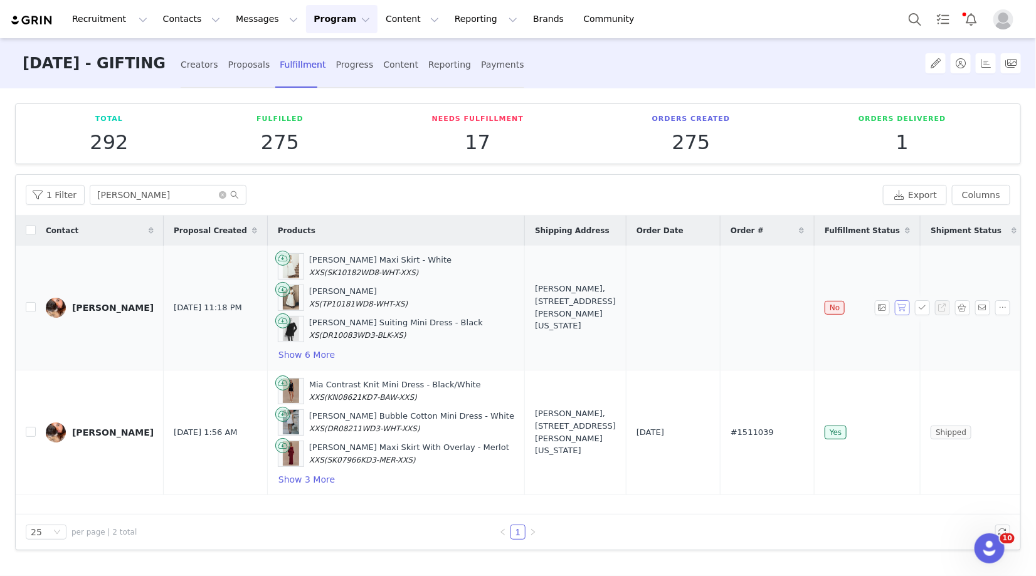
click at [905, 303] on button "button" at bounding box center [902, 307] width 15 height 15
click at [918, 304] on button "button" at bounding box center [922, 307] width 15 height 15
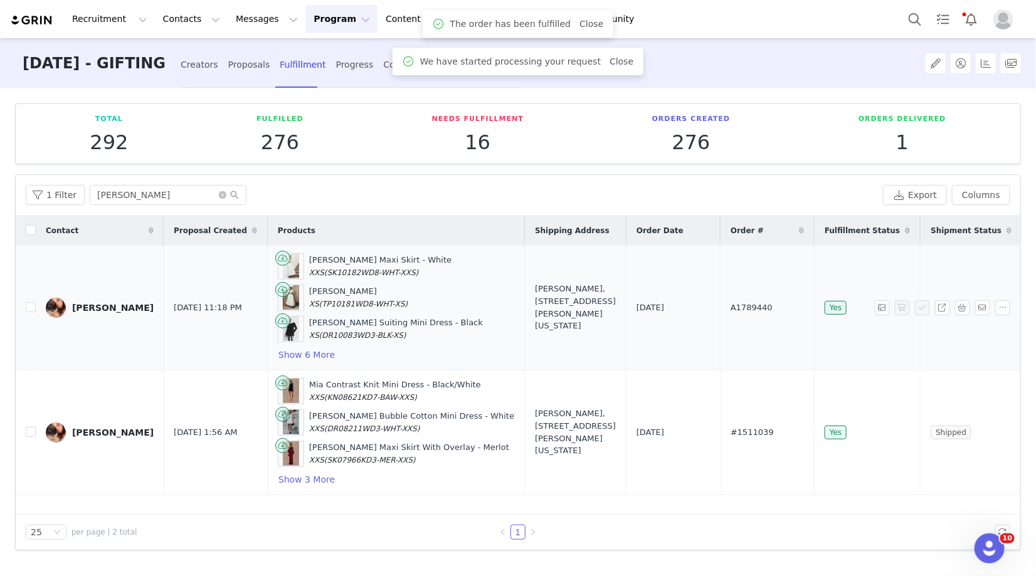
click at [731, 307] on span "A1789440" at bounding box center [752, 308] width 42 height 13
copy span "A1789440"
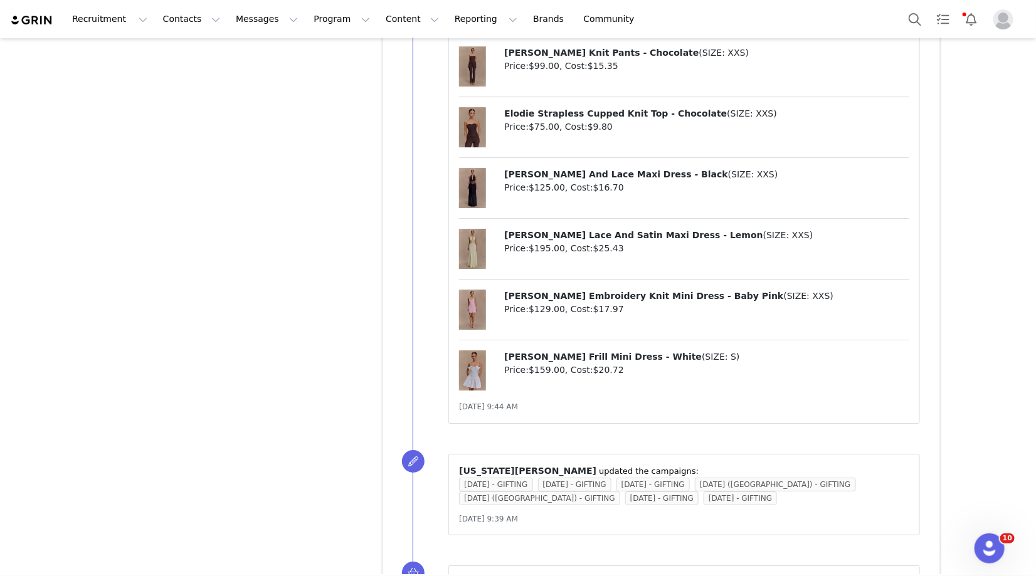
scroll to position [3965, 0]
